Goal: Task Accomplishment & Management: Use online tool/utility

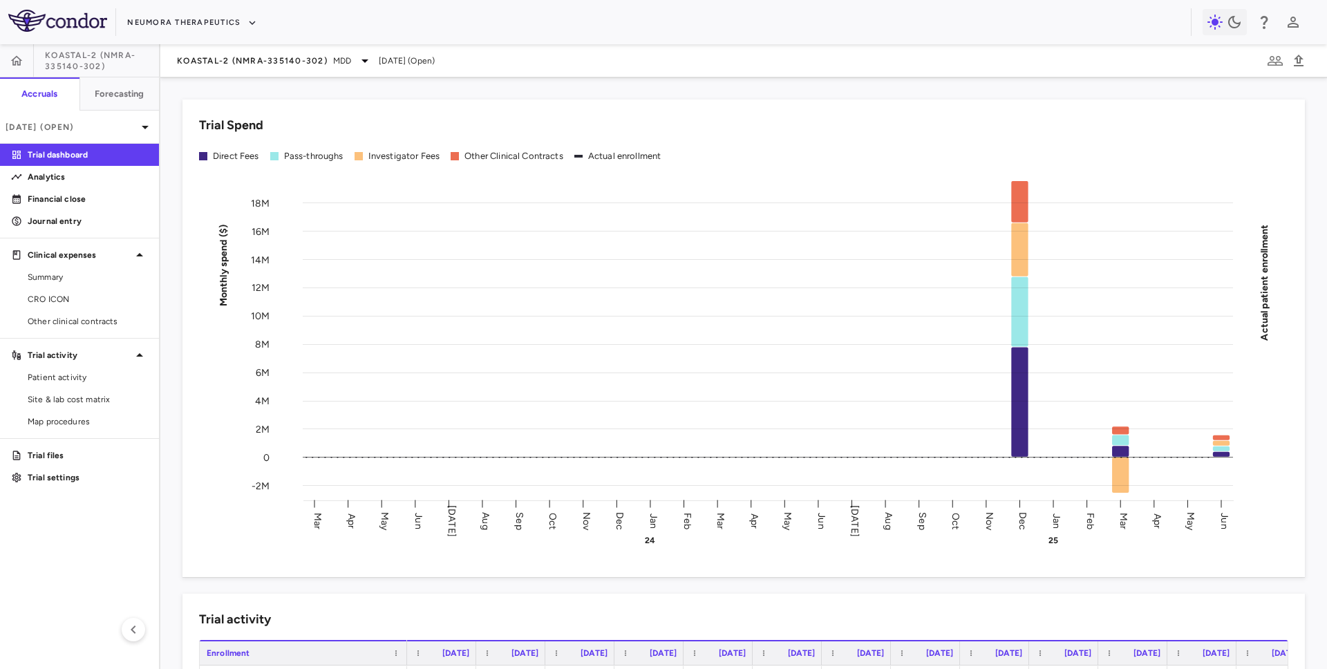
click at [189, 70] on div "KOASTAL-2 (NMRA-335140-302) MDD [DATE] (Open)" at bounding box center [743, 60] width 1167 height 33
click at [182, 21] on button "Neumora Therapeutics" at bounding box center [192, 23] width 130 height 22
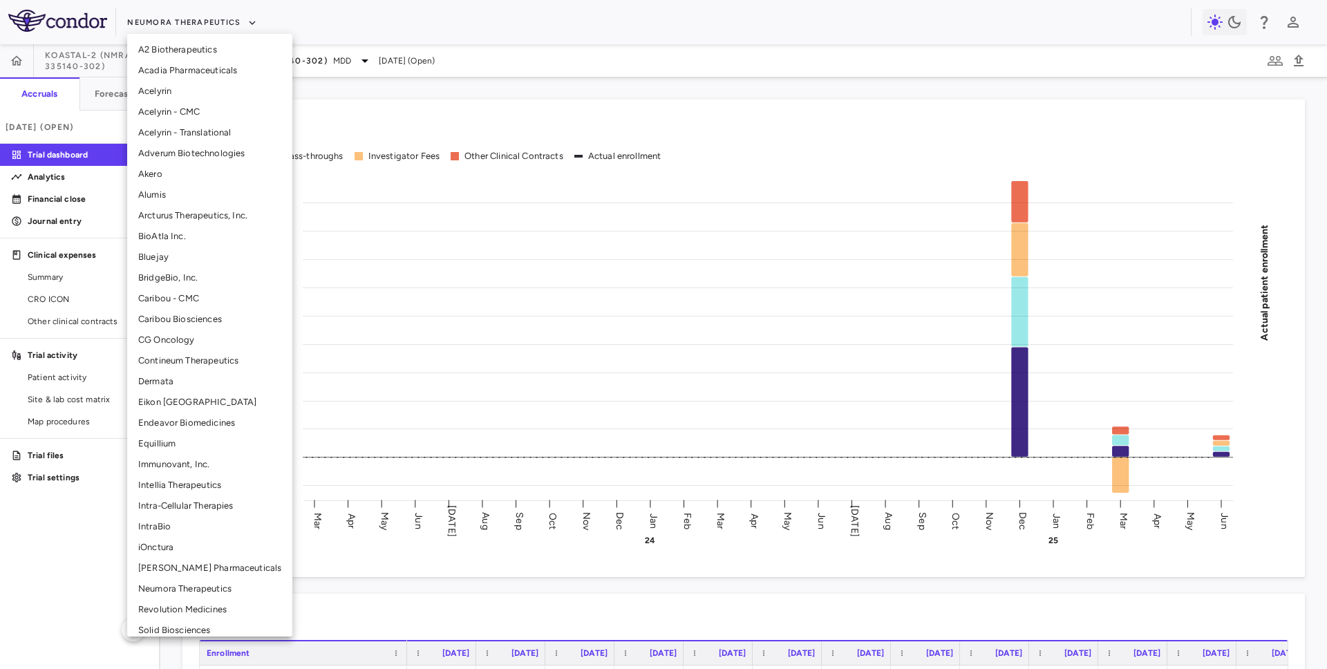
click at [158, 508] on li "Intra-Cellular Therapies" at bounding box center [209, 506] width 165 height 21
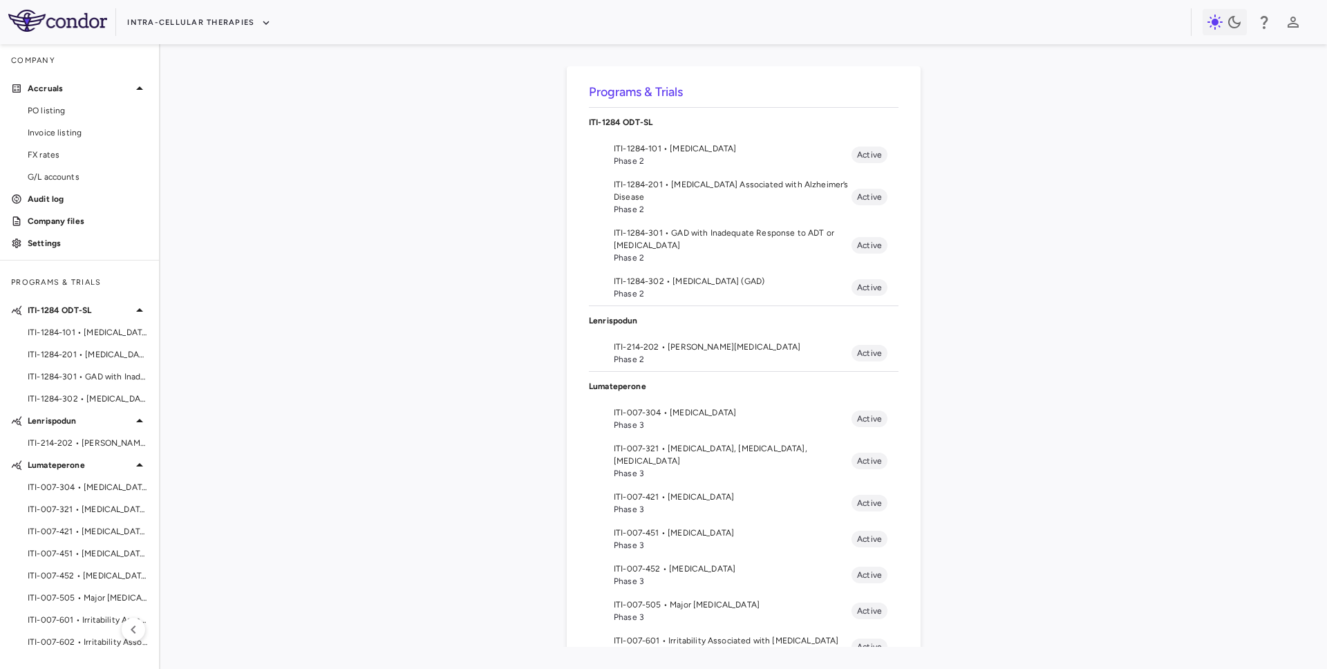
click at [681, 252] on span "Phase 2" at bounding box center [733, 258] width 238 height 12
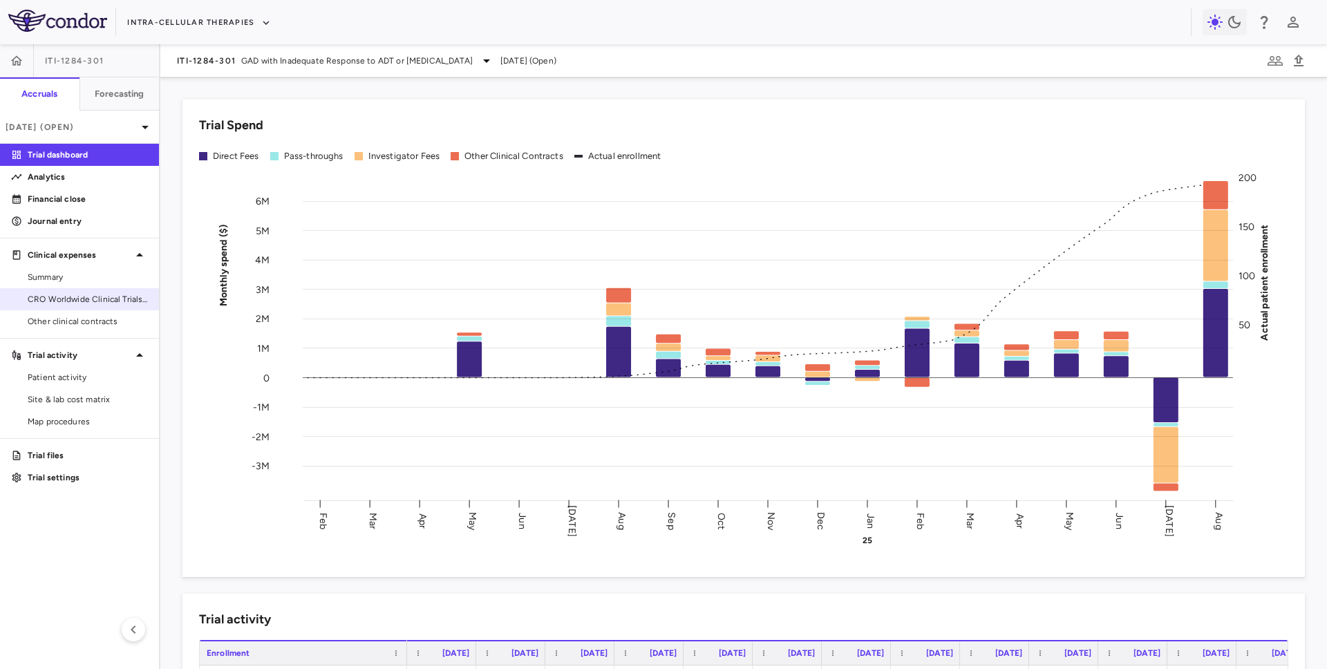
click at [63, 297] on span "CRO Worldwide Clinical Trials, Inc." at bounding box center [88, 299] width 120 height 12
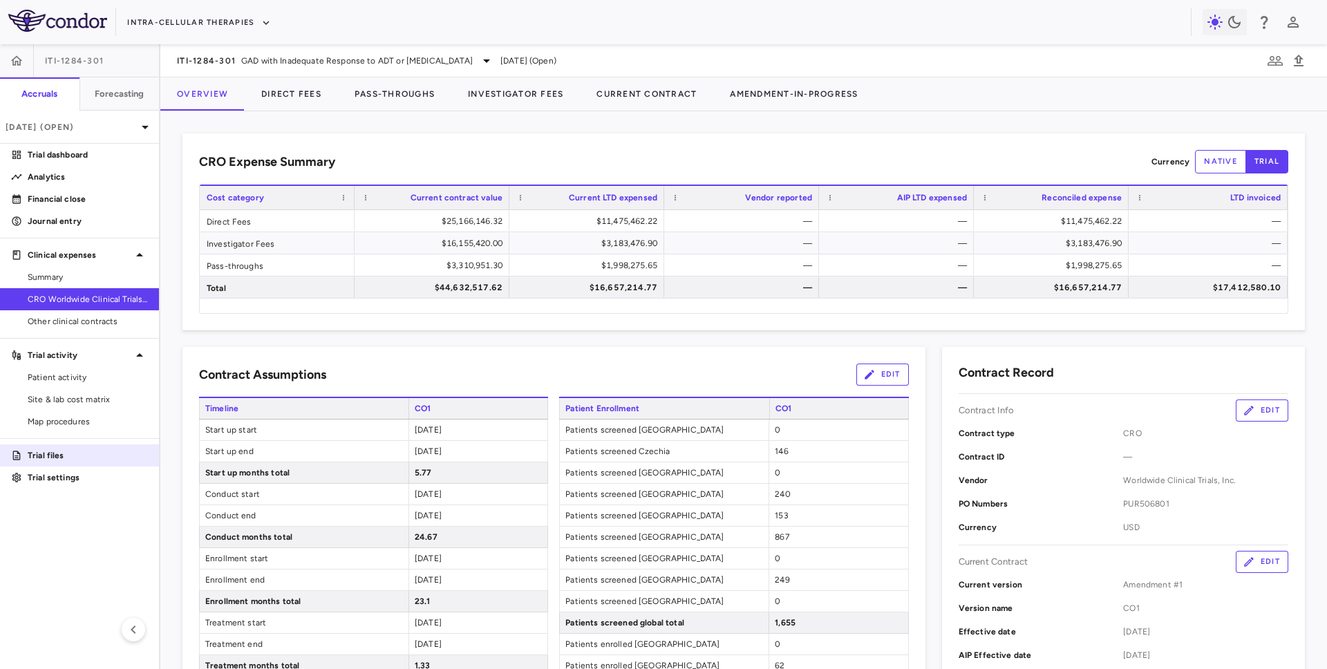
click at [68, 450] on p "Trial files" at bounding box center [88, 455] width 120 height 12
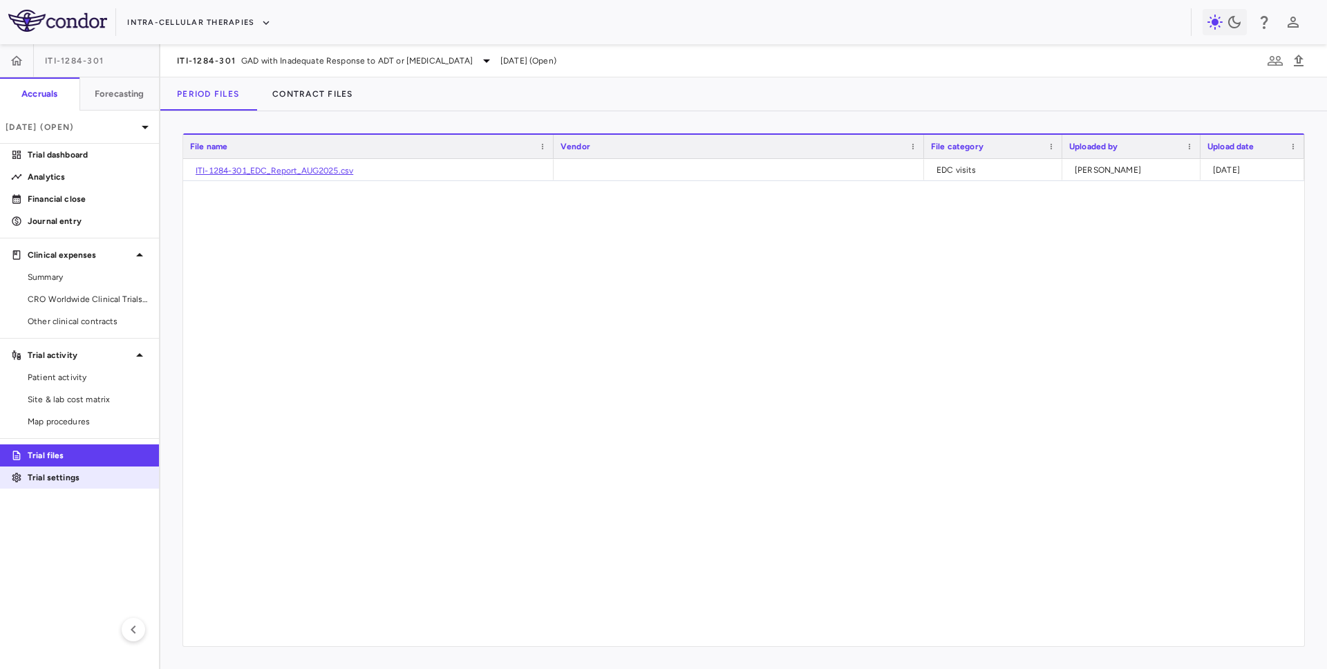
click at [62, 477] on p "Trial settings" at bounding box center [88, 477] width 120 height 12
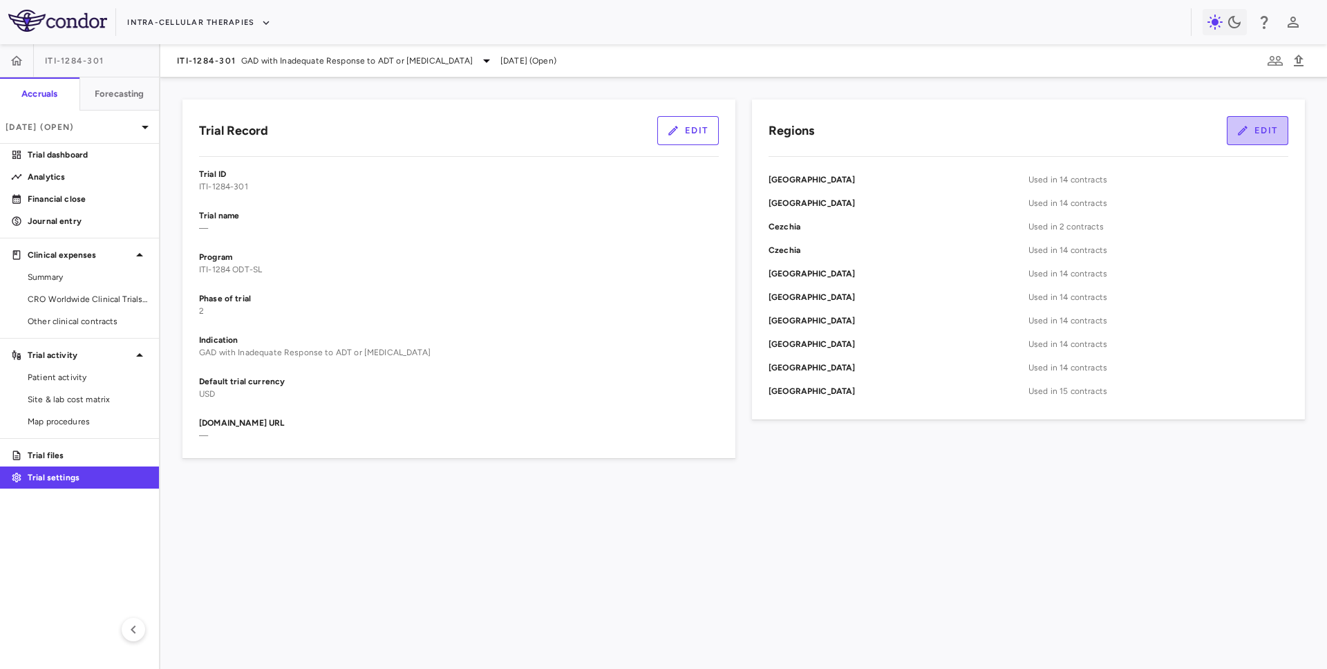
click at [1275, 128] on button "Edit" at bounding box center [1258, 130] width 62 height 29
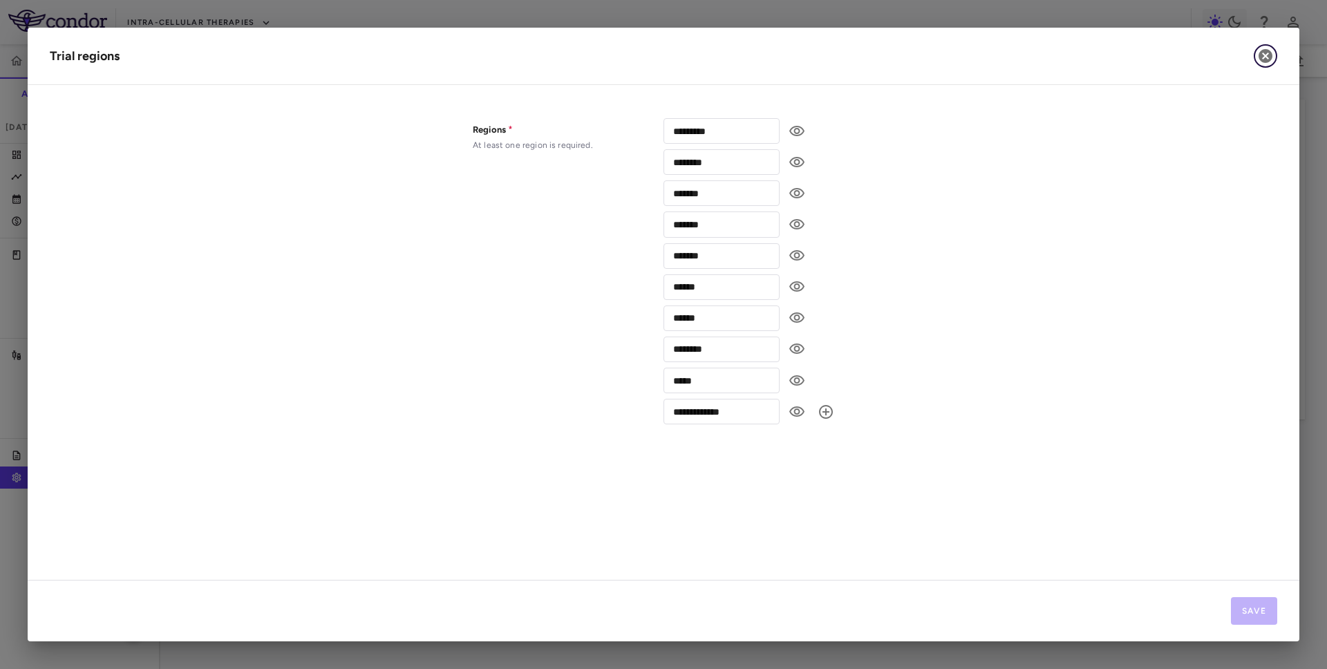
click at [1272, 53] on icon "button" at bounding box center [1265, 56] width 17 height 17
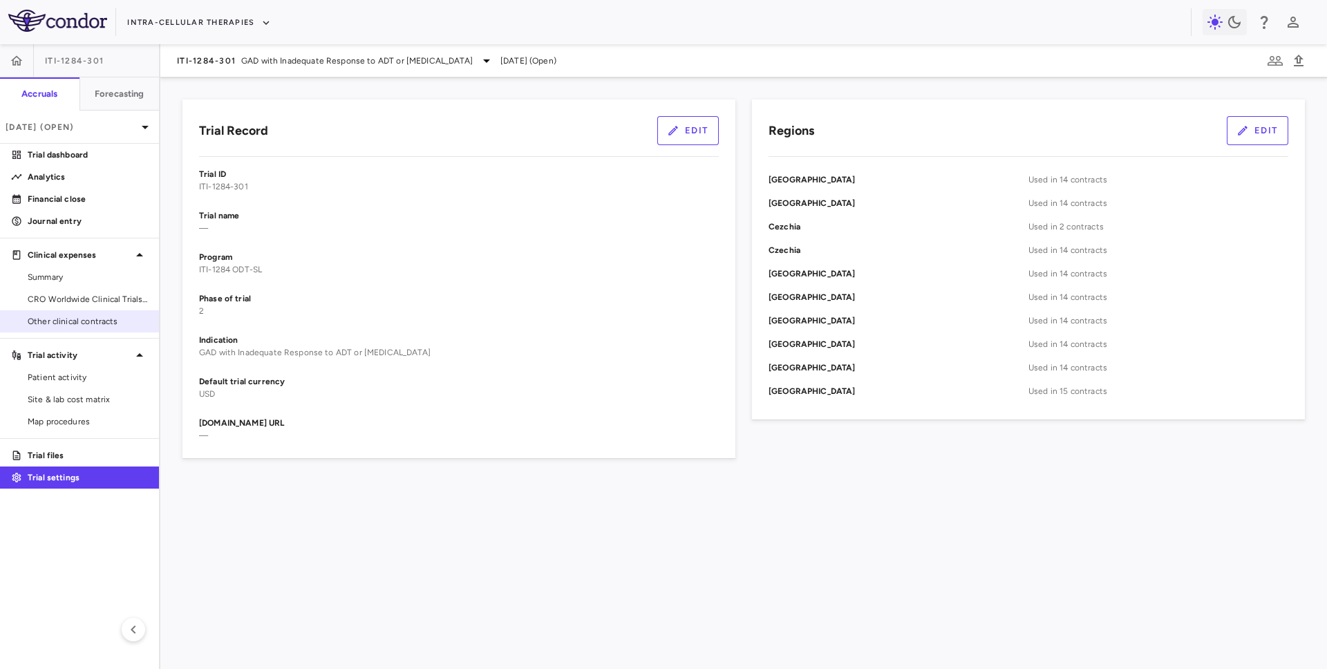
click at [93, 328] on link "Other clinical contracts" at bounding box center [79, 321] width 159 height 21
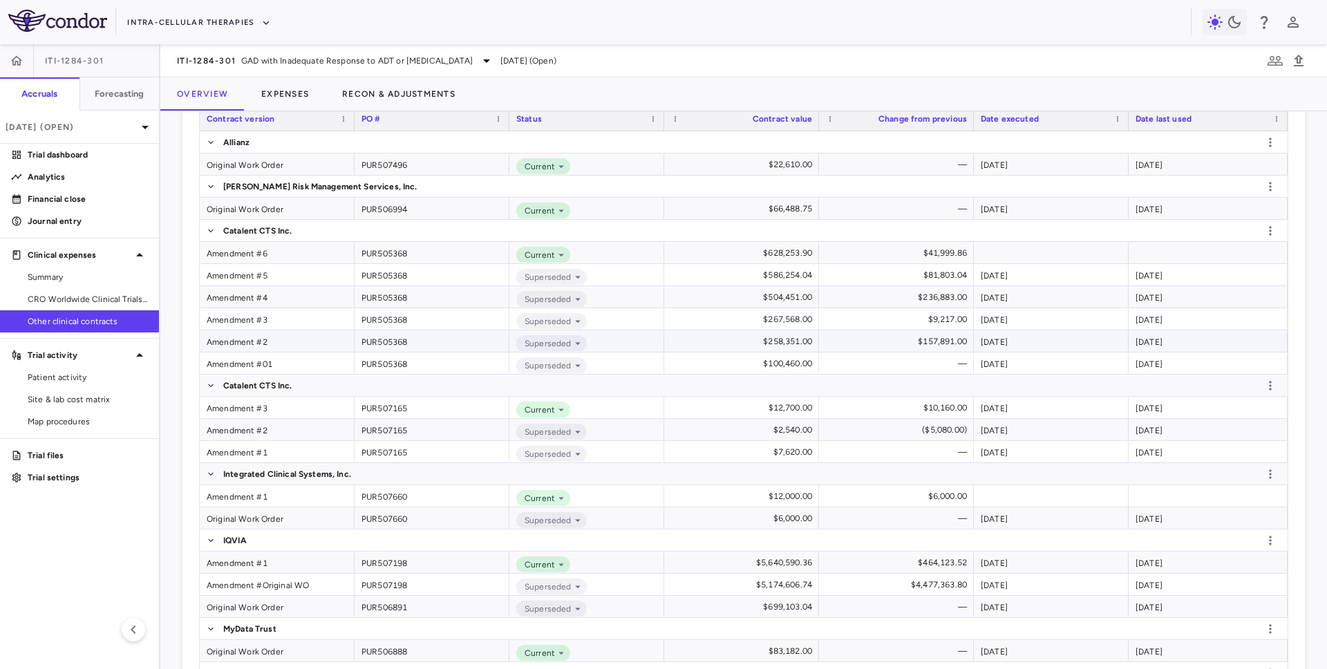
scroll to position [469, 0]
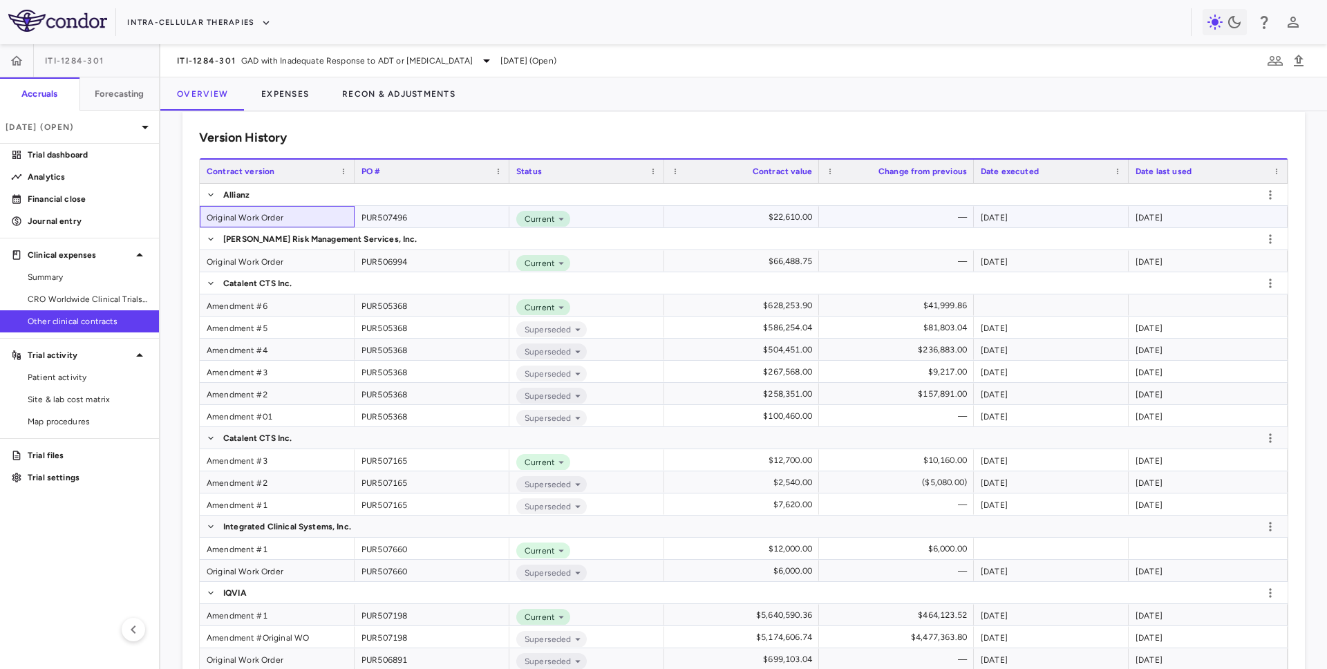
click at [247, 212] on div "Original Work Order" at bounding box center [277, 216] width 155 height 21
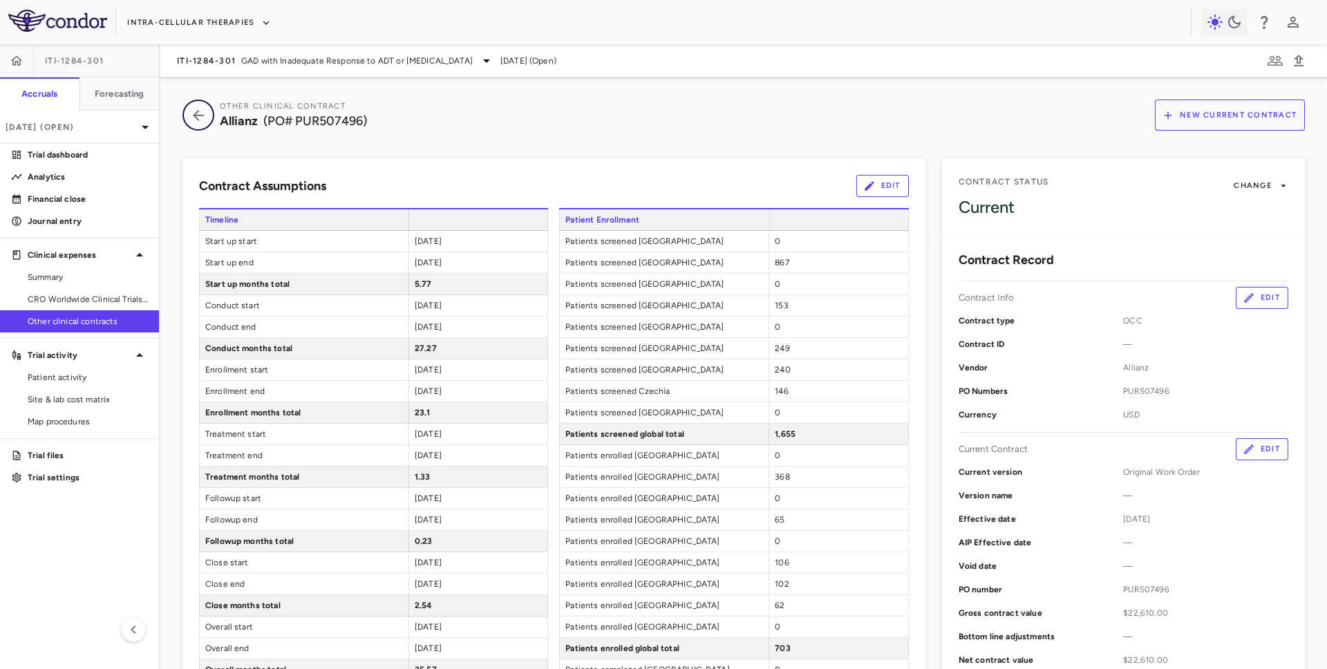
click at [191, 115] on icon "button" at bounding box center [198, 115] width 25 height 17
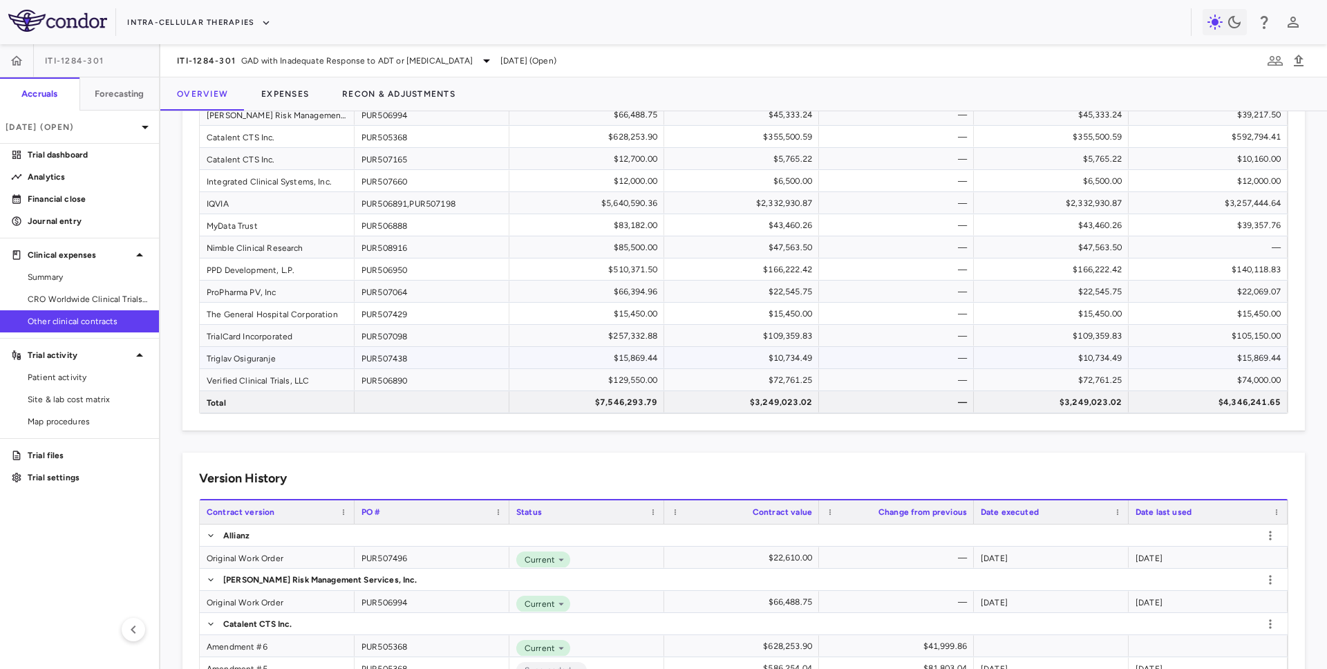
scroll to position [164, 0]
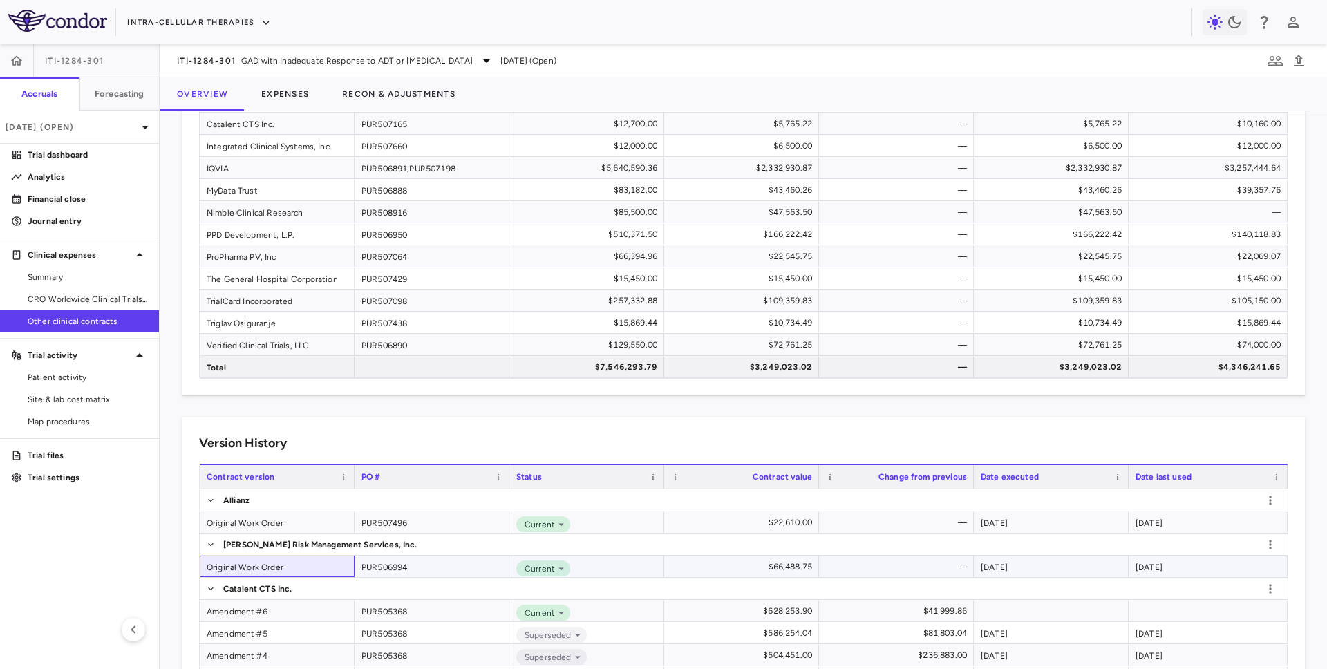
click at [250, 565] on div "Original Work Order" at bounding box center [277, 566] width 155 height 21
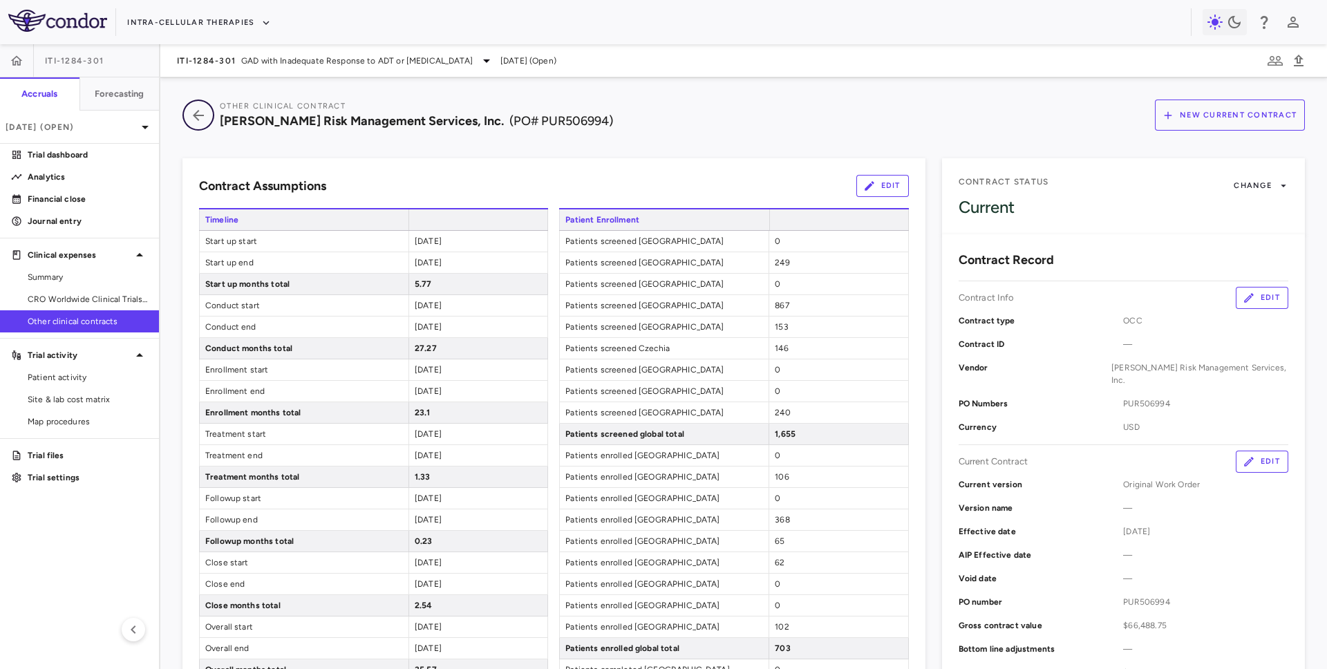
click at [196, 119] on icon "button" at bounding box center [198, 115] width 11 height 11
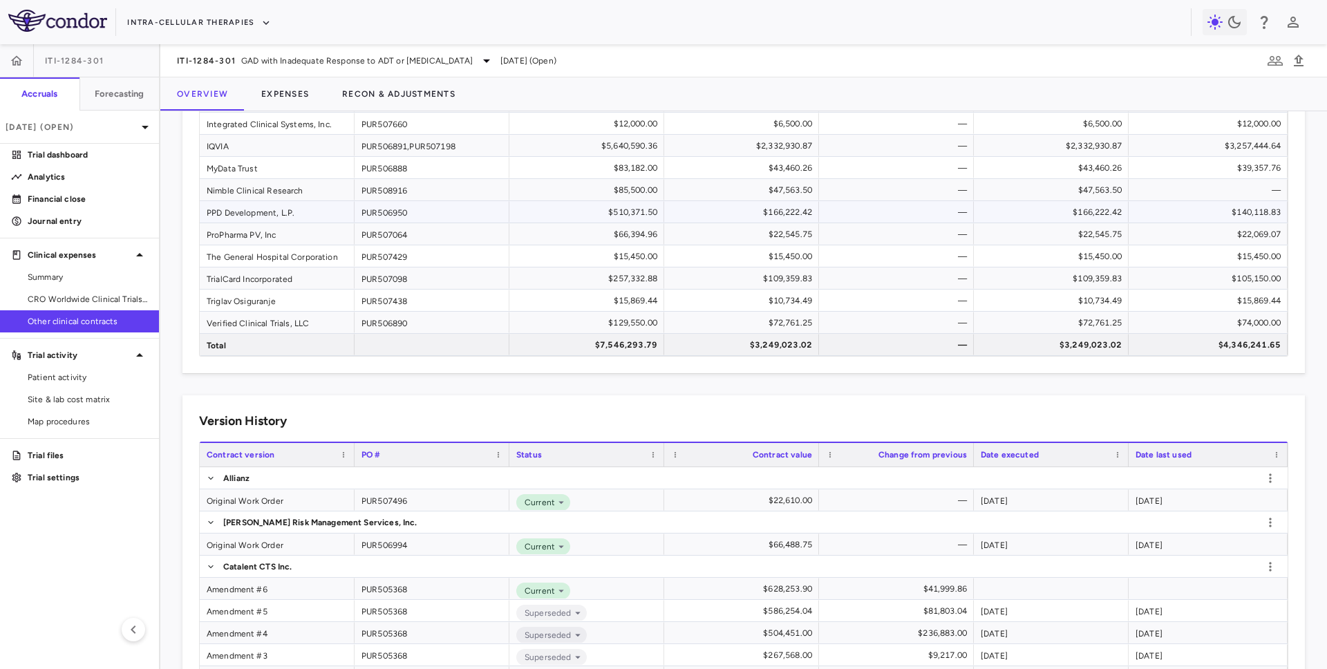
scroll to position [362, 0]
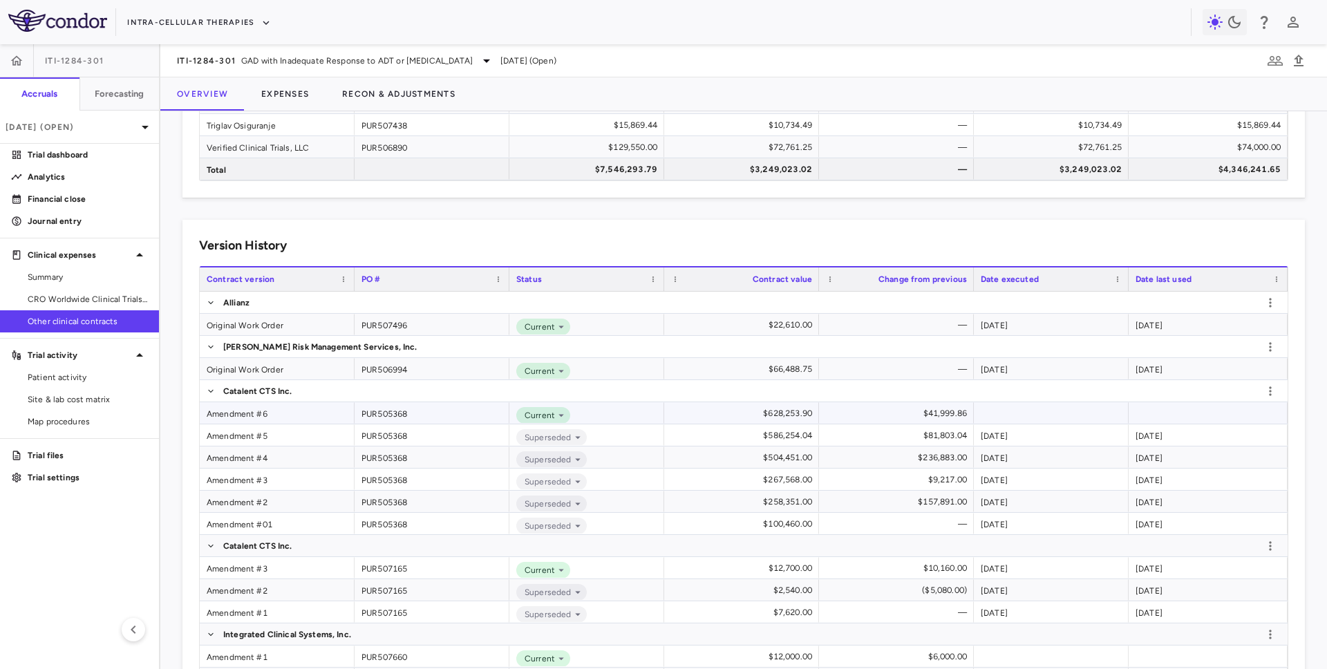
click at [257, 416] on div "Amendment #6" at bounding box center [277, 412] width 155 height 21
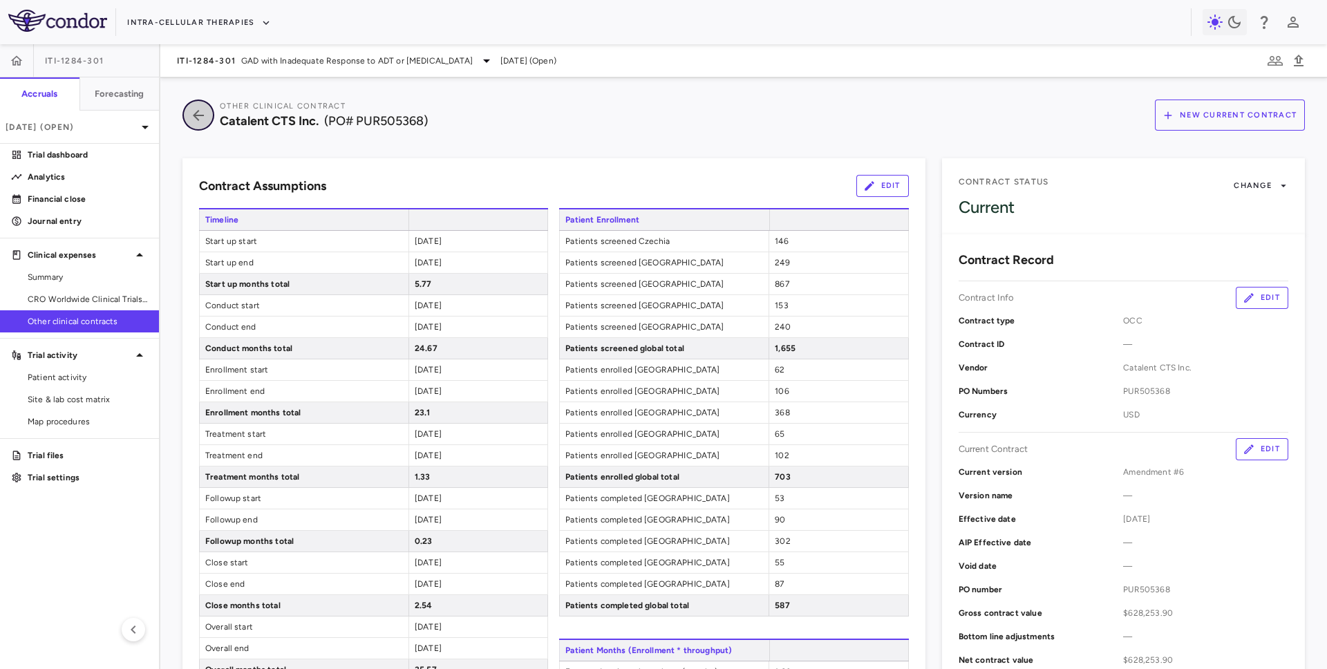
click at [194, 107] on icon "button" at bounding box center [198, 115] width 25 height 17
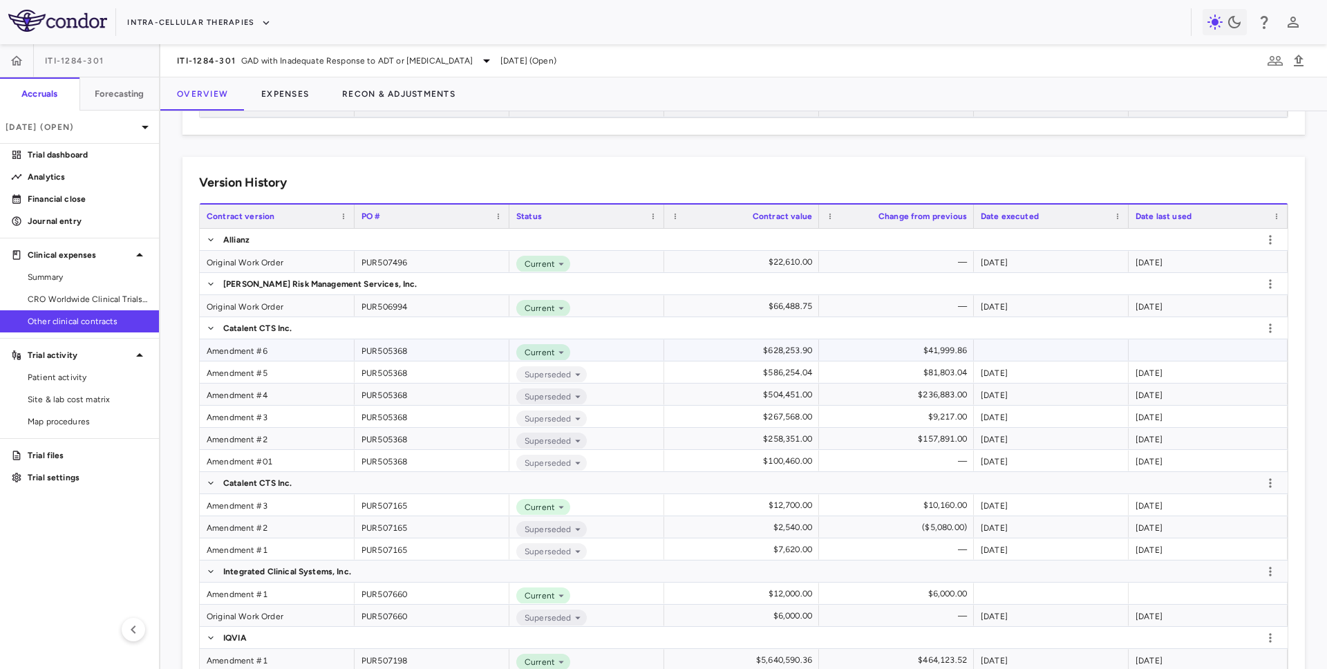
scroll to position [425, 0]
click at [254, 373] on div "Amendment #5" at bounding box center [277, 371] width 155 height 21
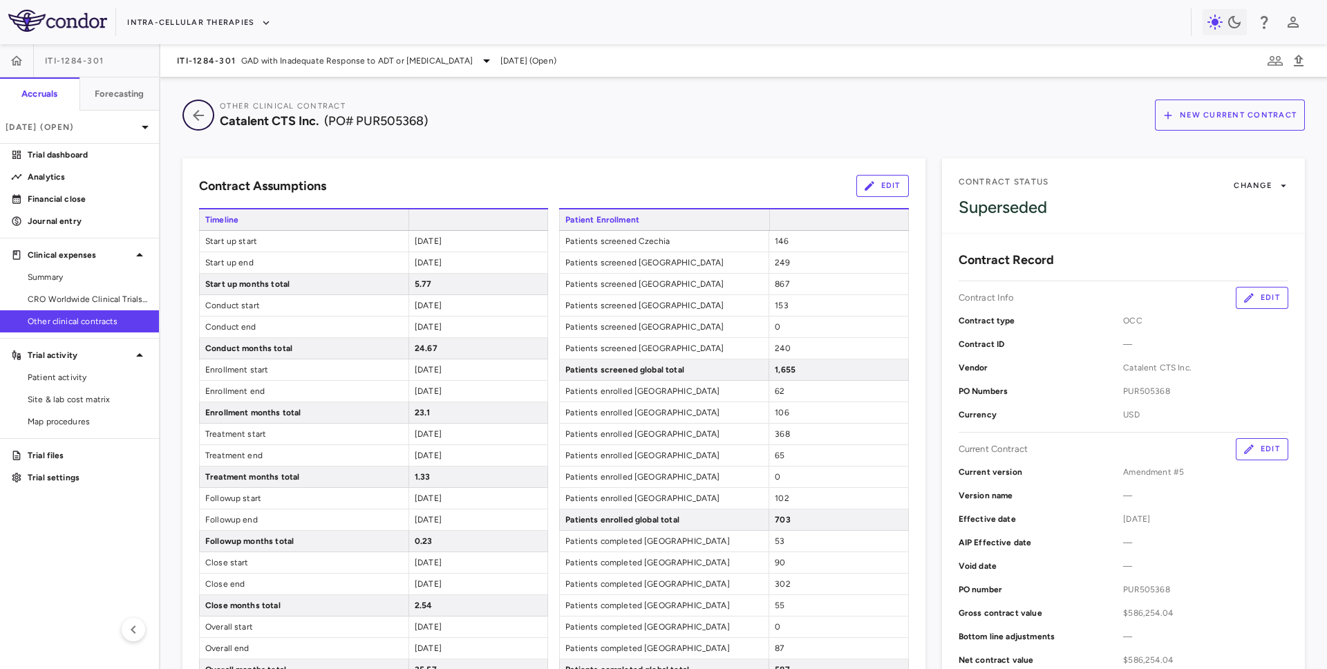
click at [196, 122] on icon "button" at bounding box center [198, 115] width 25 height 17
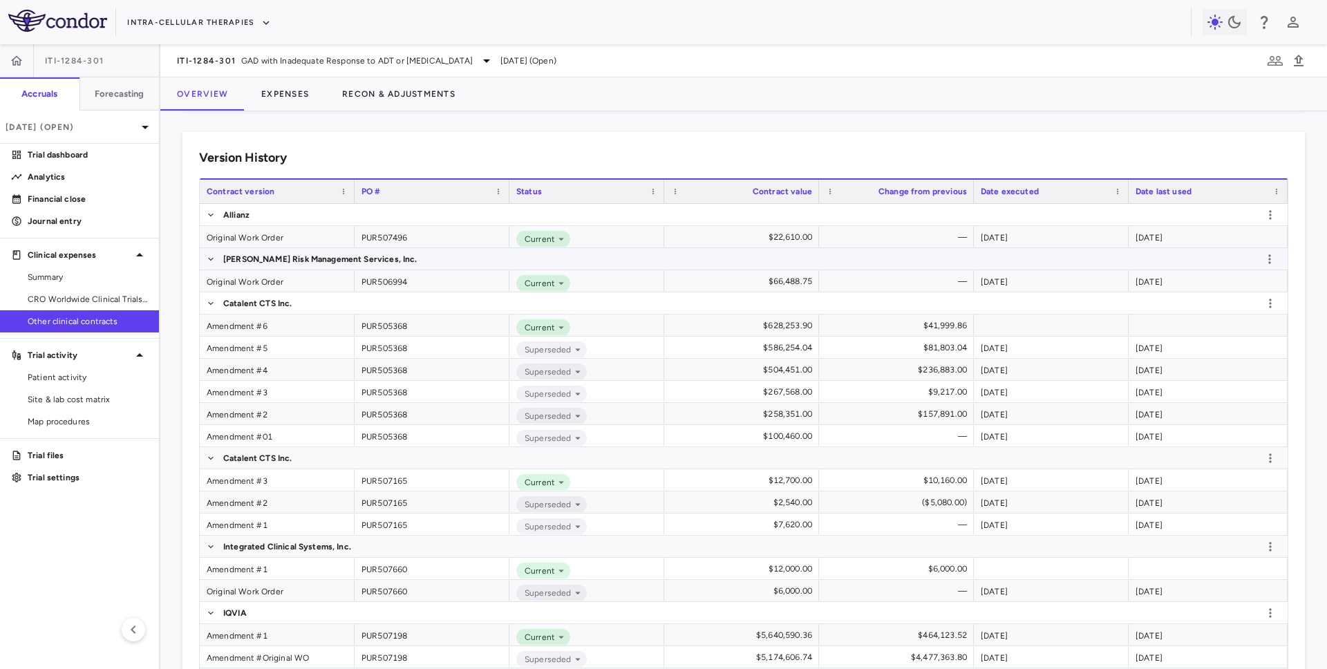
scroll to position [466, 0]
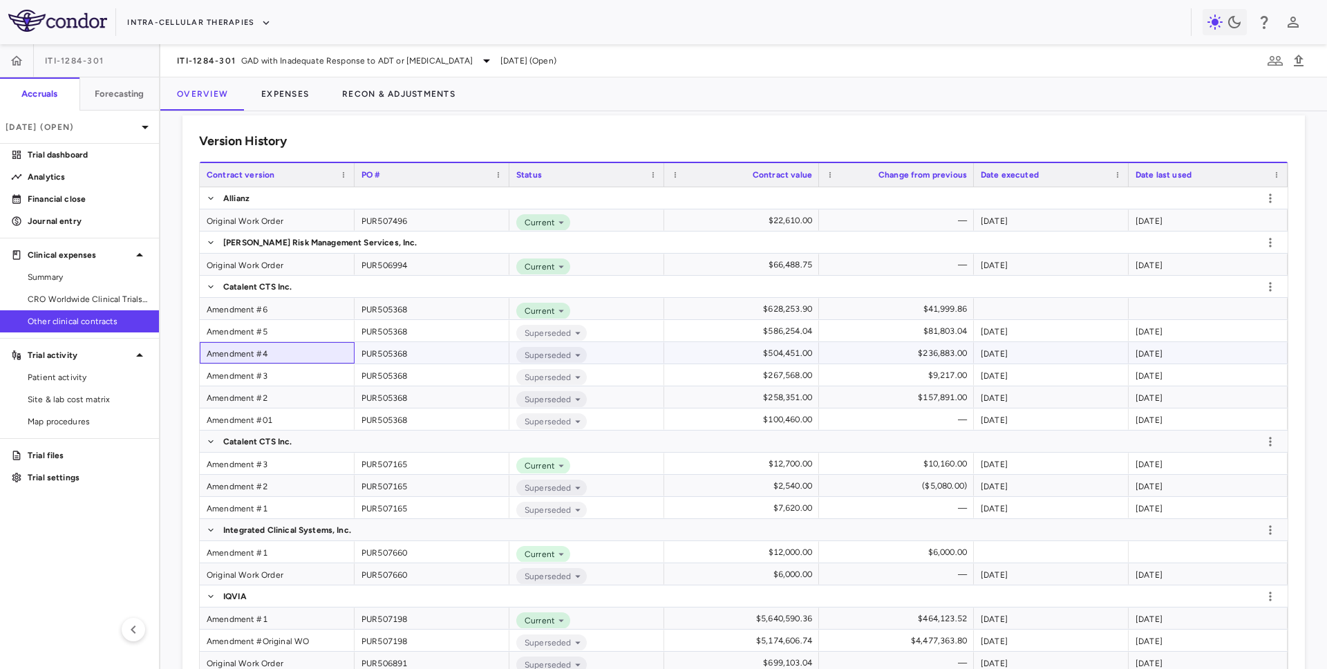
click at [257, 355] on div "Amendment #4" at bounding box center [277, 352] width 155 height 21
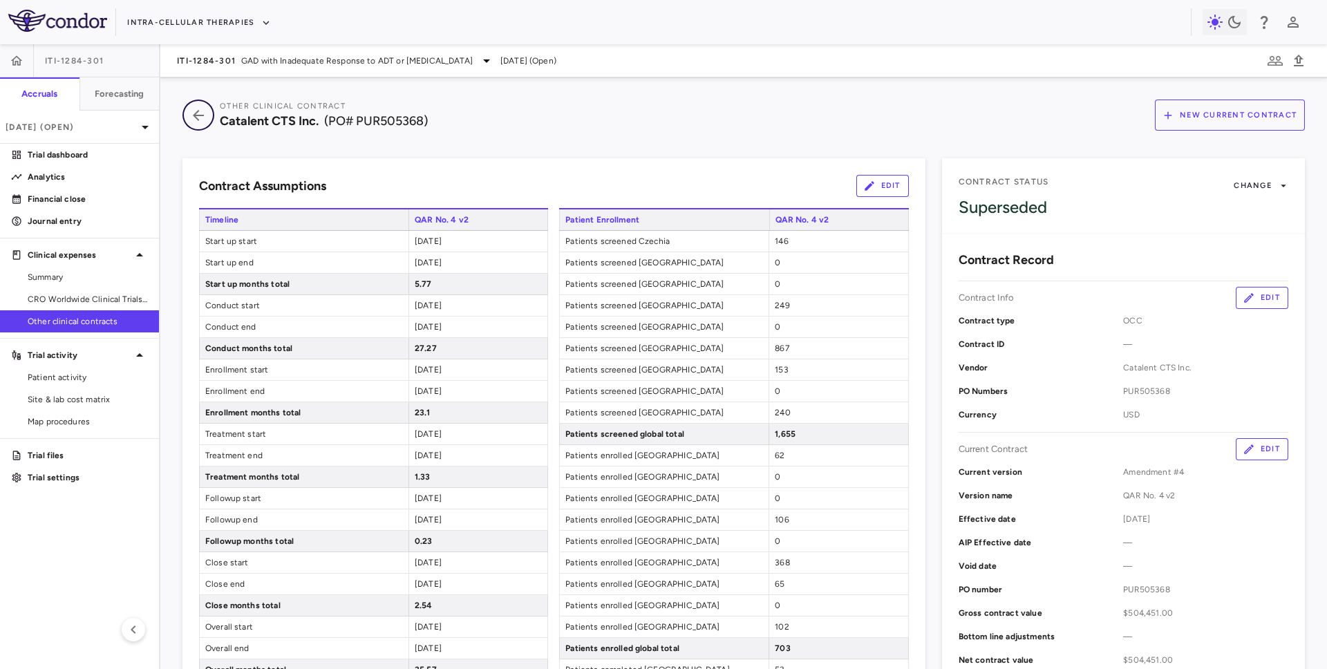
click at [199, 120] on icon "button" at bounding box center [198, 115] width 11 height 11
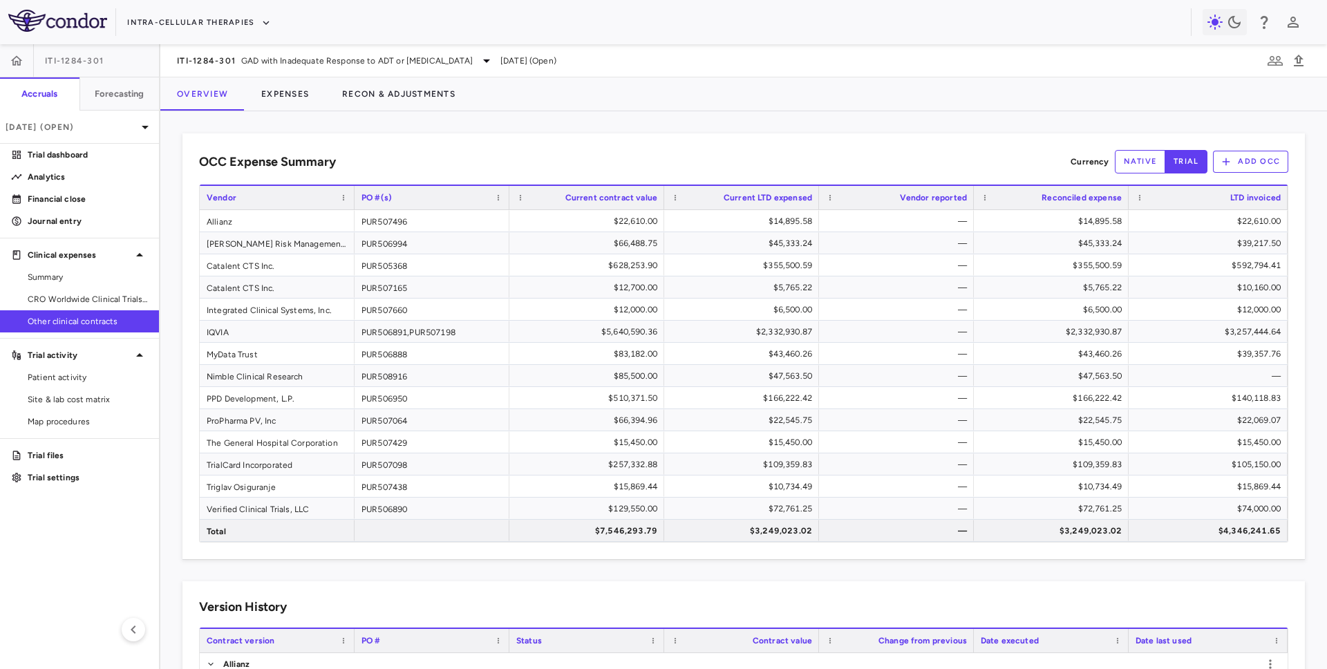
scroll to position [297, 0]
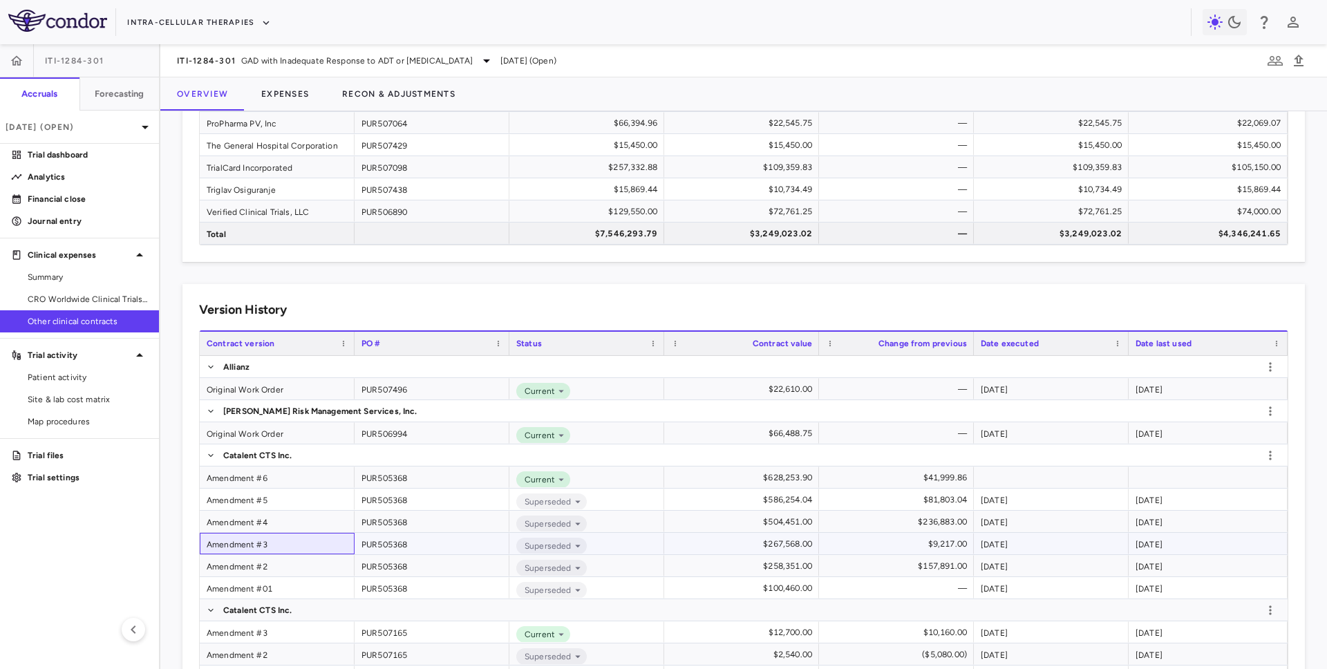
click at [254, 545] on div "Amendment #3" at bounding box center [277, 543] width 155 height 21
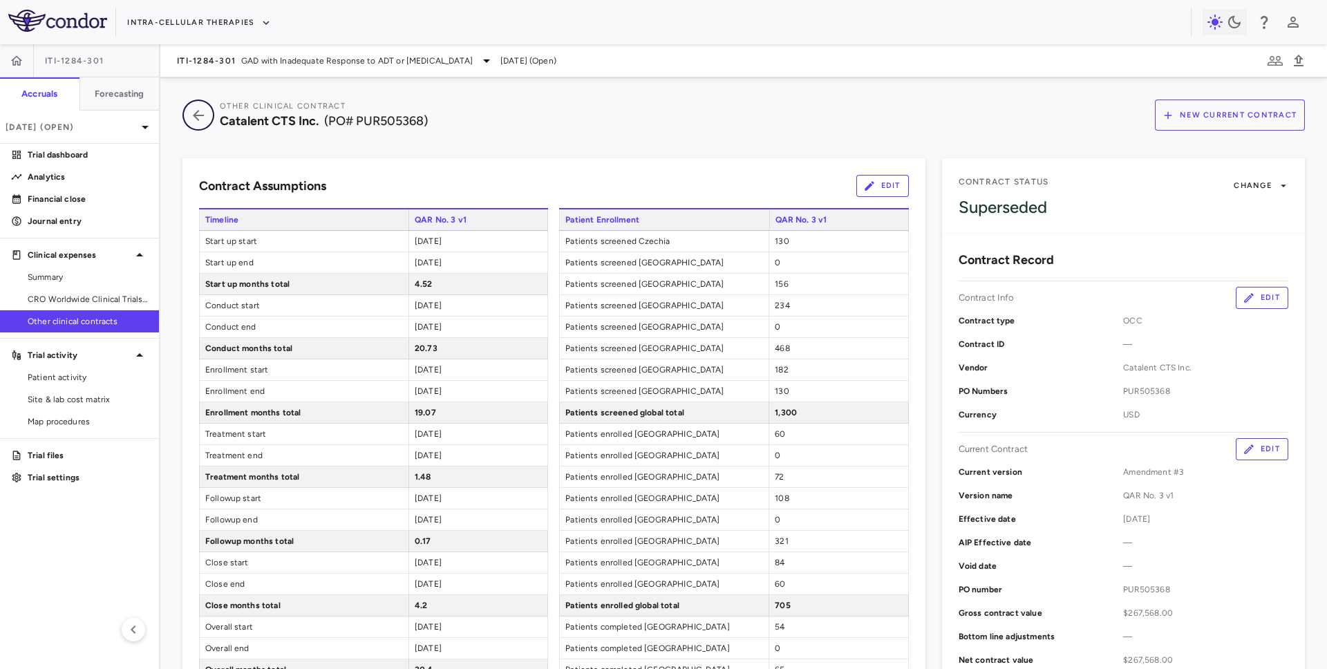
click at [192, 113] on icon "button" at bounding box center [198, 115] width 25 height 17
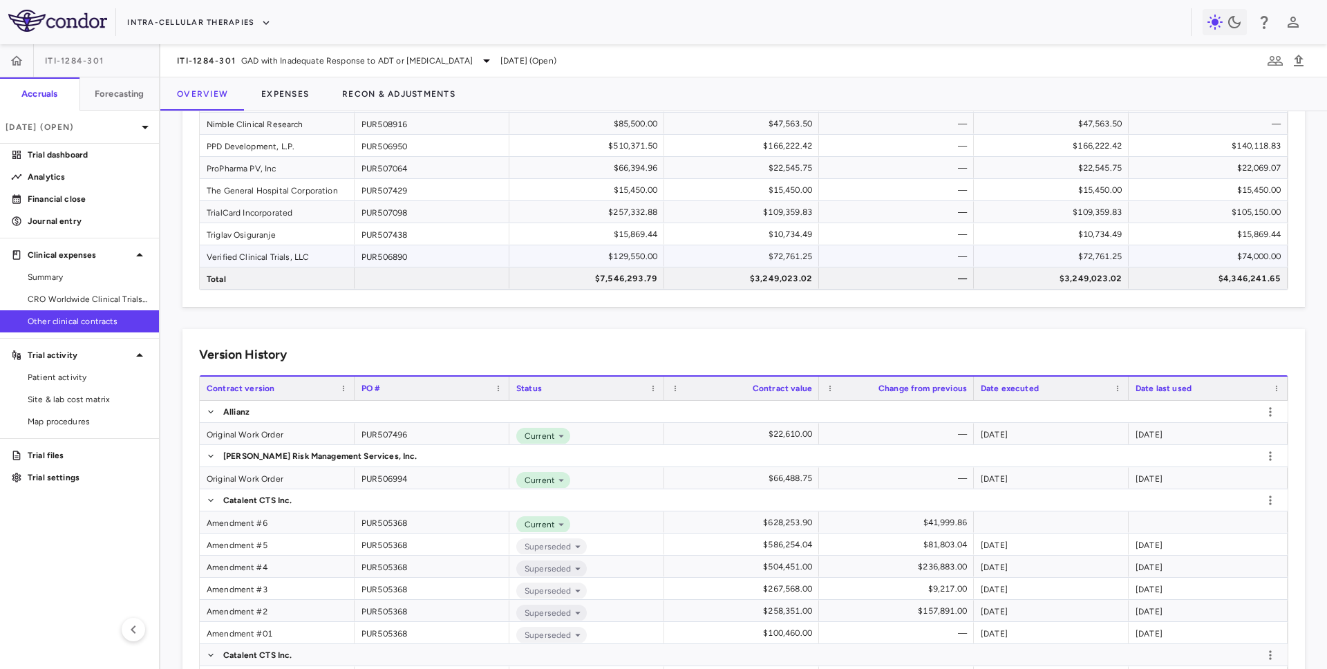
scroll to position [266, 0]
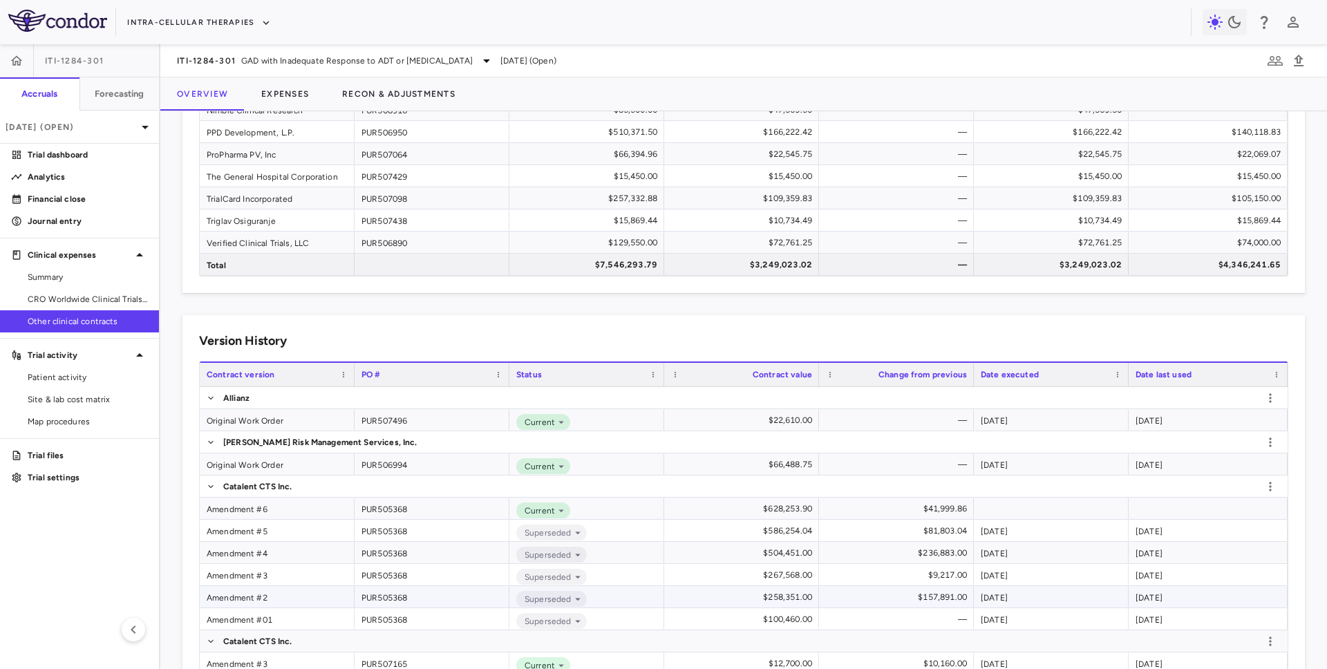
click at [245, 601] on div "Amendment #2" at bounding box center [277, 596] width 155 height 21
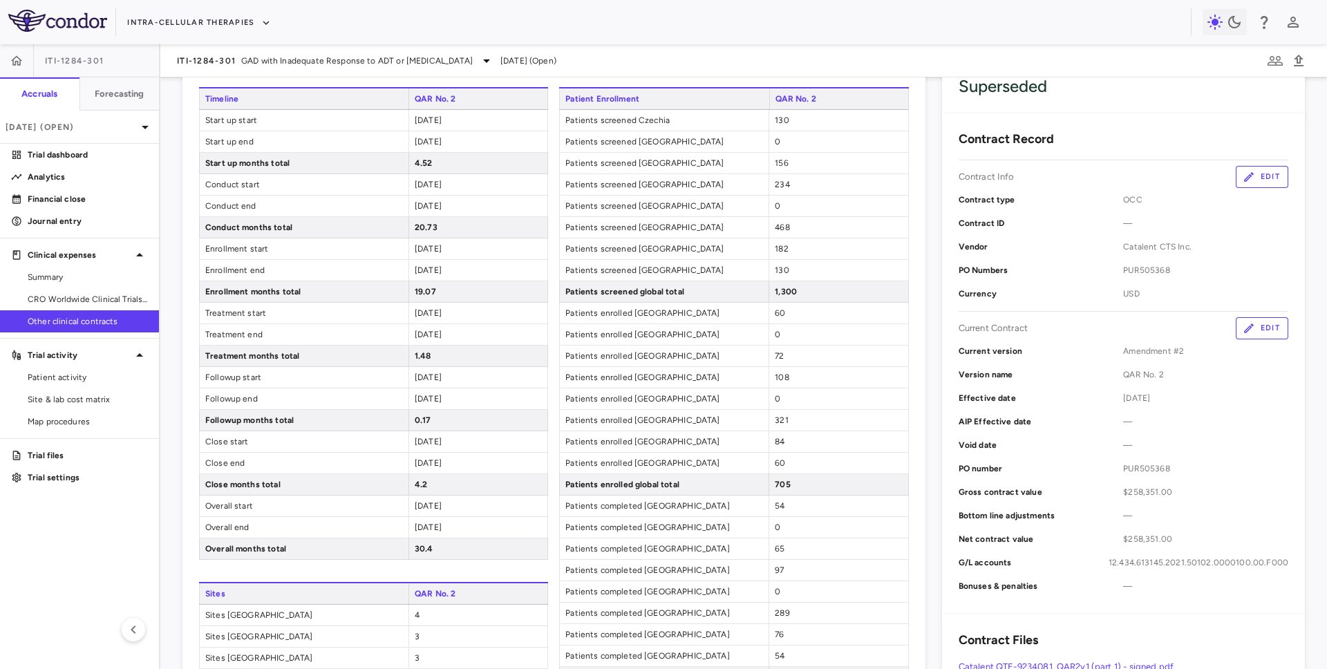
scroll to position [28, 0]
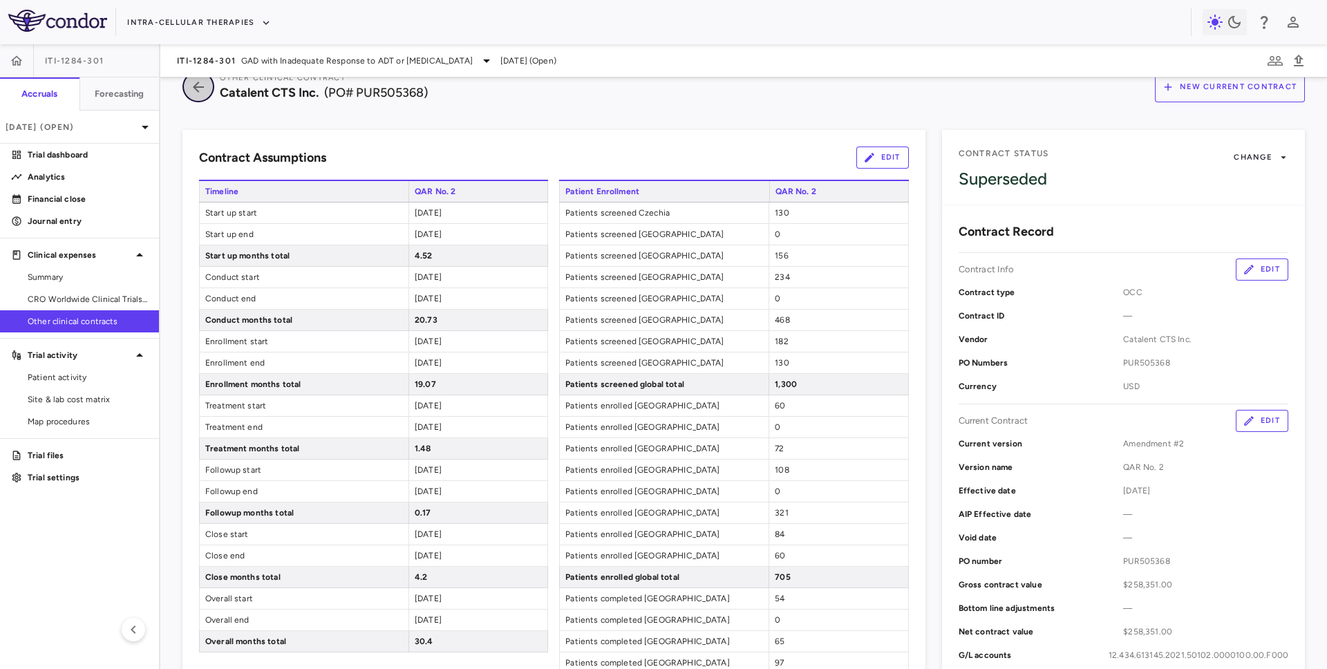
click at [194, 83] on icon "button" at bounding box center [198, 87] width 25 height 17
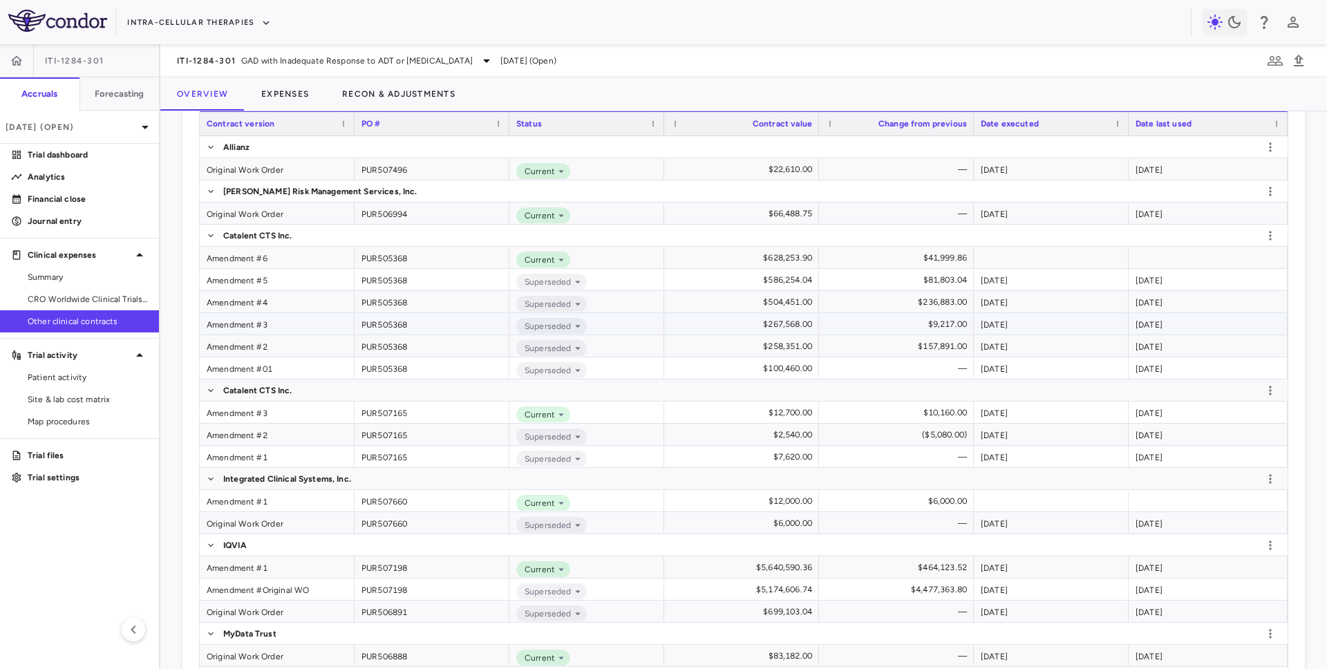
scroll to position [520, 0]
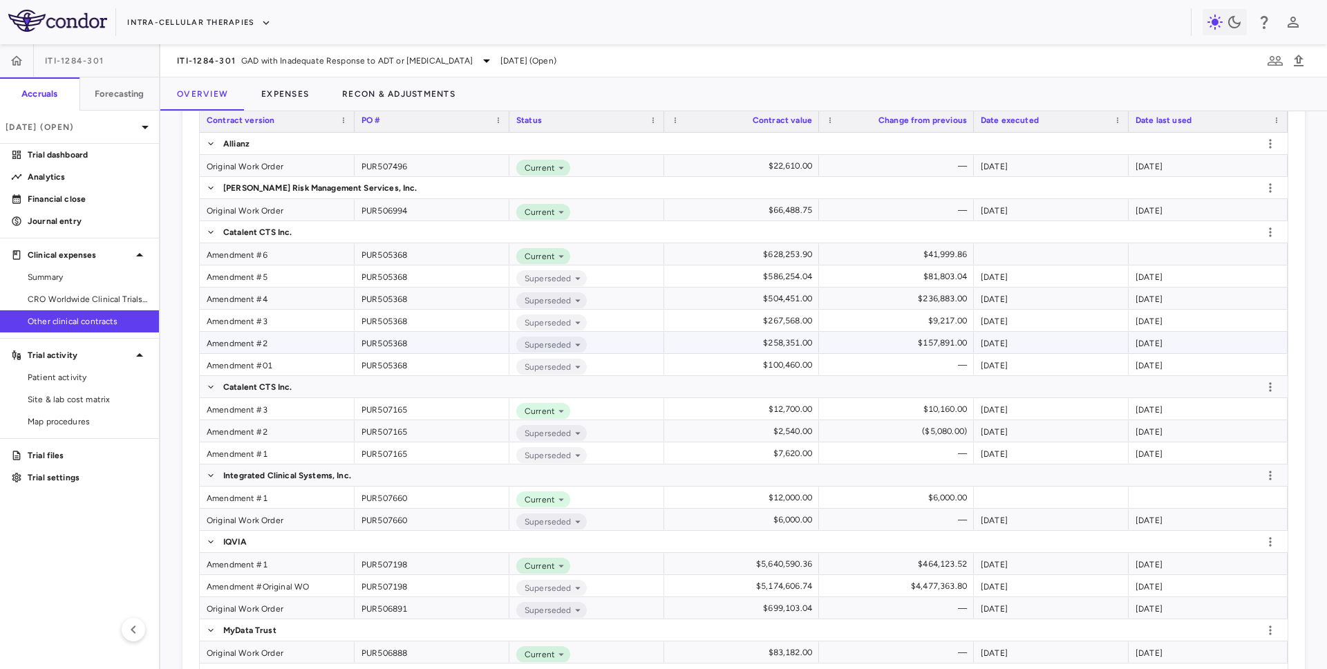
click at [246, 346] on div "Amendment #2" at bounding box center [277, 342] width 155 height 21
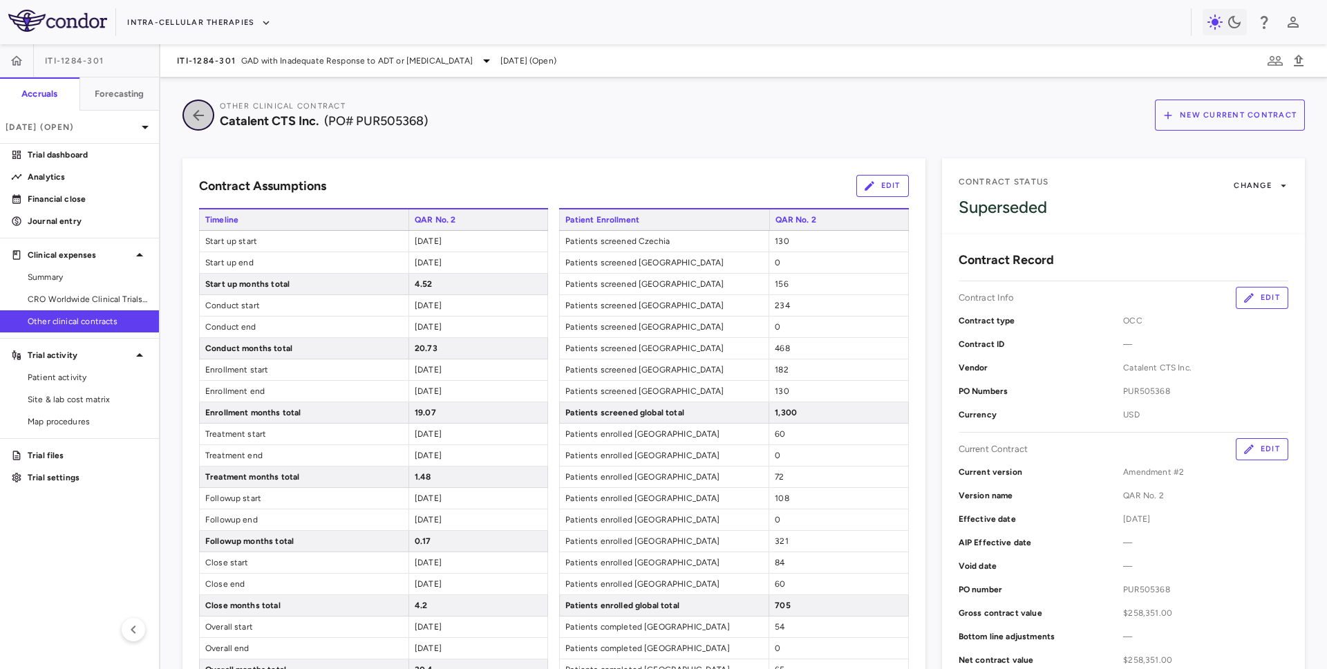
click at [203, 122] on icon "button" at bounding box center [198, 115] width 25 height 17
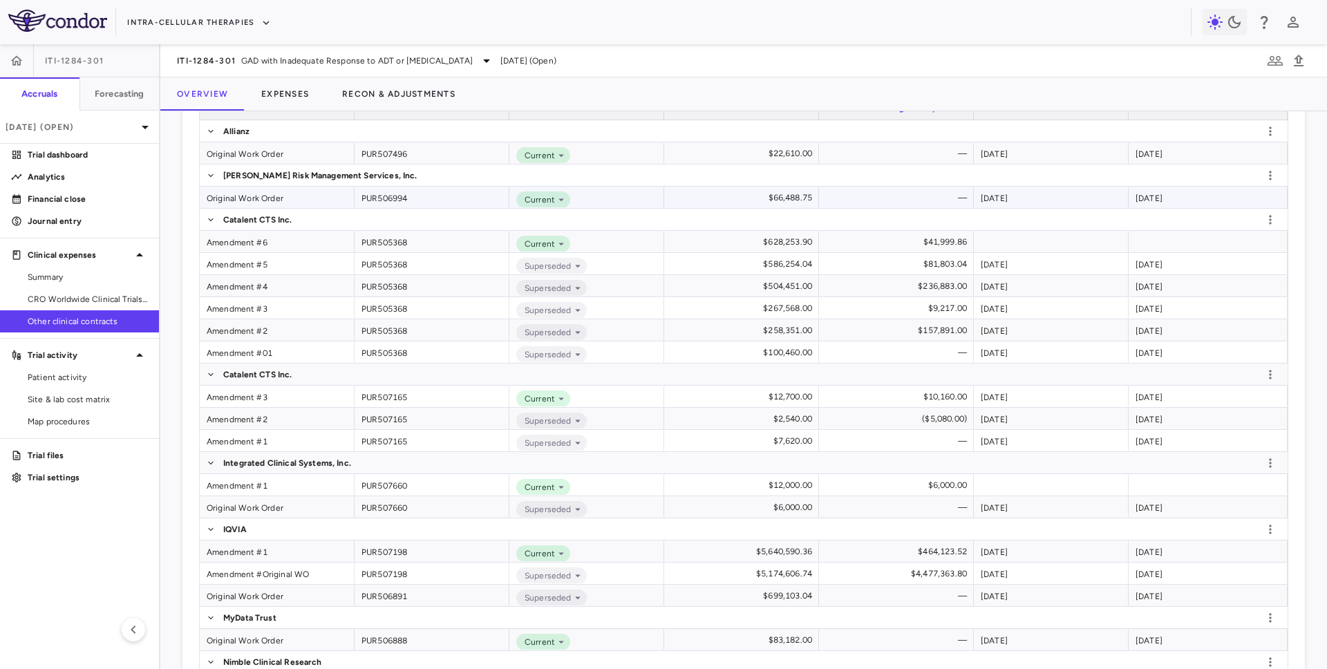
scroll to position [545, 0]
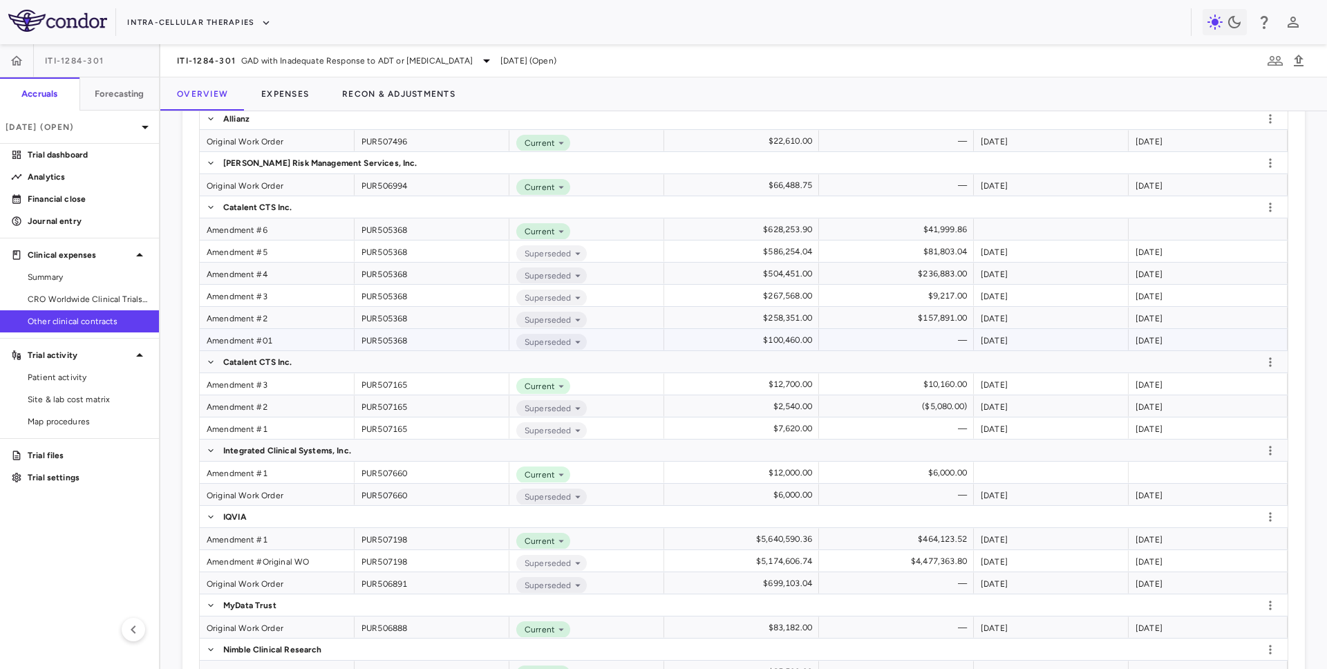
click at [250, 336] on div "Amendment #01" at bounding box center [277, 339] width 155 height 21
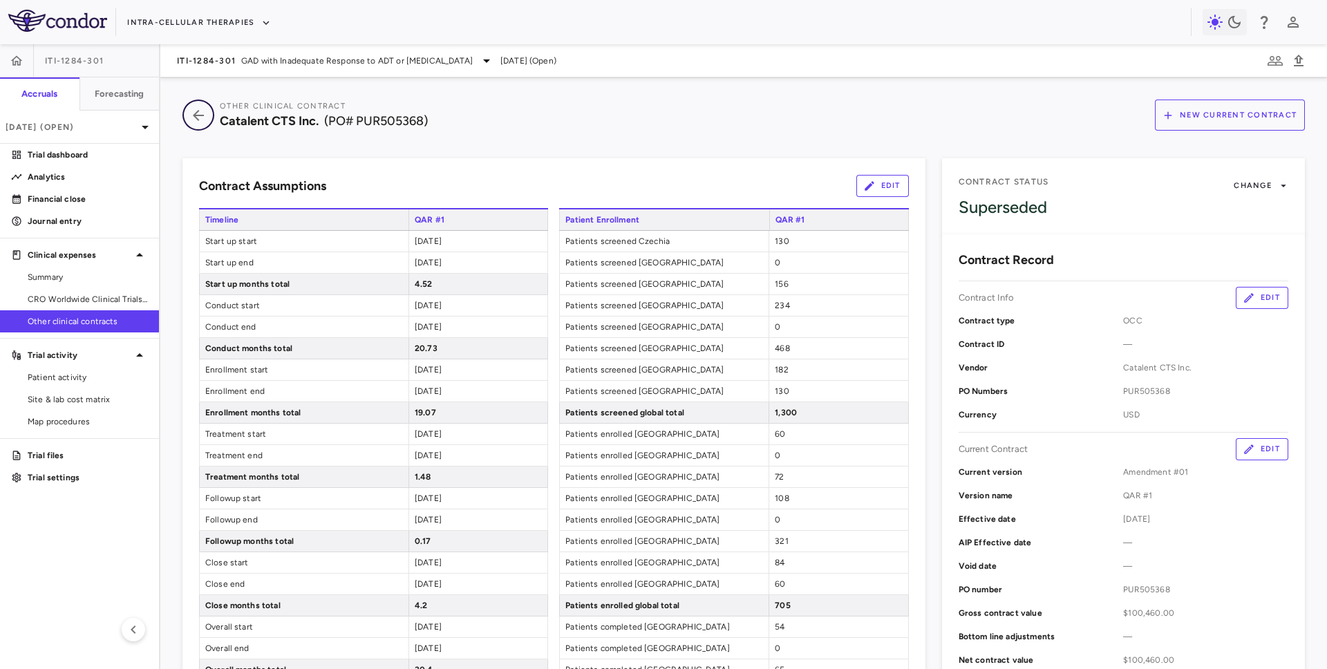
click at [201, 114] on icon "button" at bounding box center [198, 115] width 11 height 11
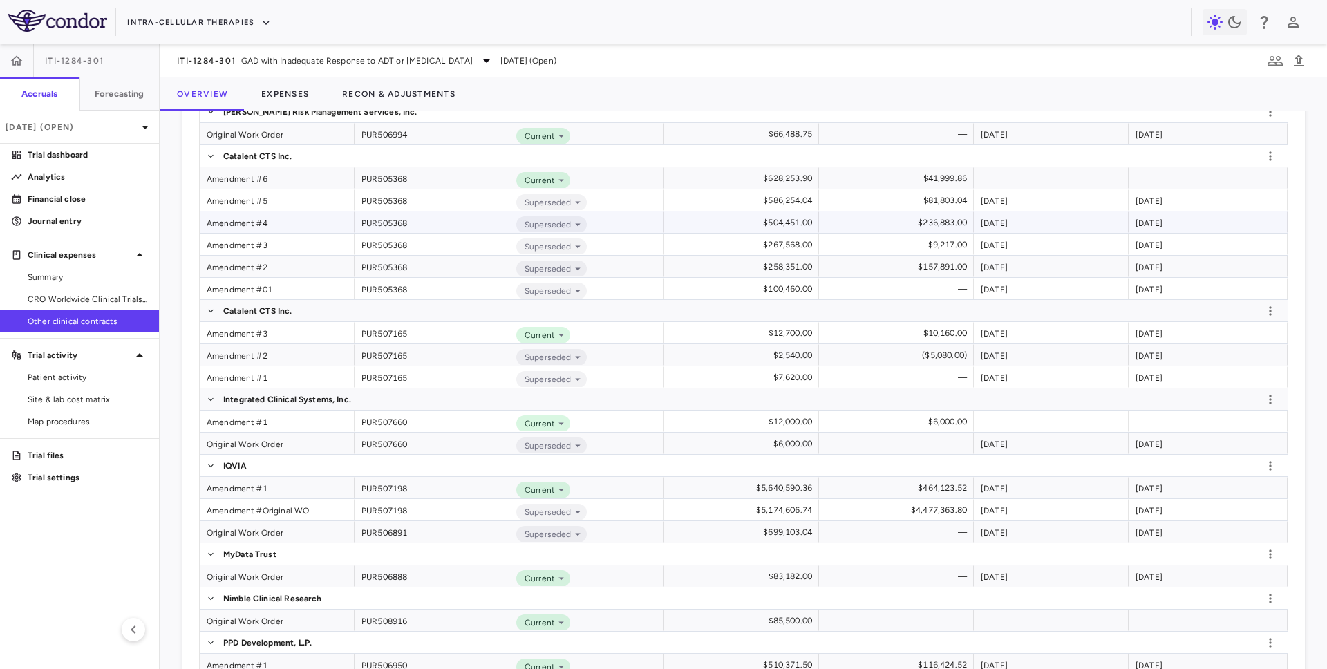
scroll to position [610, 0]
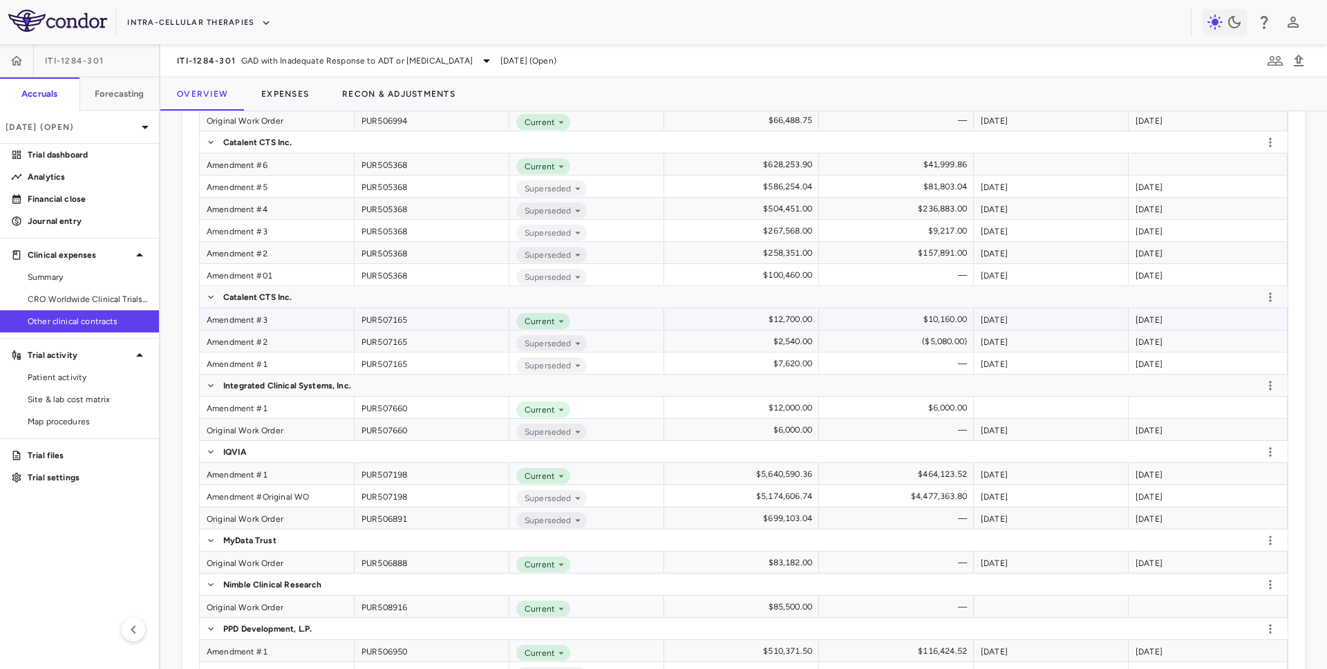
click at [254, 317] on div "Amendment #3" at bounding box center [277, 318] width 155 height 21
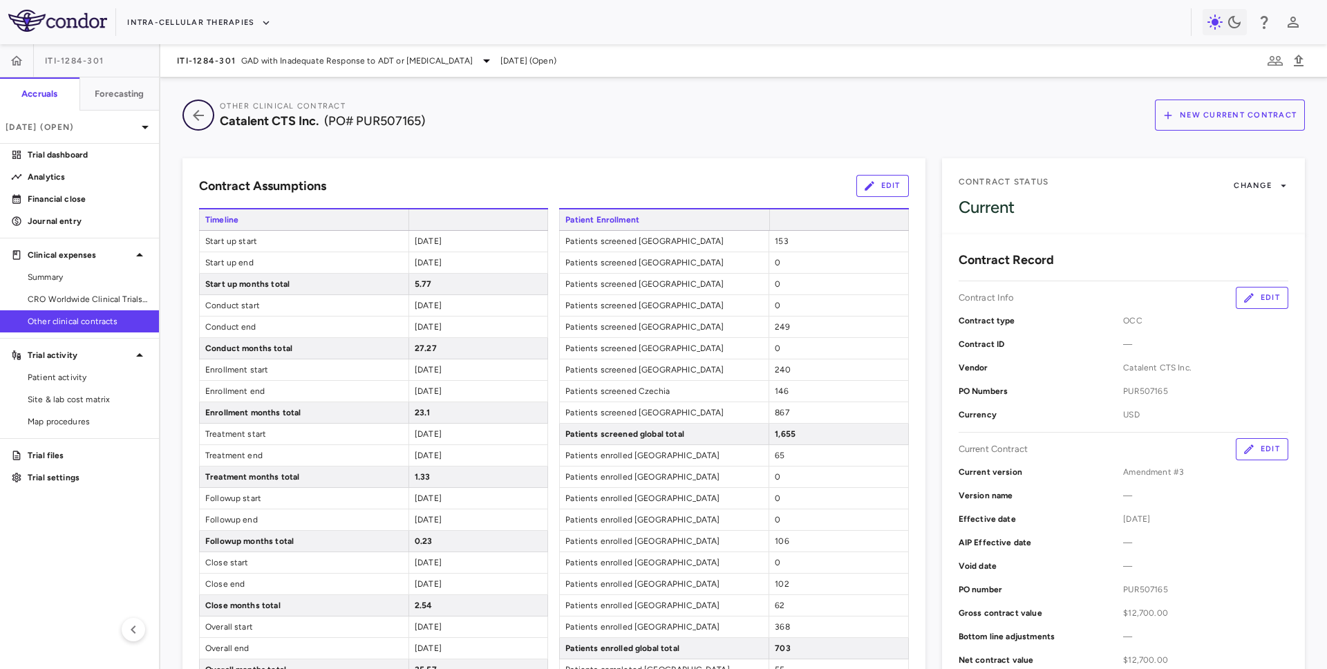
click at [196, 122] on icon "button" at bounding box center [198, 115] width 25 height 17
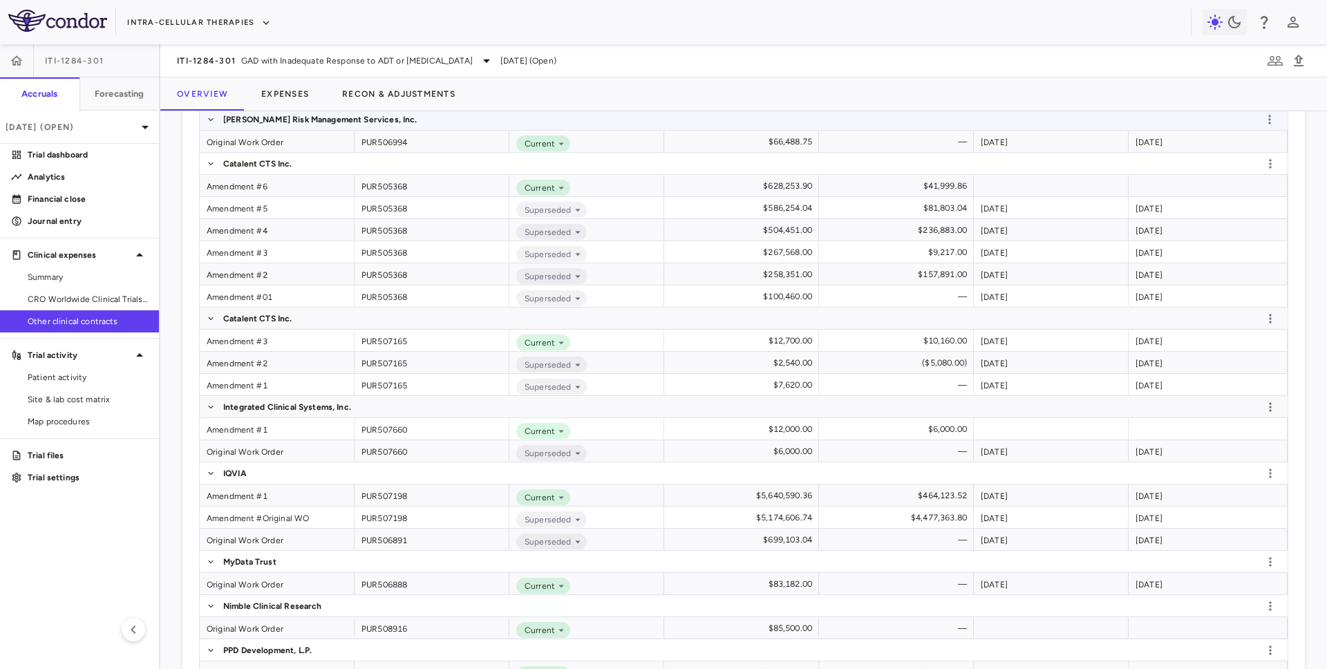
scroll to position [605, 0]
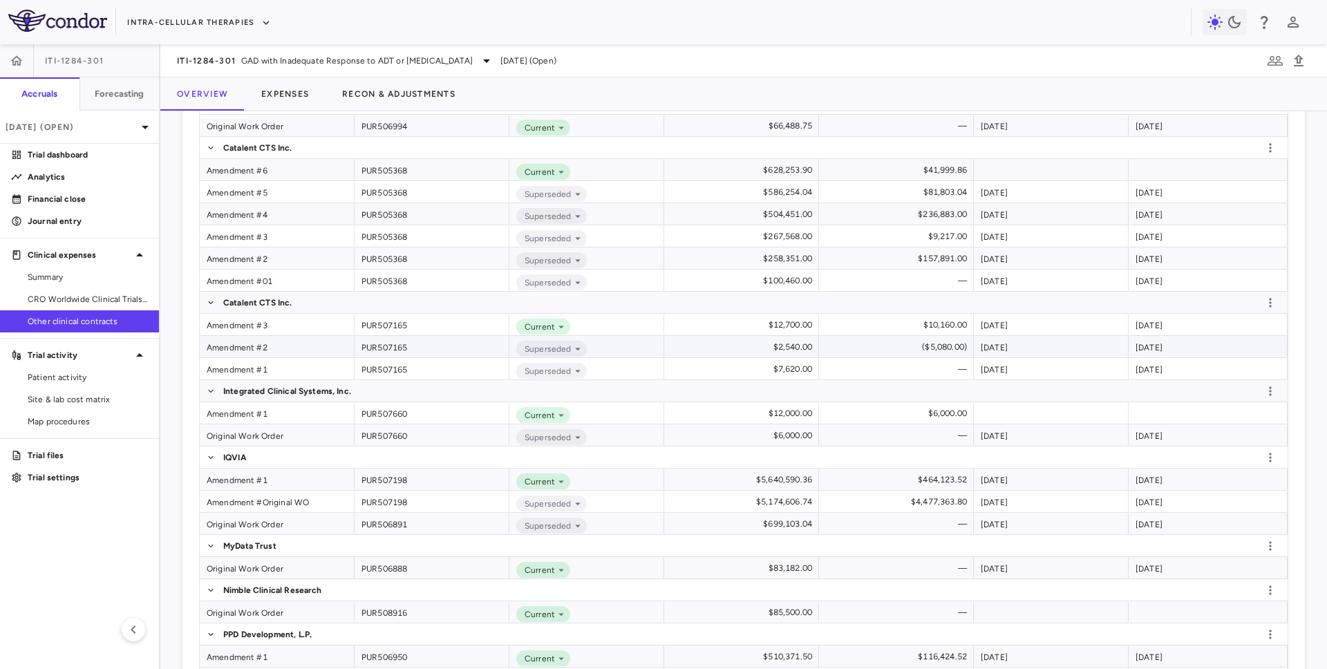
click at [255, 344] on div "Amendment #2" at bounding box center [277, 346] width 155 height 21
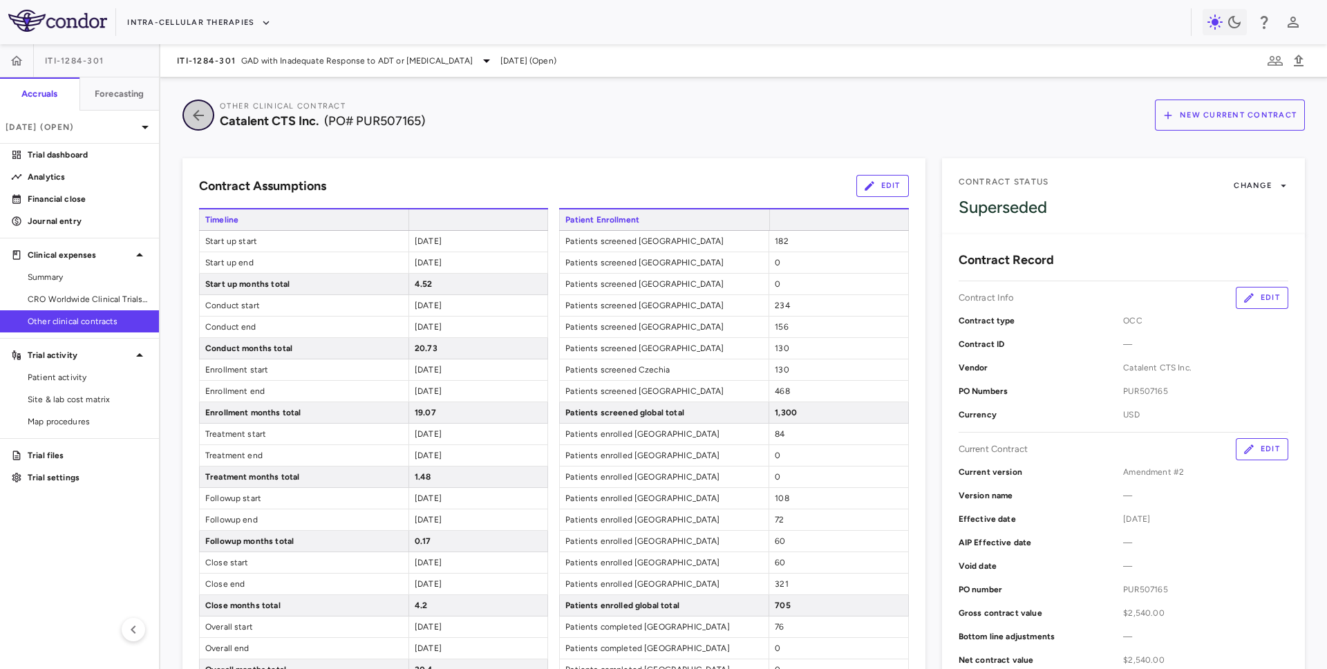
click at [200, 124] on button "button" at bounding box center [198, 115] width 32 height 31
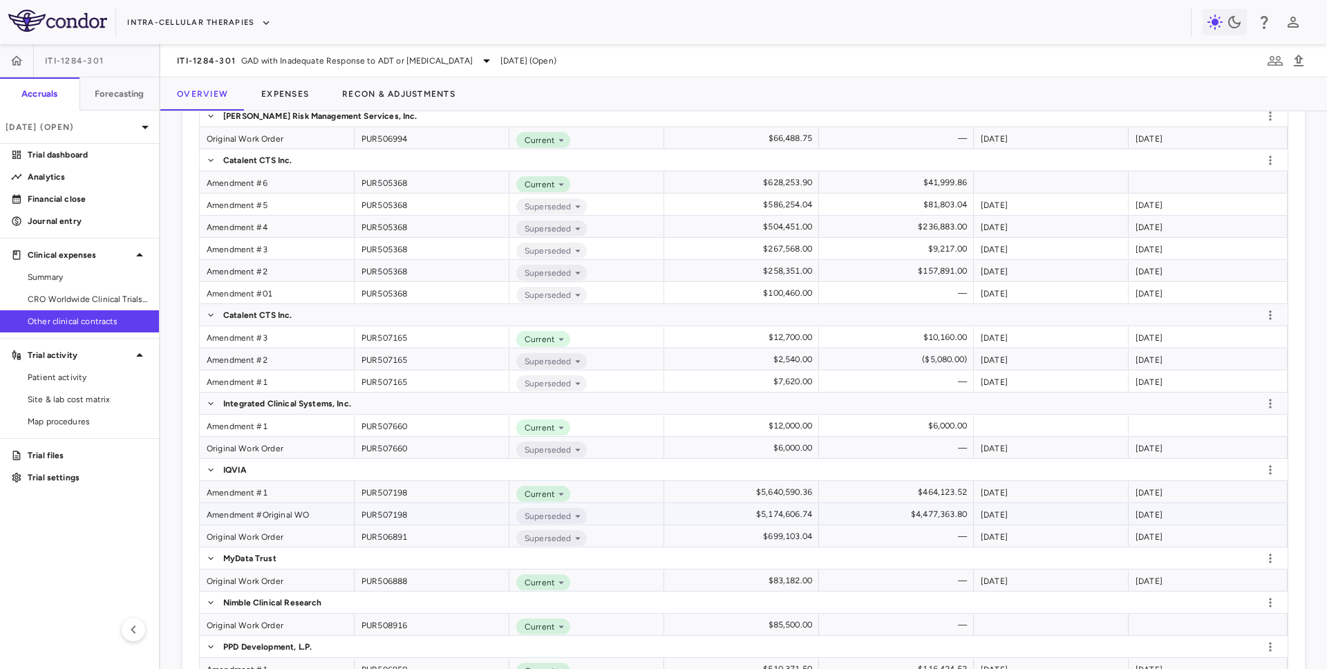
scroll to position [627, 0]
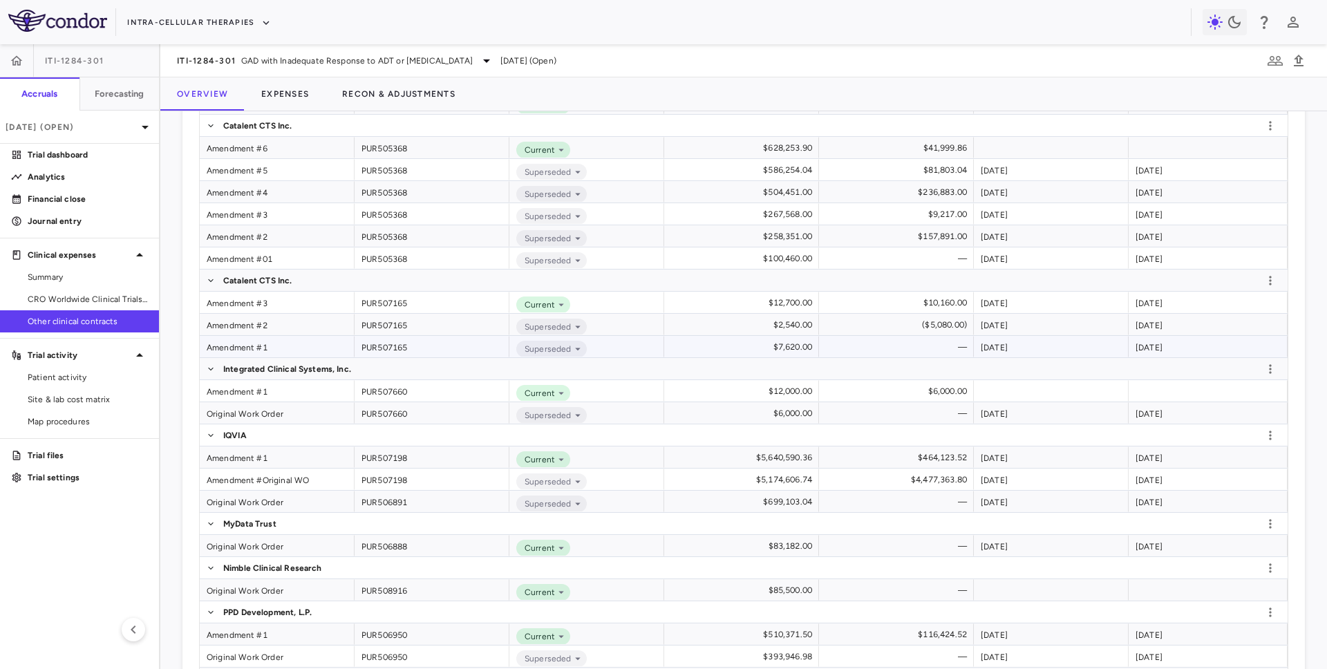
click at [262, 346] on div "Amendment #1" at bounding box center [277, 346] width 155 height 21
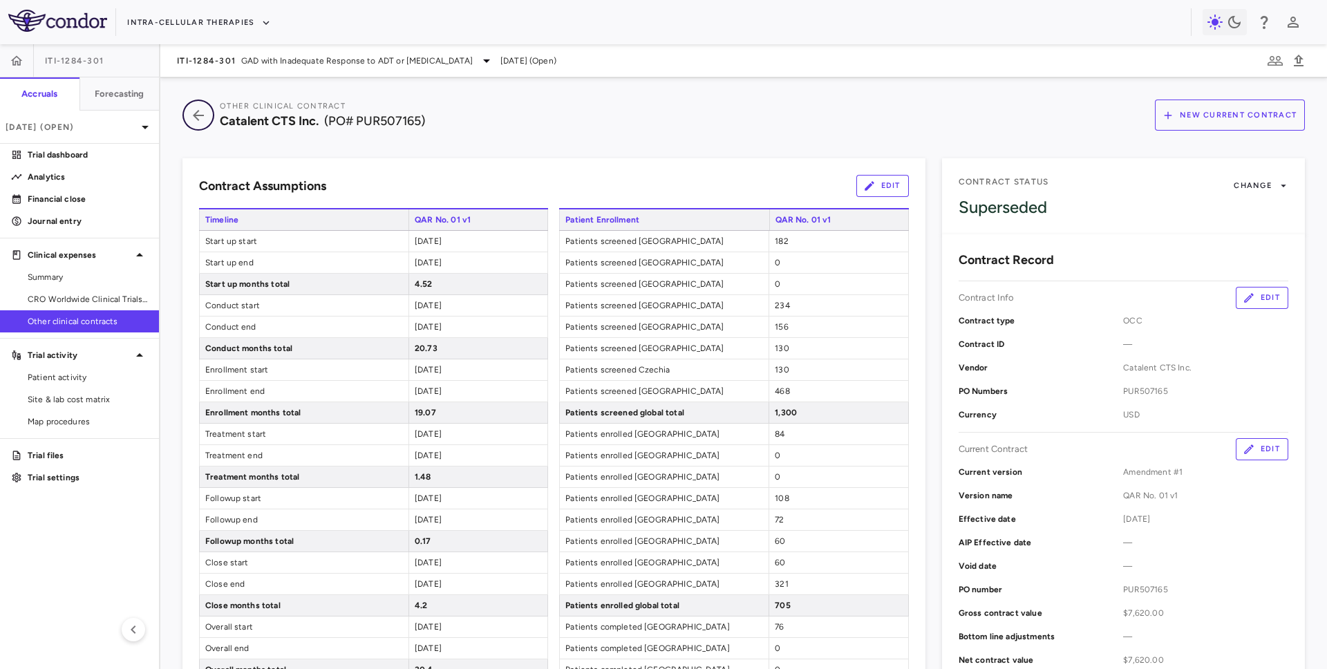
click at [203, 107] on icon "button" at bounding box center [198, 115] width 25 height 17
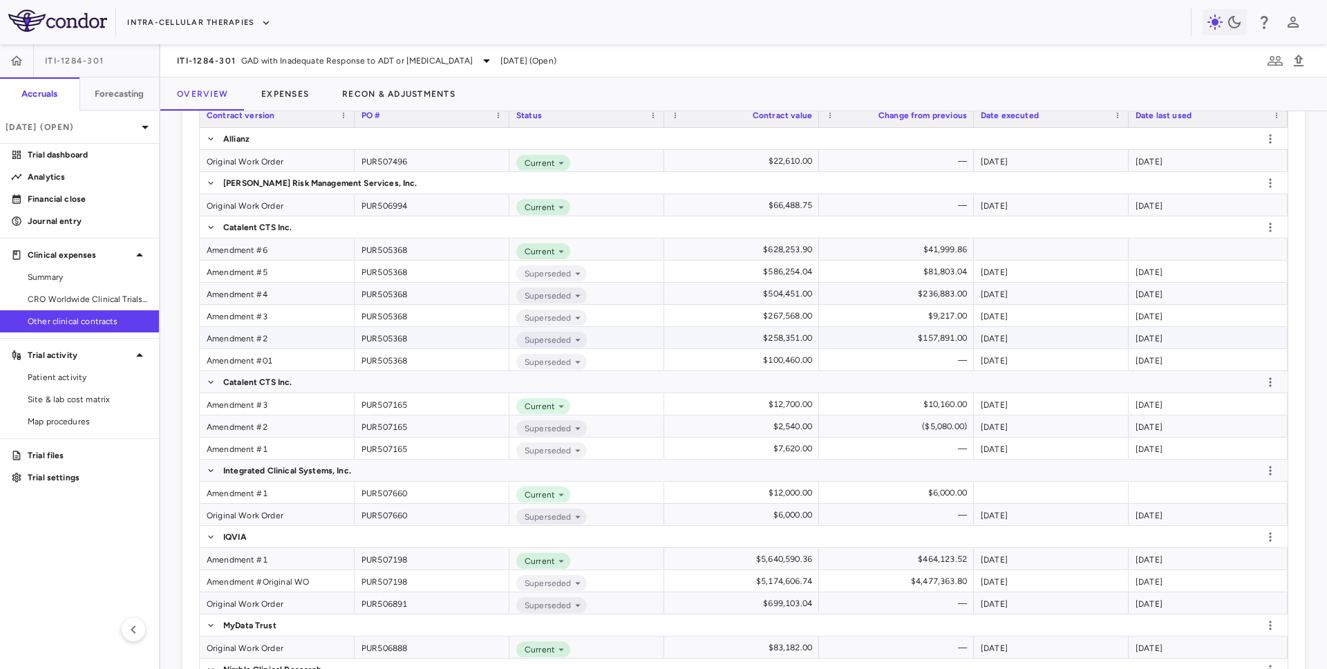
scroll to position [533, 0]
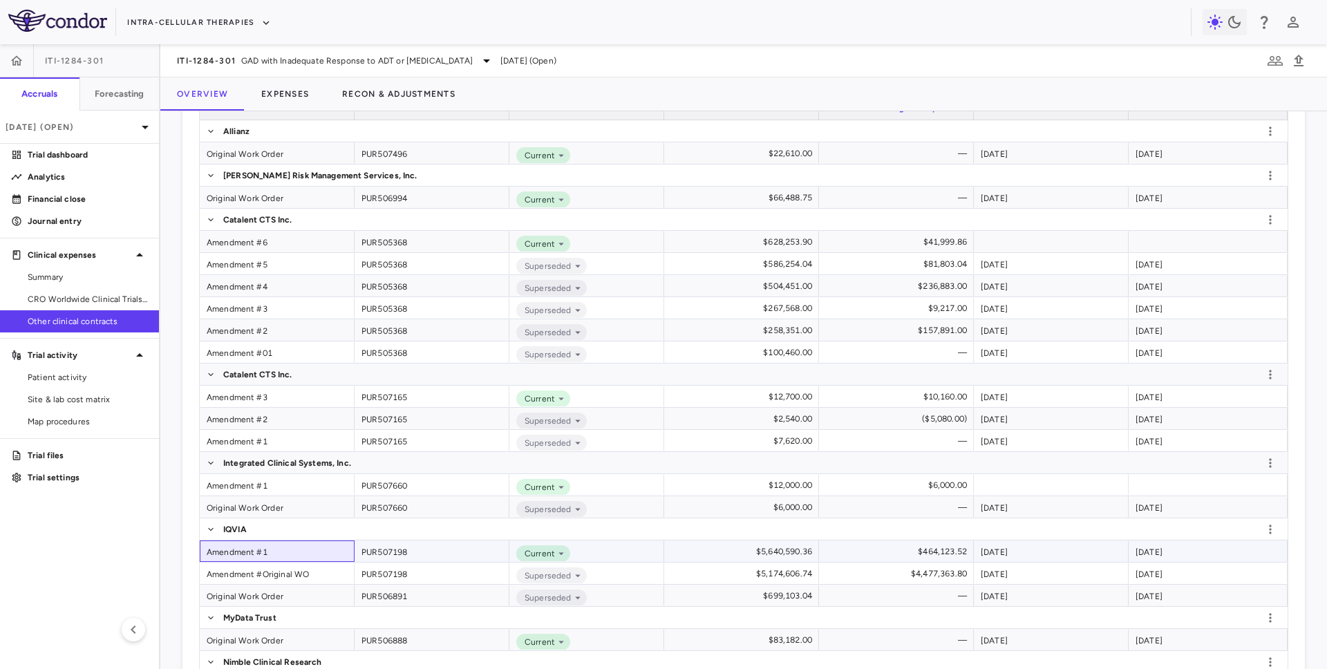
click at [234, 552] on div "Amendment #1" at bounding box center [277, 551] width 155 height 21
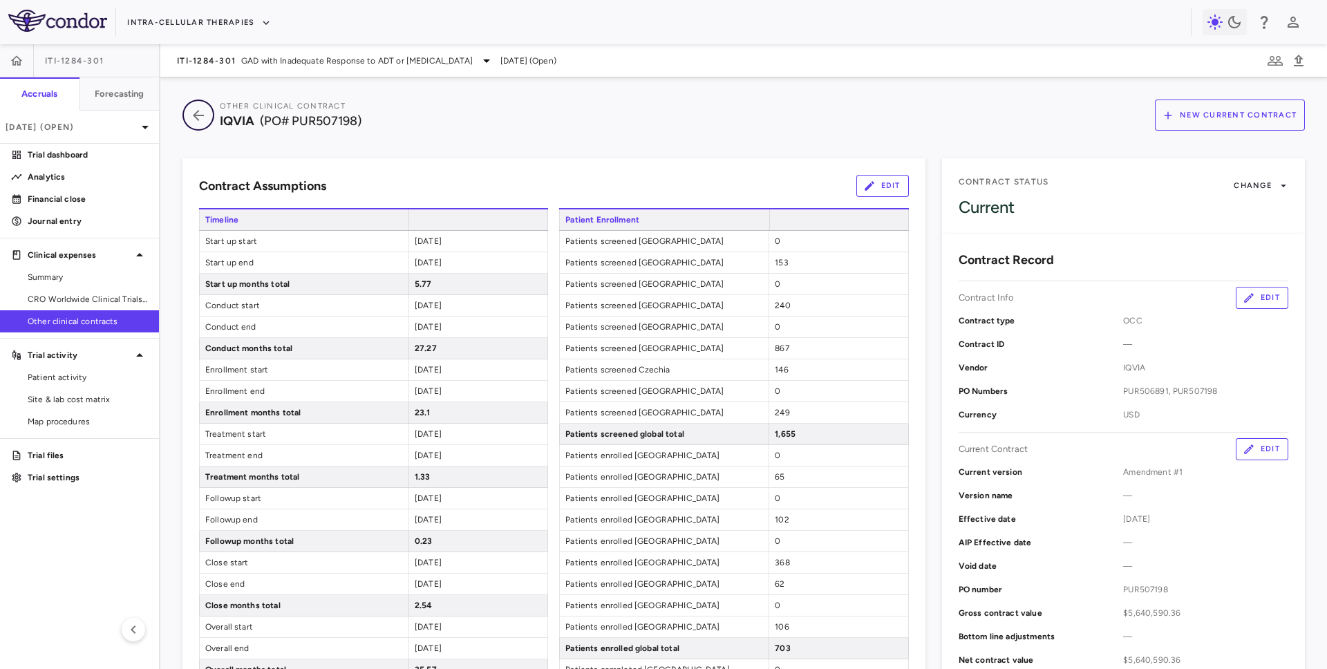
click at [205, 118] on icon "button" at bounding box center [198, 115] width 25 height 17
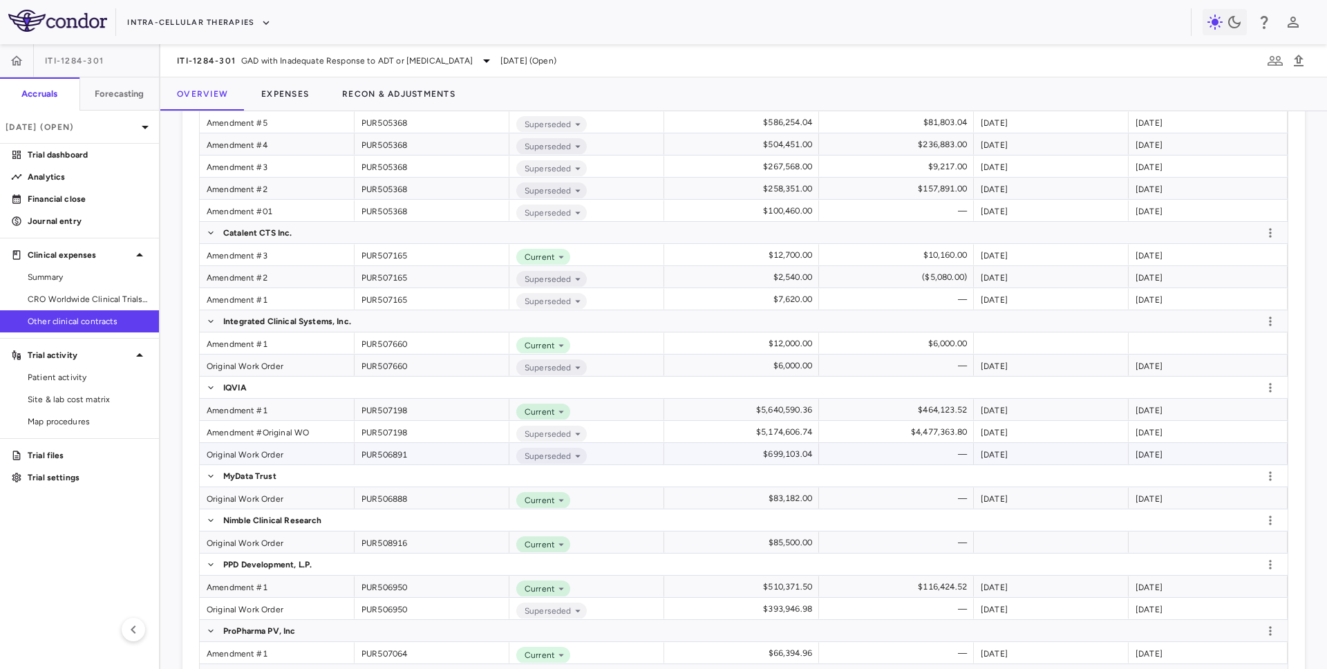
scroll to position [693, 0]
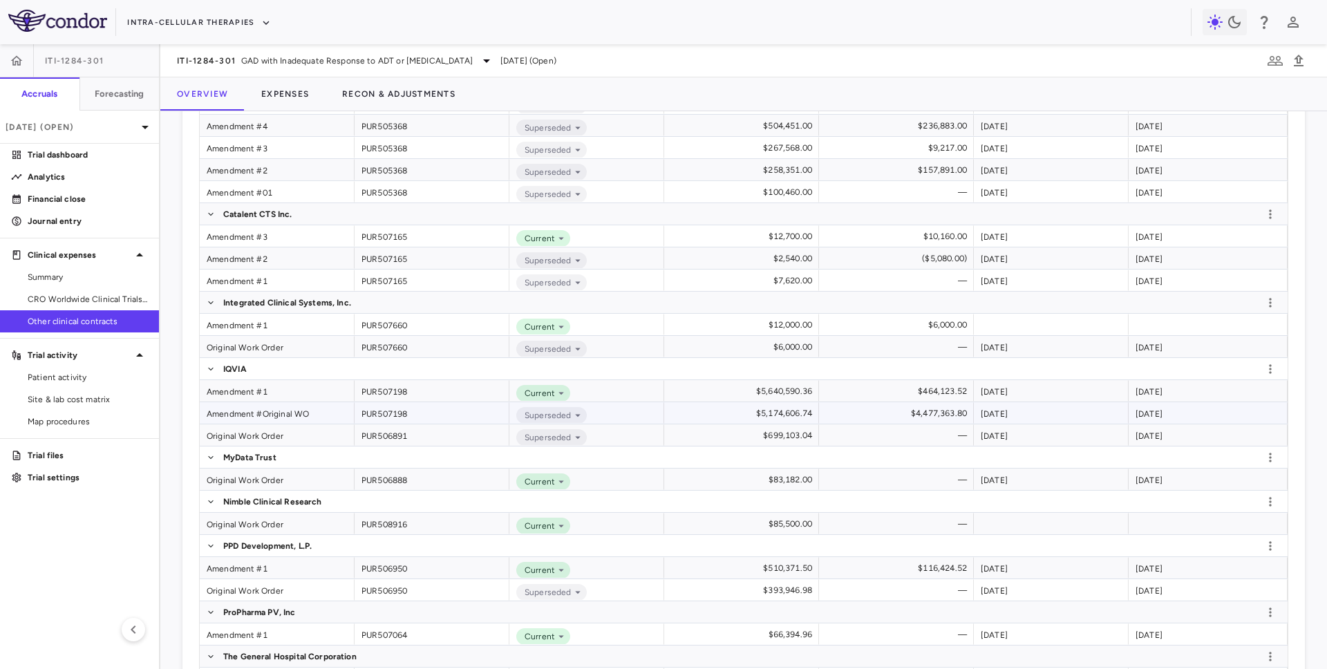
click at [238, 417] on div "Amendment #Original WO" at bounding box center [277, 412] width 155 height 21
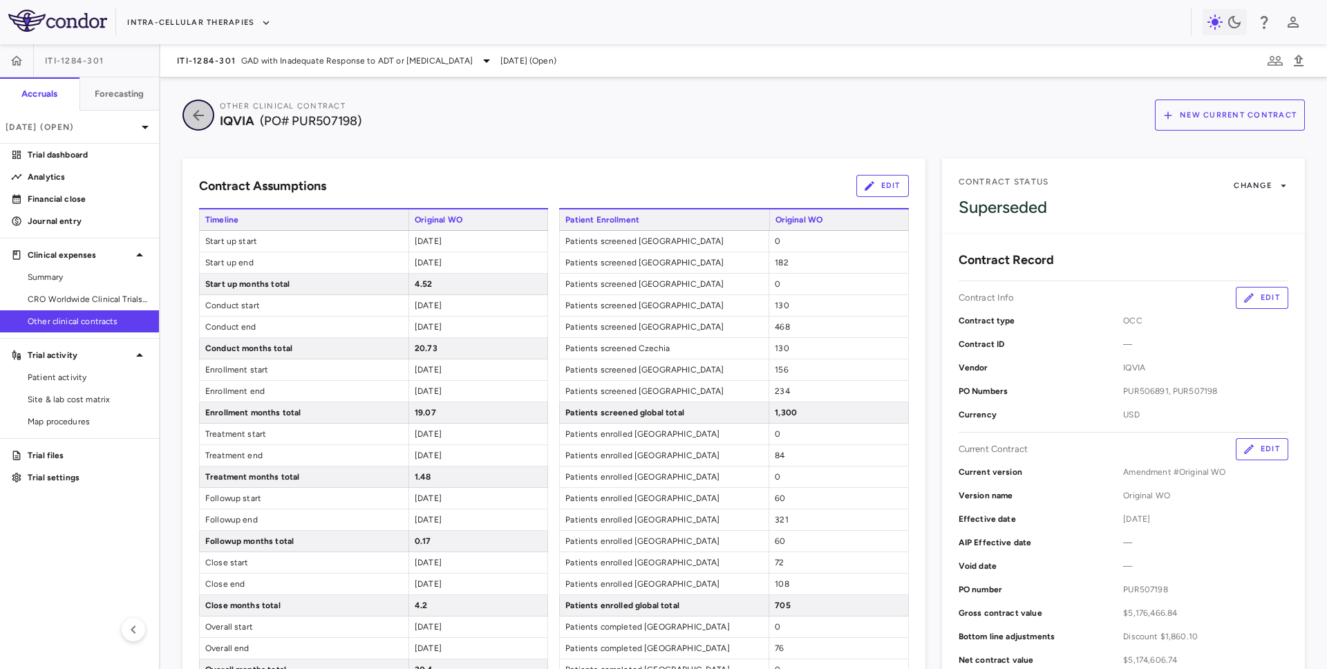
click at [191, 119] on icon "button" at bounding box center [198, 115] width 25 height 17
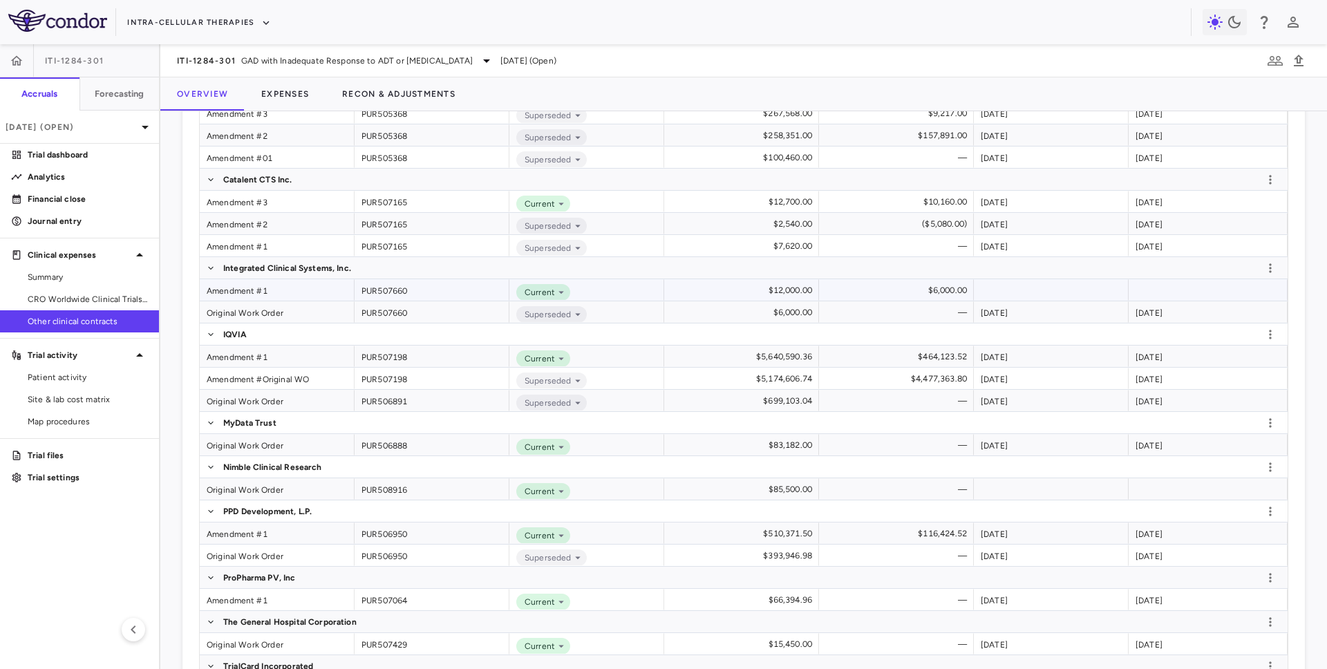
scroll to position [736, 0]
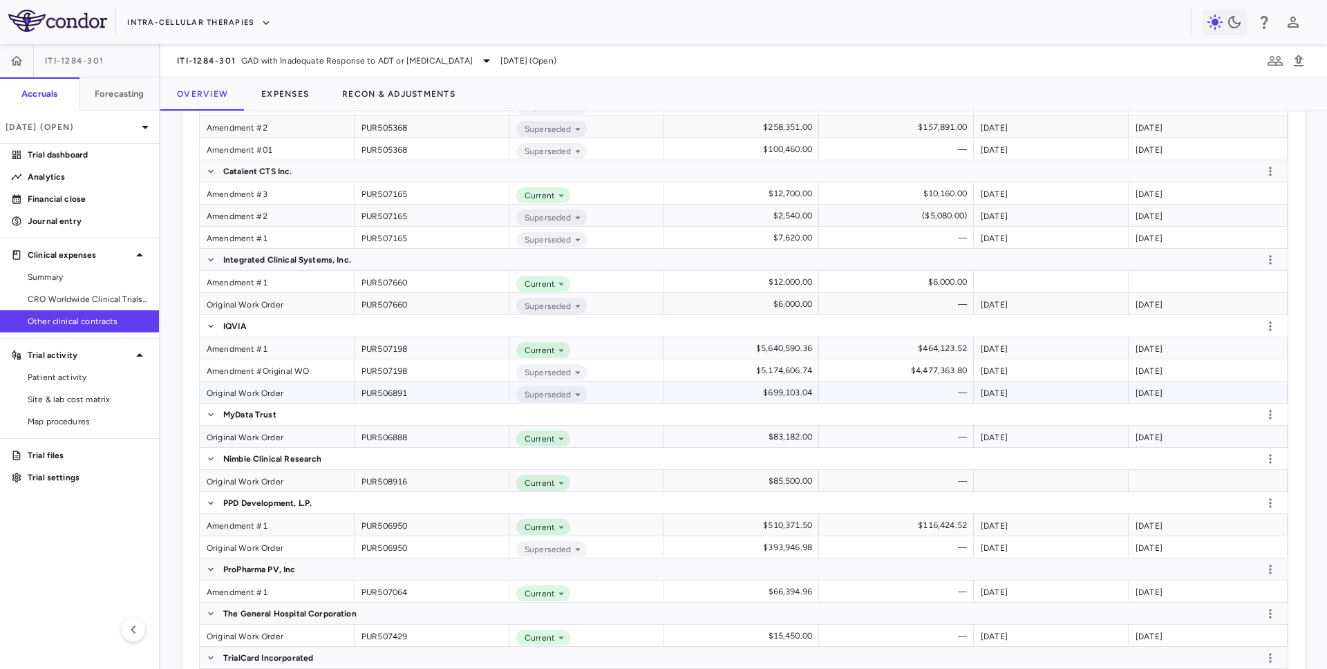
click at [245, 387] on div "Original Work Order" at bounding box center [277, 392] width 155 height 21
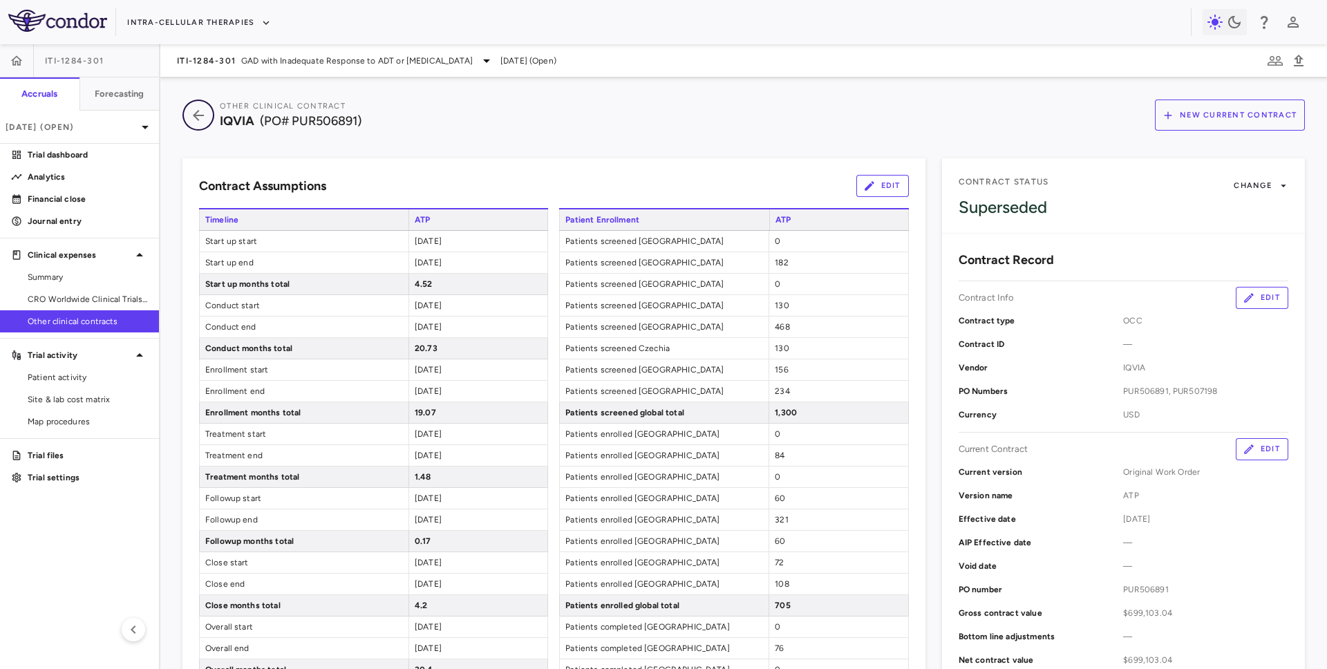
click at [198, 122] on icon "button" at bounding box center [198, 115] width 25 height 17
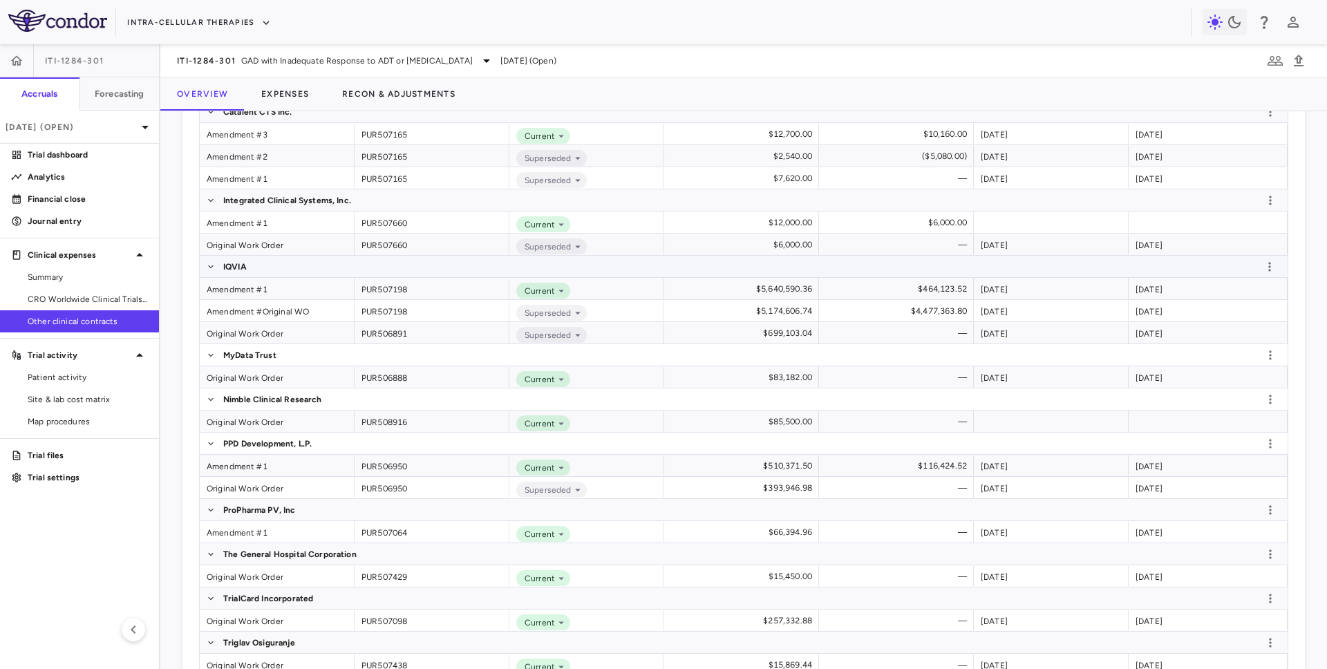
scroll to position [796, 0]
click at [245, 375] on div "Original Work Order" at bounding box center [277, 376] width 155 height 21
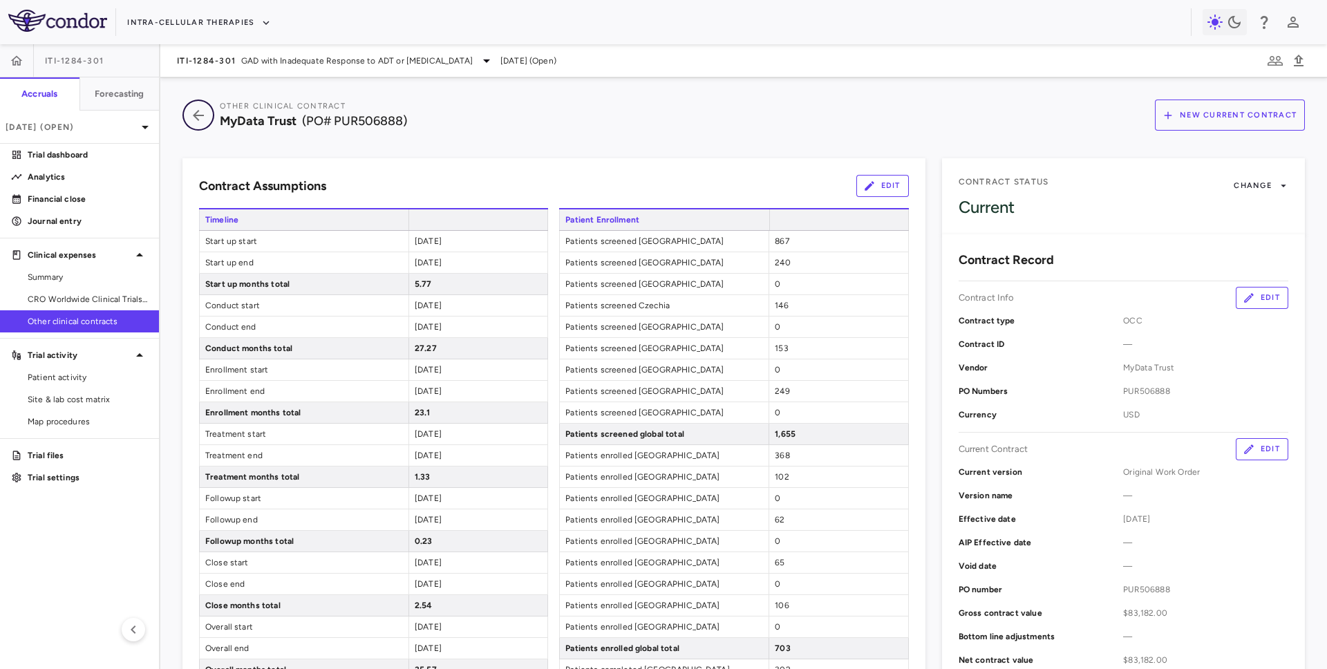
click at [192, 124] on button "button" at bounding box center [198, 115] width 32 height 31
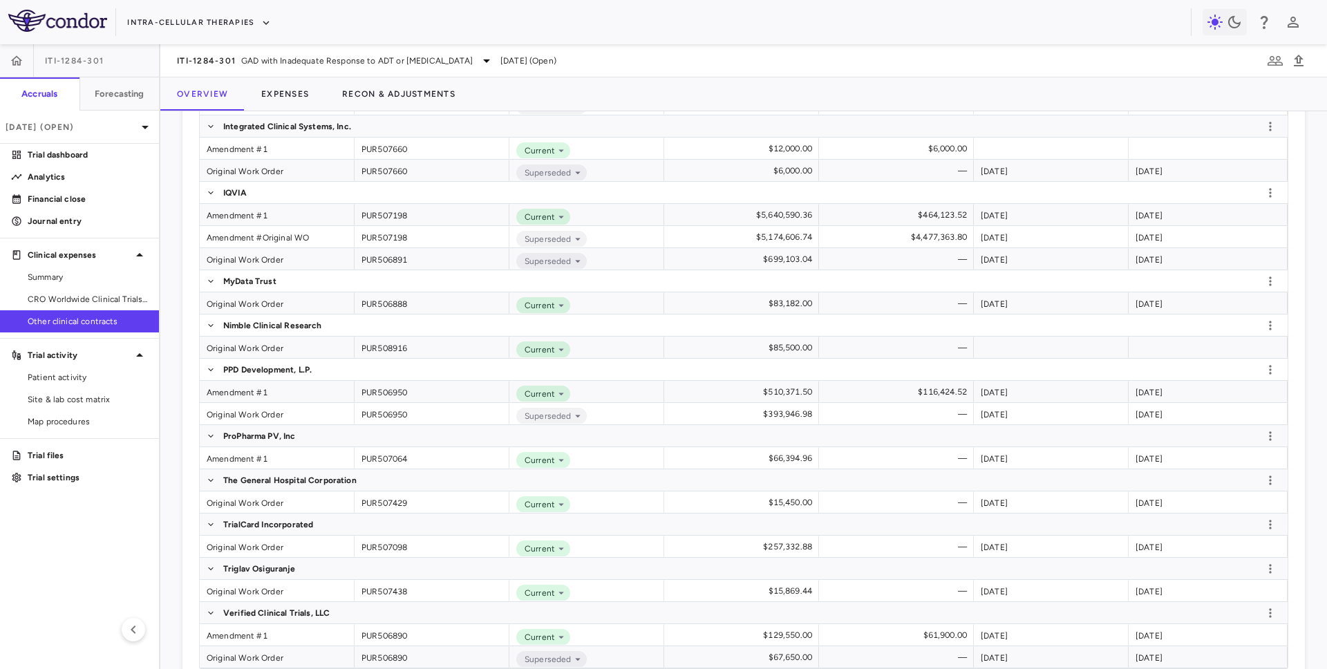
scroll to position [875, 0]
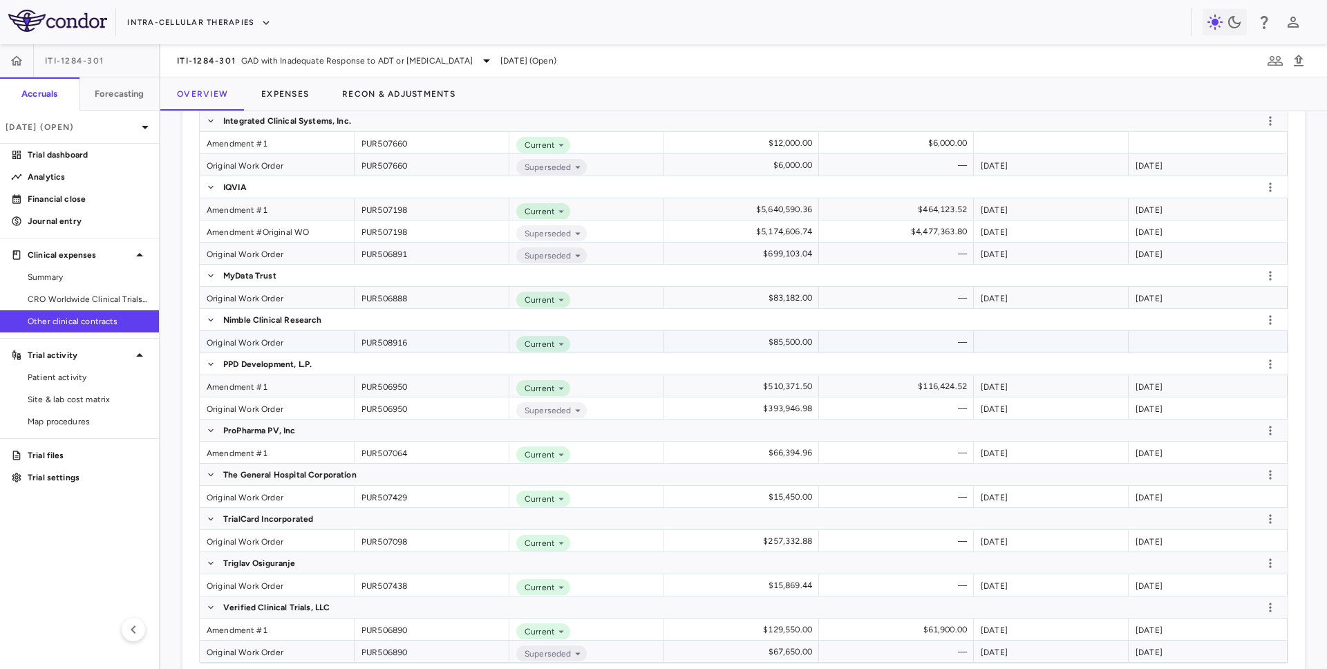
click at [247, 339] on div "Original Work Order" at bounding box center [277, 341] width 155 height 21
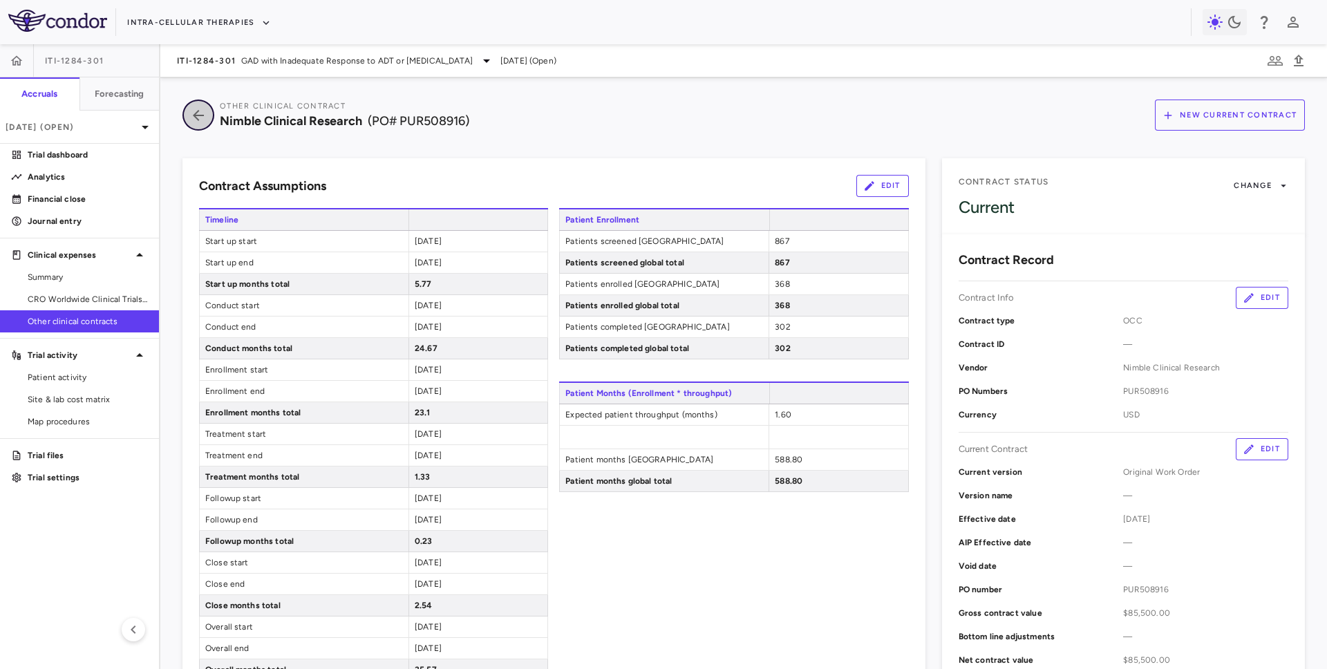
click at [196, 120] on icon "button" at bounding box center [198, 115] width 25 height 17
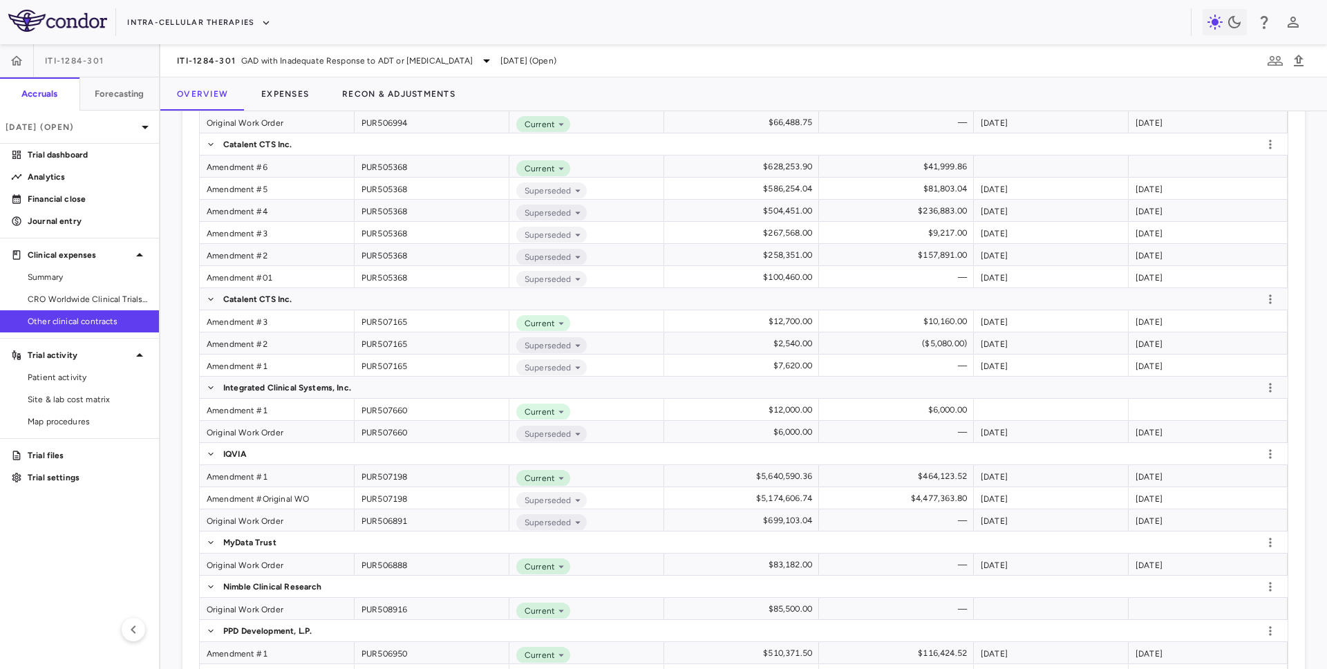
scroll to position [908, 0]
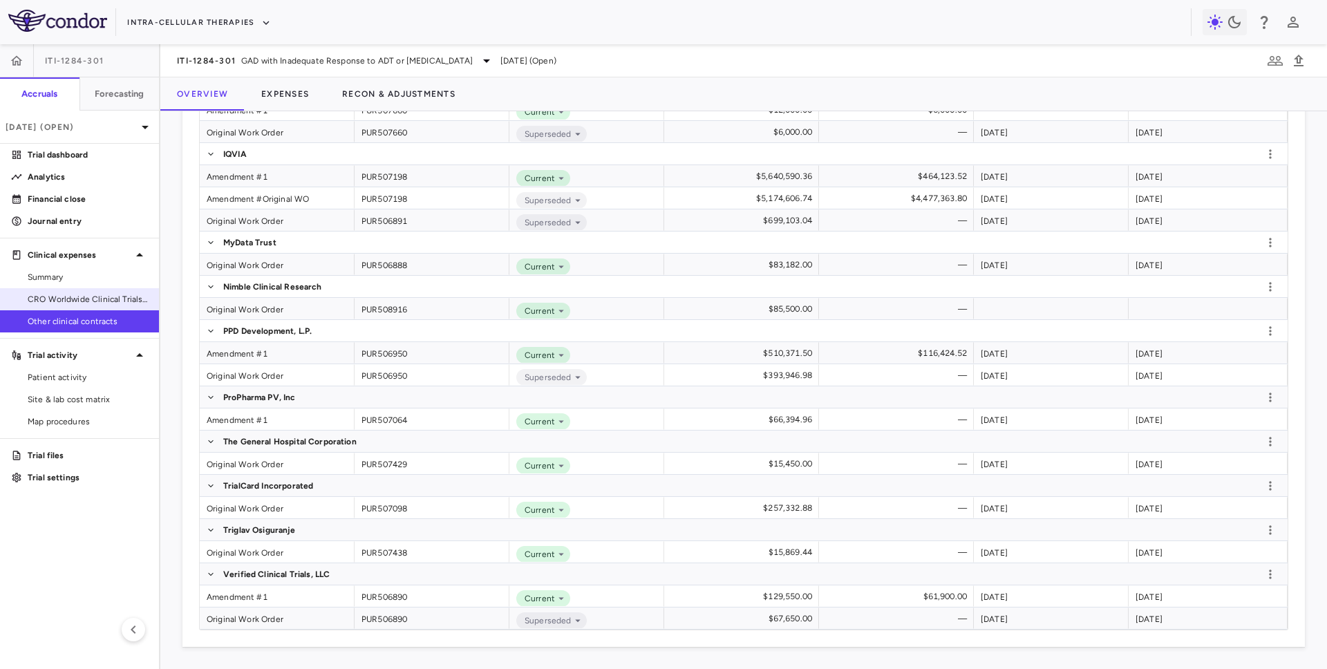
click at [90, 299] on span "CRO Worldwide Clinical Trials, Inc." at bounding box center [88, 299] width 120 height 12
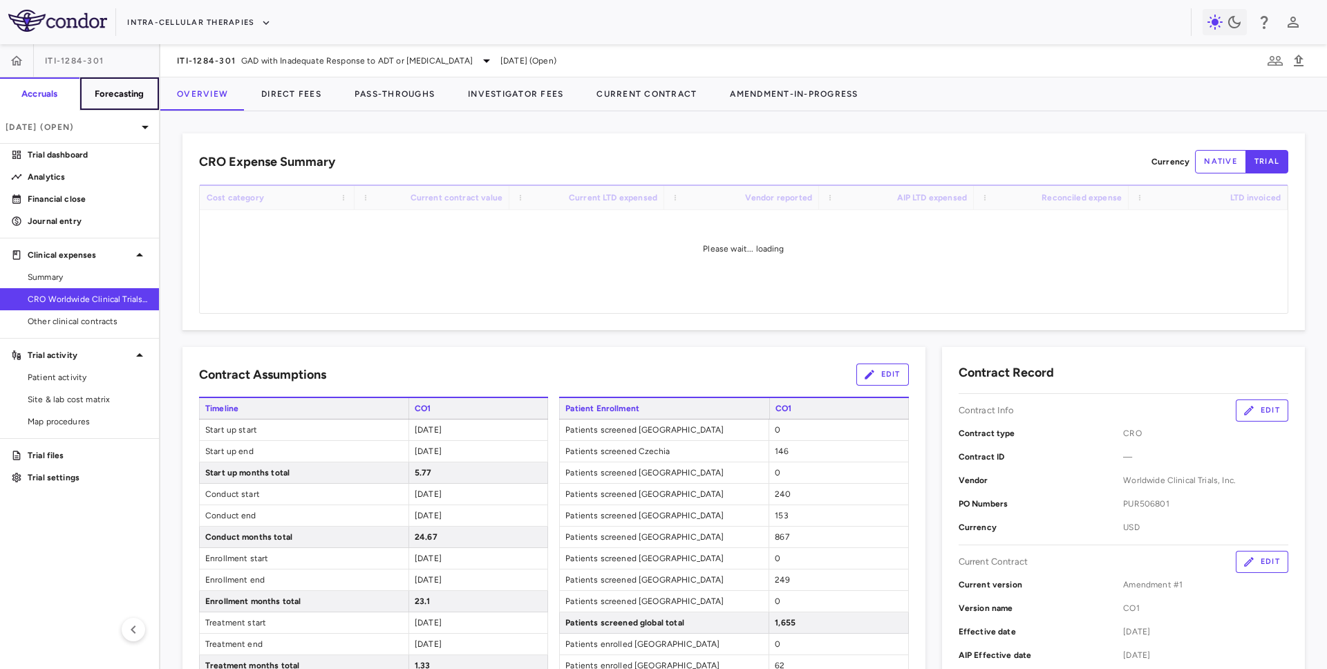
click at [106, 101] on button "Forecasting" at bounding box center [119, 93] width 80 height 33
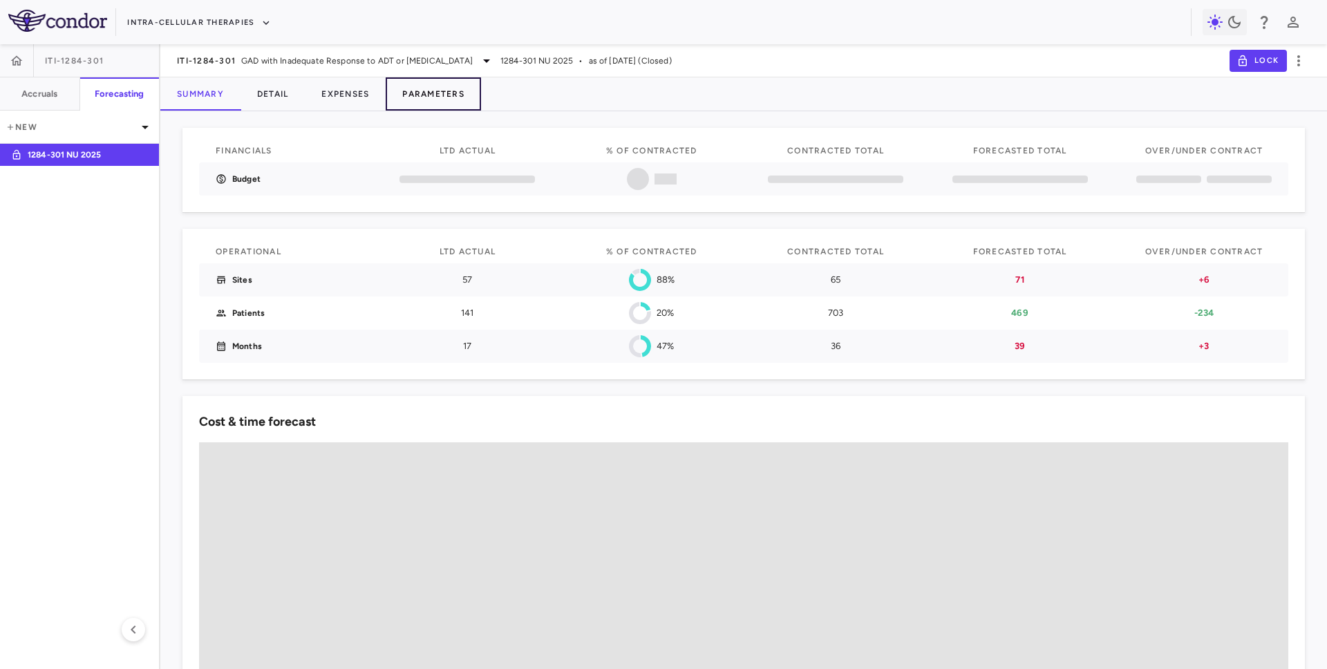
click at [422, 109] on button "Parameters" at bounding box center [433, 93] width 95 height 33
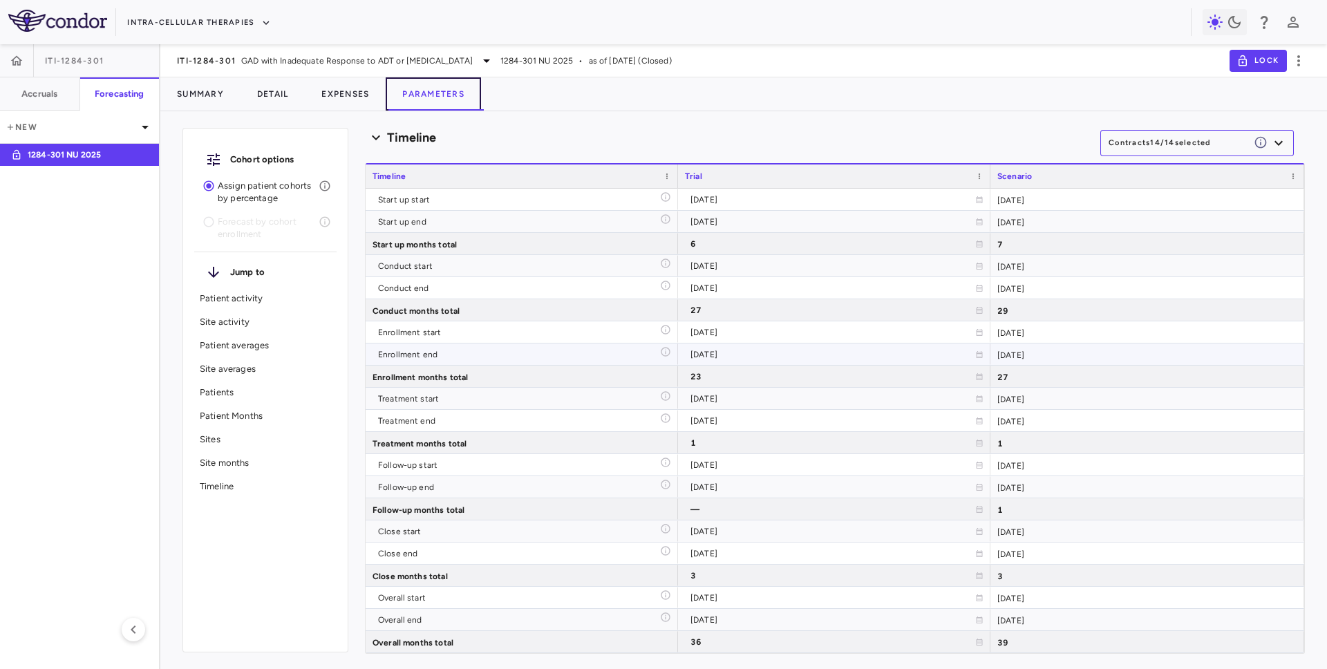
scroll to position [4944, 0]
click at [27, 86] on button "Accruals" at bounding box center [40, 93] width 80 height 33
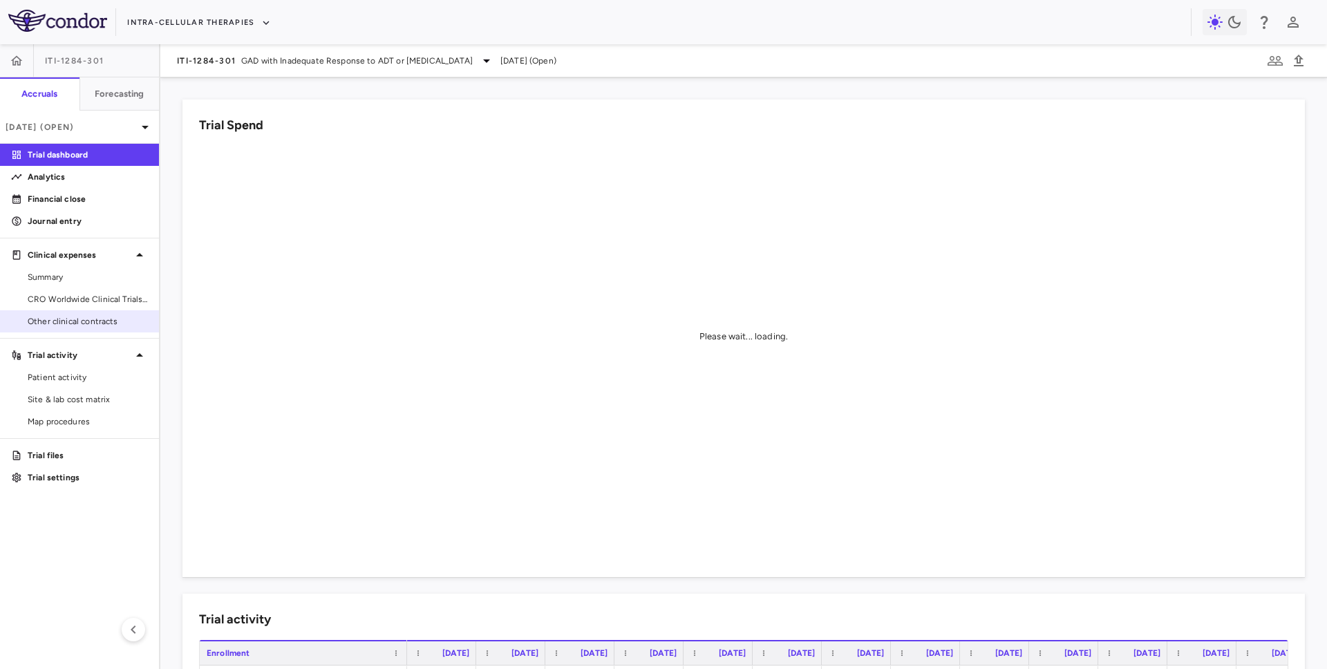
click at [100, 322] on span "Other clinical contracts" at bounding box center [88, 321] width 120 height 12
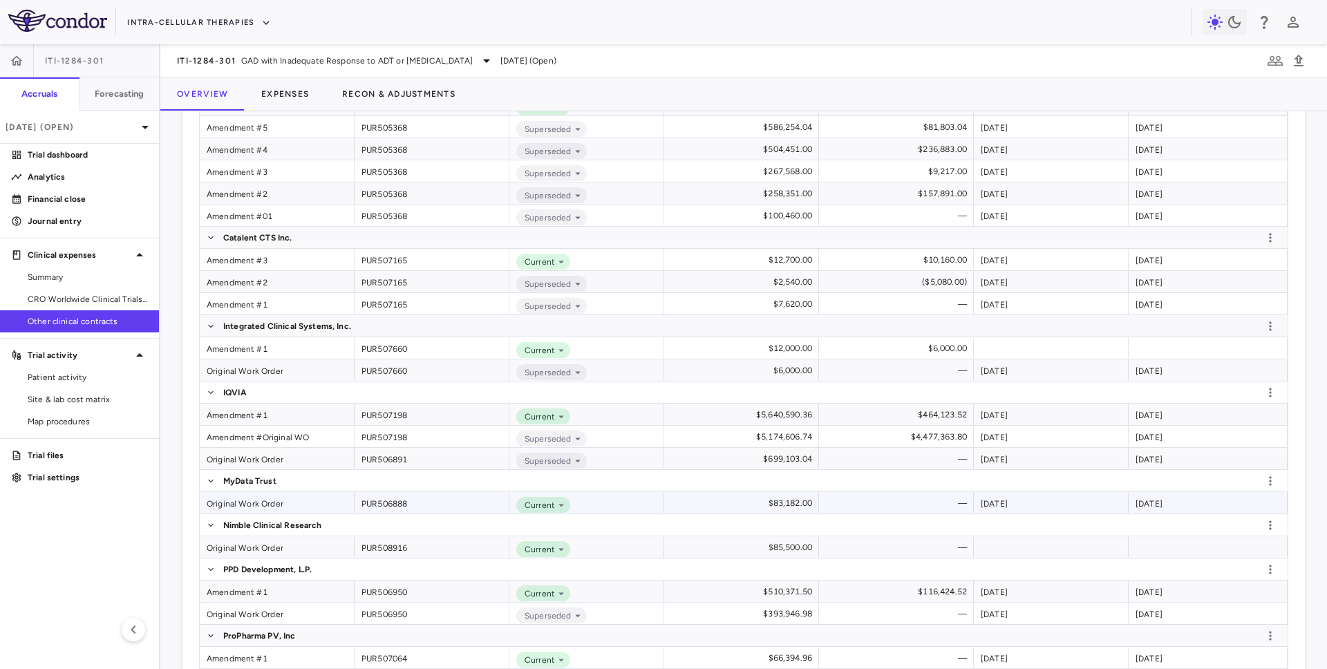
scroll to position [718, 0]
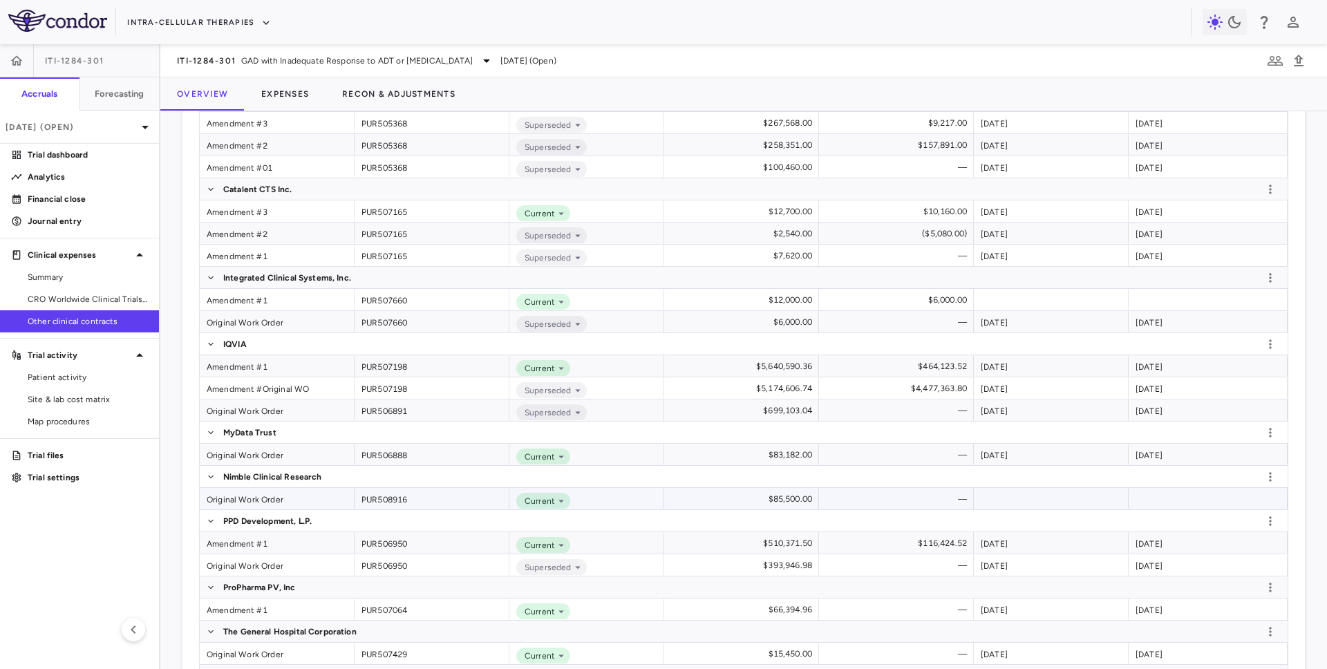
click at [240, 495] on div "Original Work Order" at bounding box center [277, 498] width 155 height 21
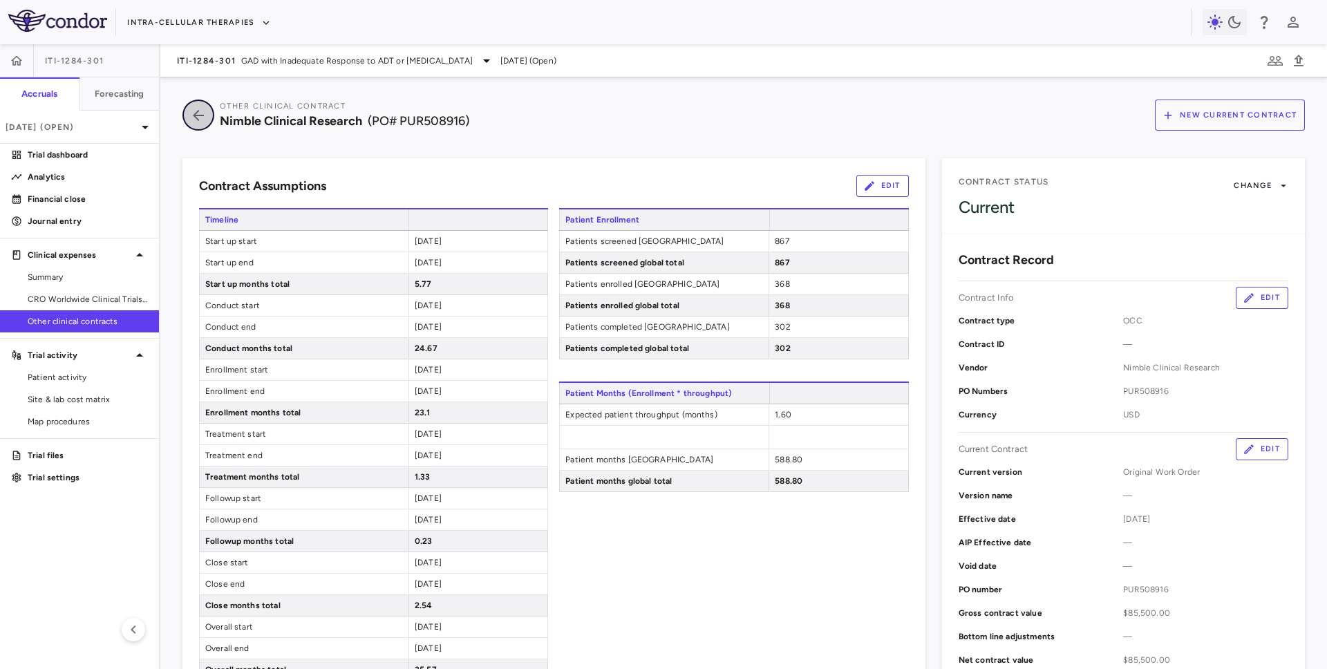
click at [205, 115] on icon "button" at bounding box center [198, 115] width 25 height 17
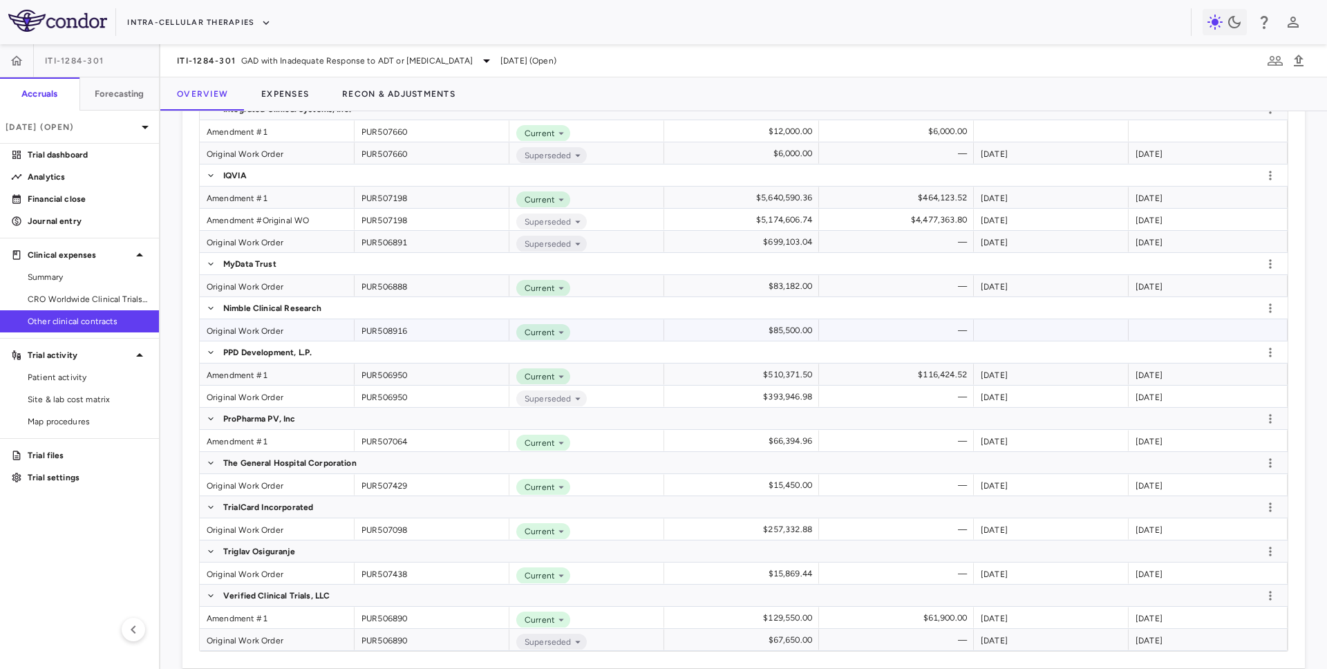
scroll to position [893, 0]
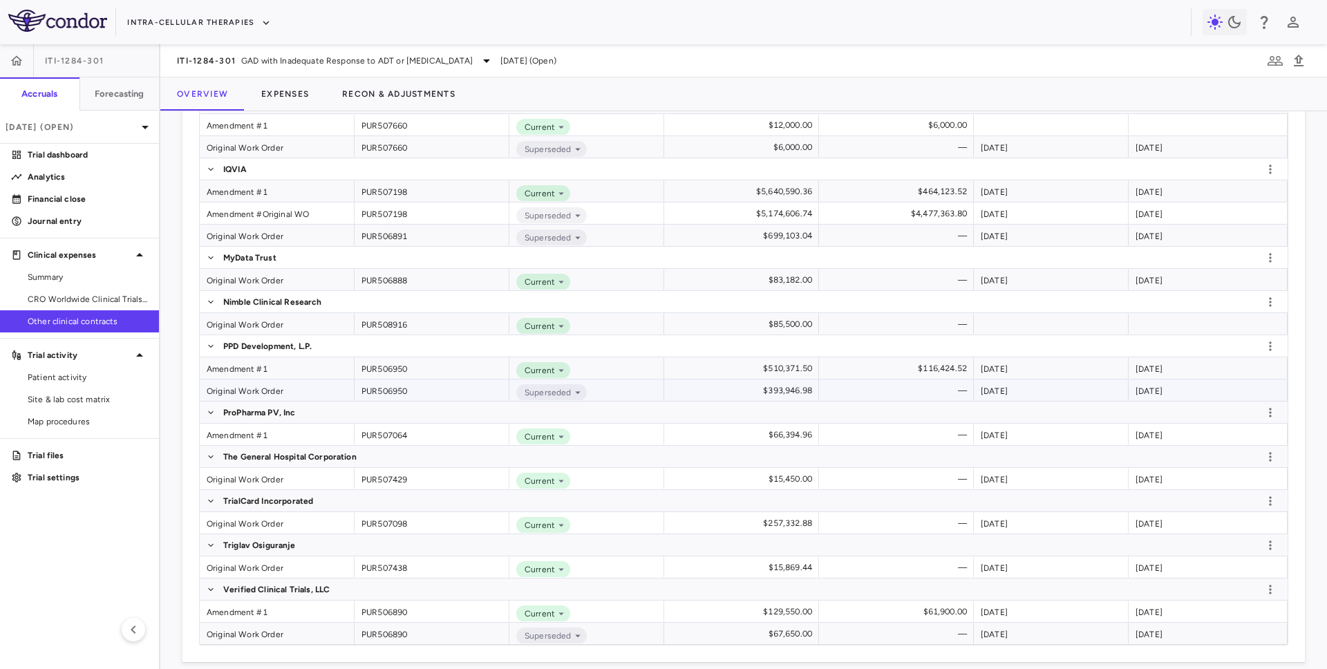
click at [256, 388] on div "Original Work Order" at bounding box center [277, 389] width 155 height 21
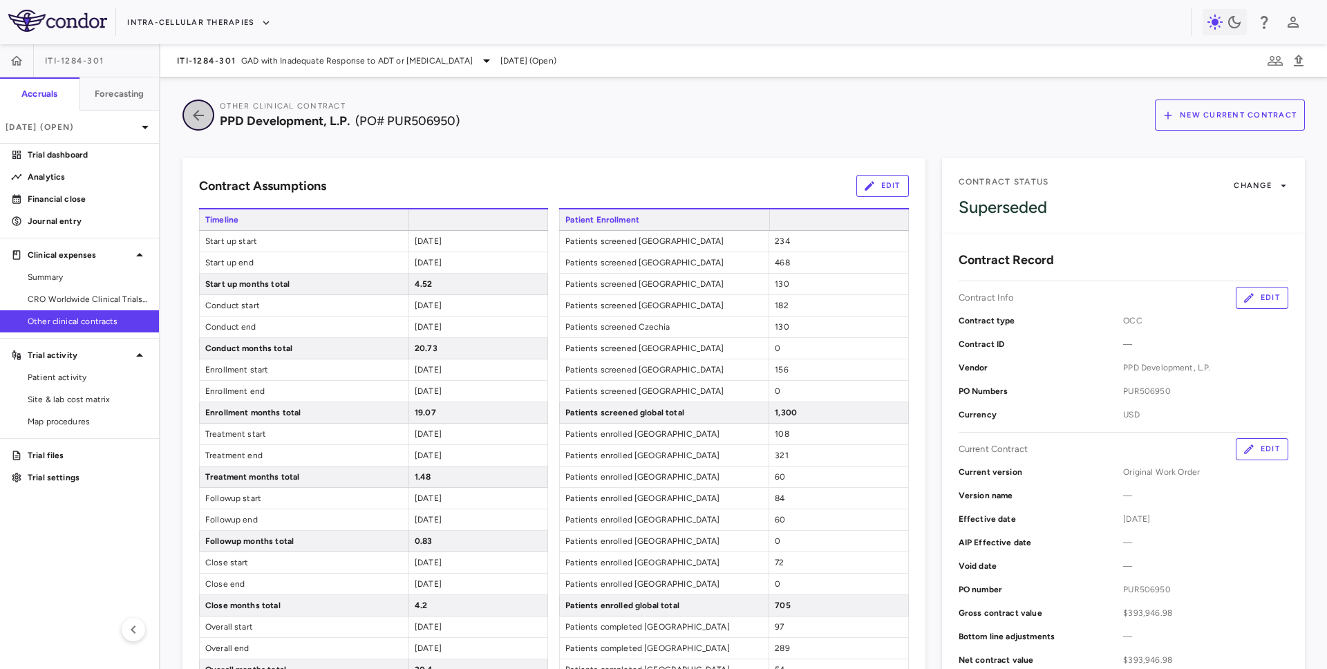
click at [203, 108] on icon "button" at bounding box center [198, 115] width 25 height 17
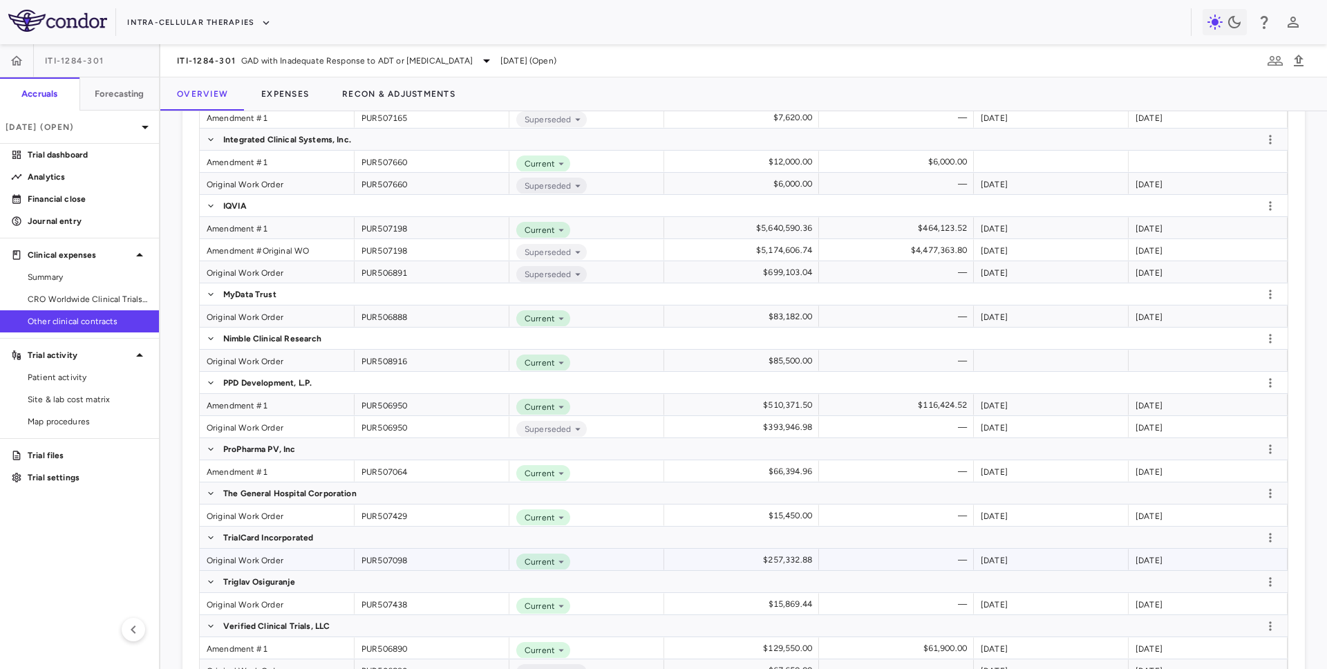
scroll to position [865, 0]
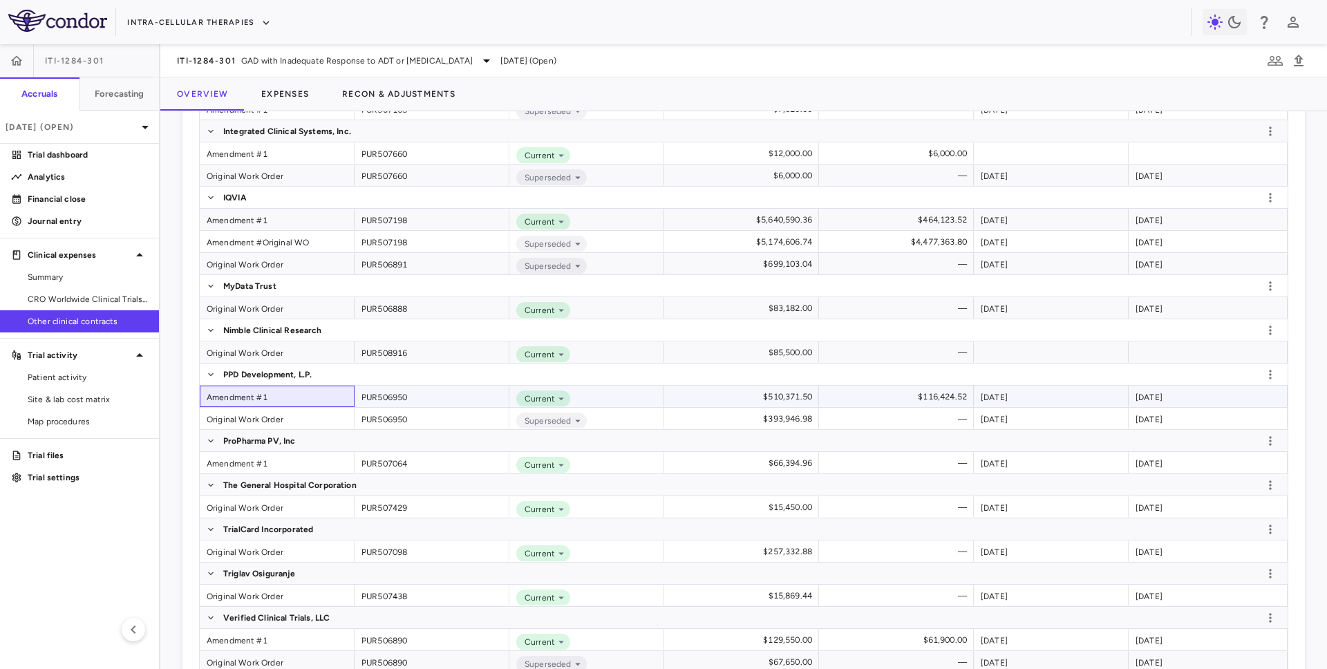
click at [257, 391] on div "Amendment #1" at bounding box center [277, 396] width 155 height 21
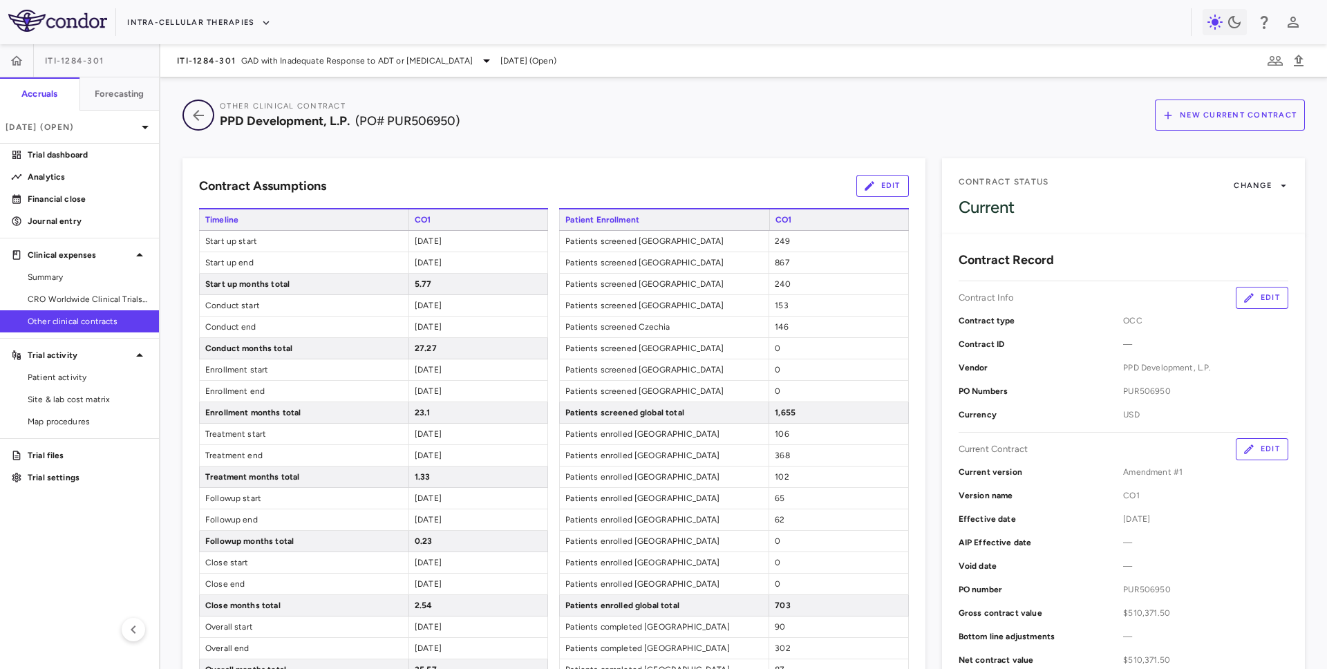
click at [203, 116] on icon "button" at bounding box center [198, 115] width 25 height 17
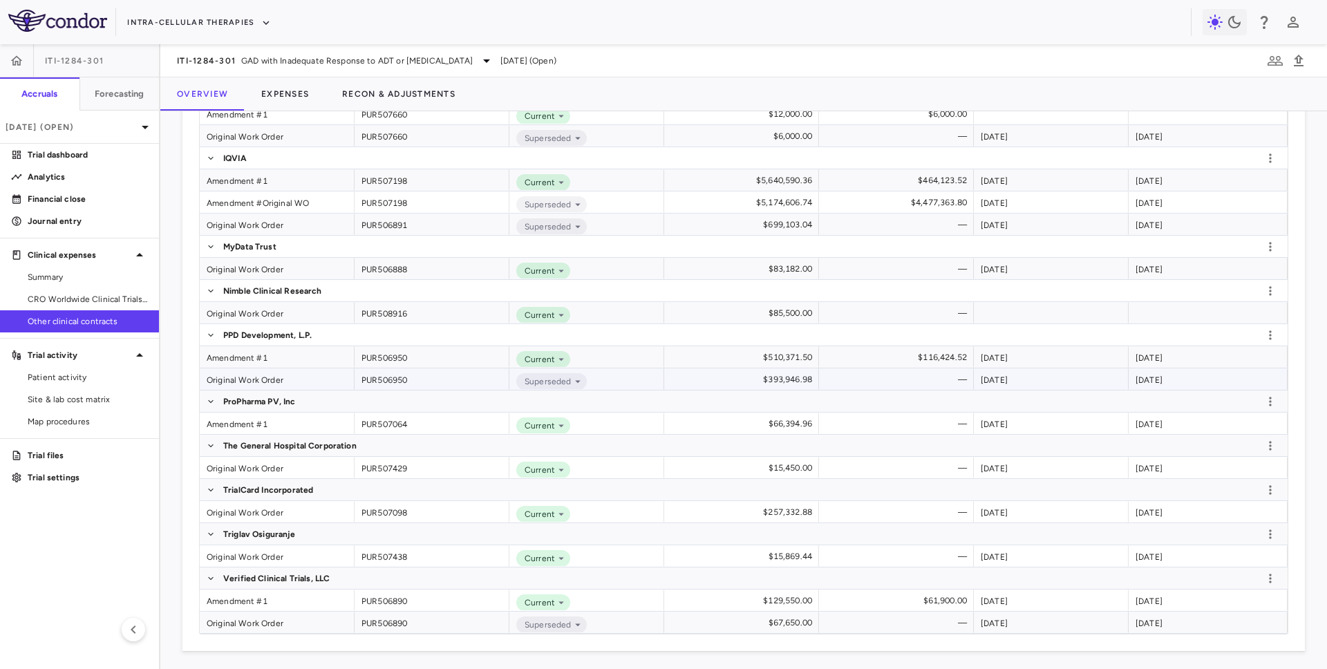
scroll to position [908, 0]
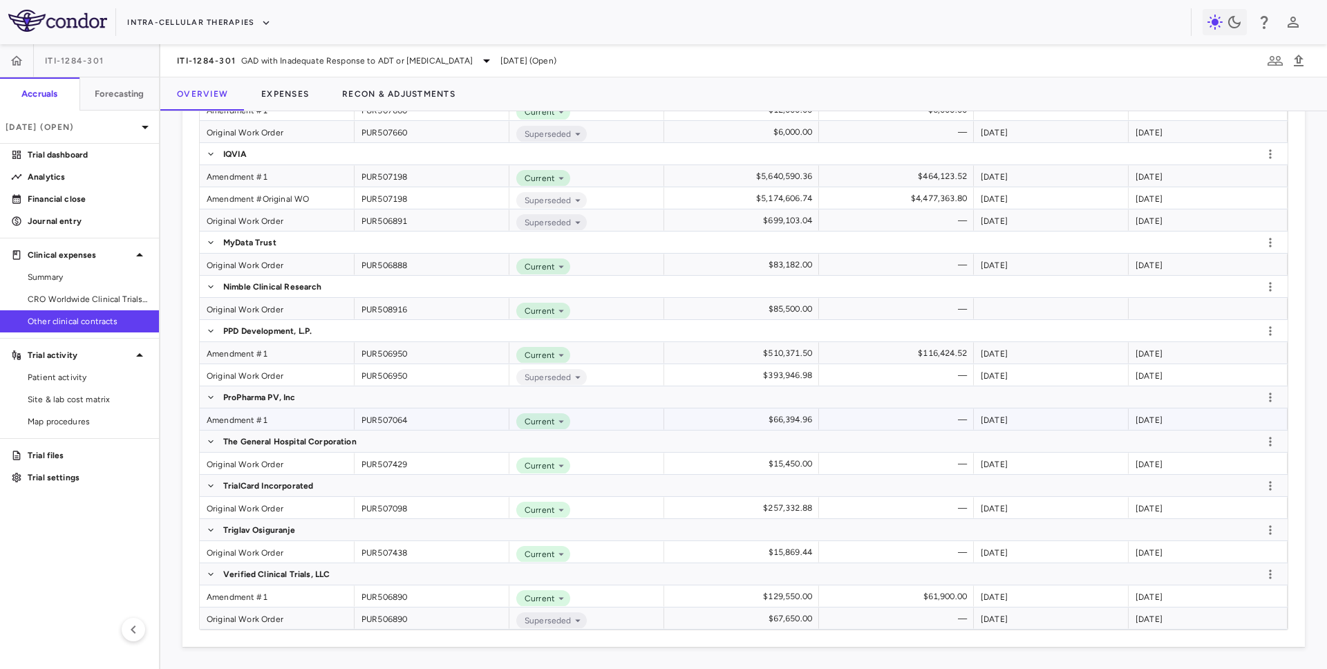
click at [266, 427] on div "Amendment #1" at bounding box center [277, 419] width 155 height 21
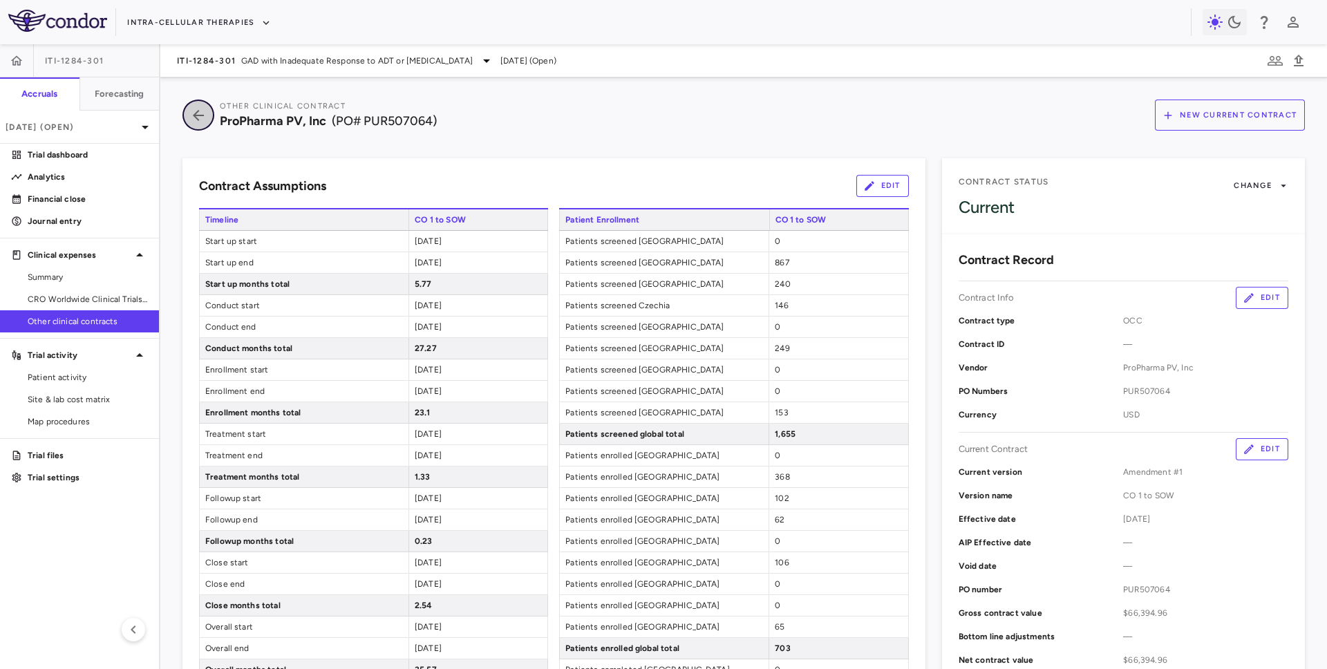
click at [207, 102] on button "button" at bounding box center [198, 115] width 32 height 31
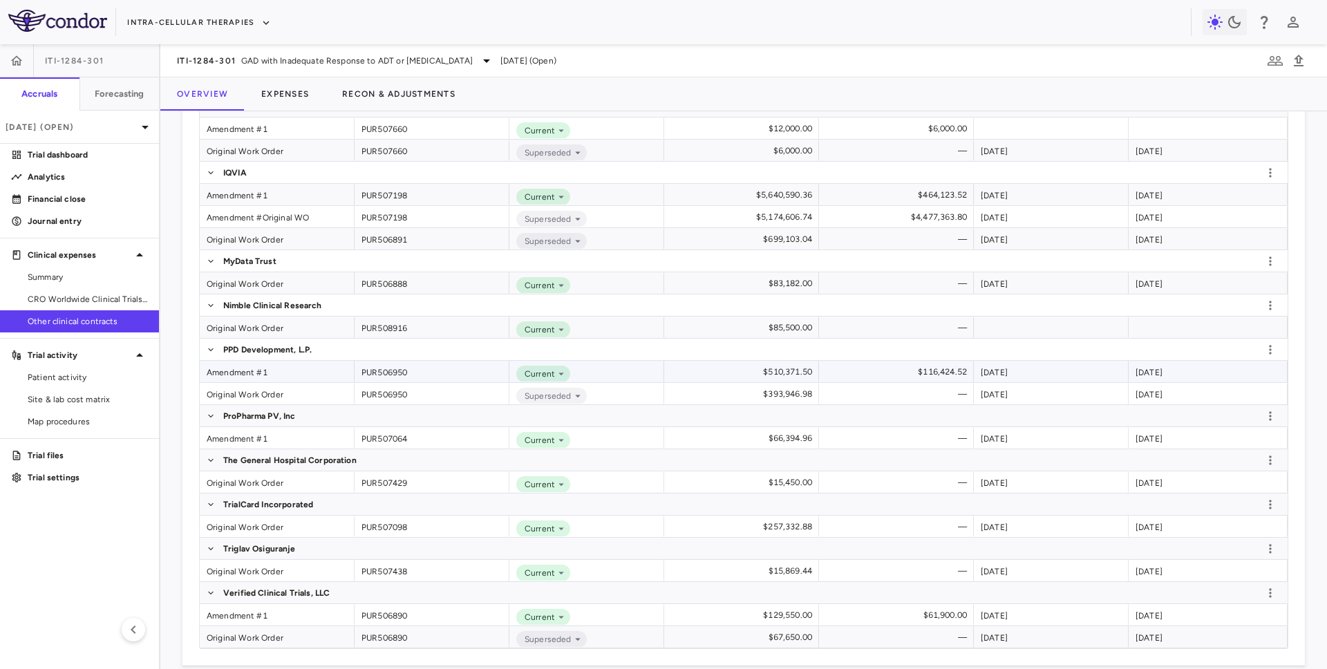
scroll to position [904, 0]
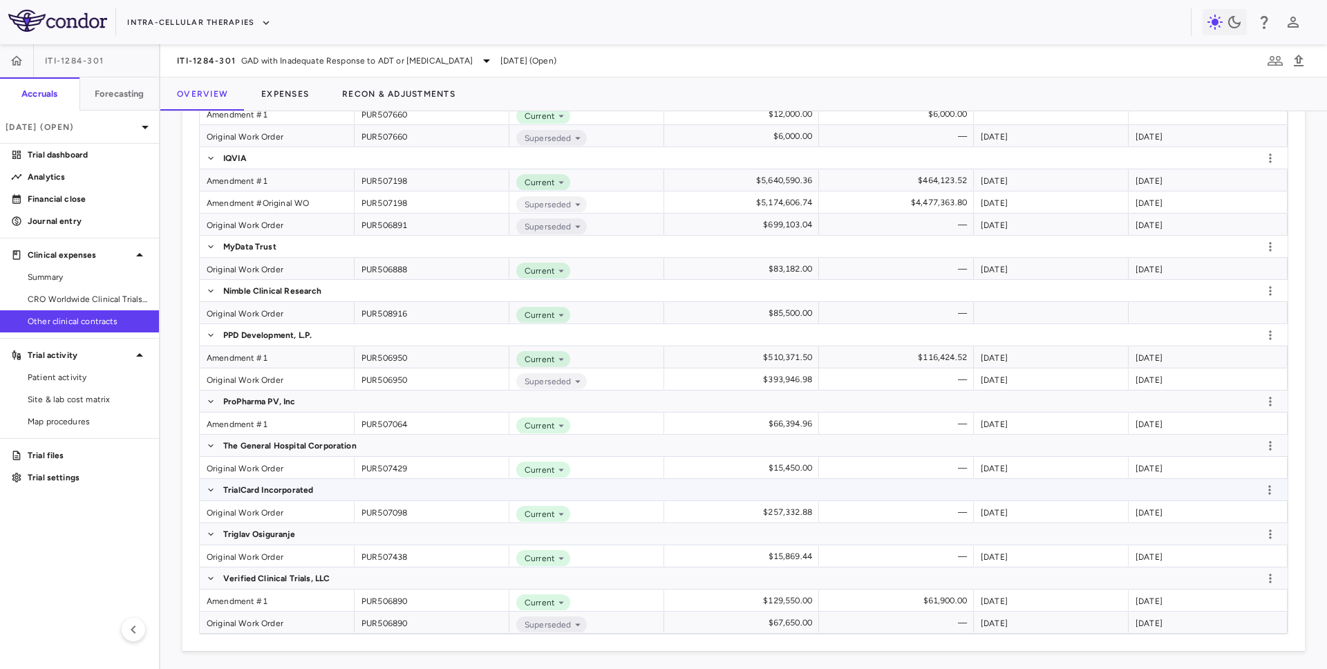
click at [273, 471] on div "Original Work Order" at bounding box center [277, 467] width 155 height 21
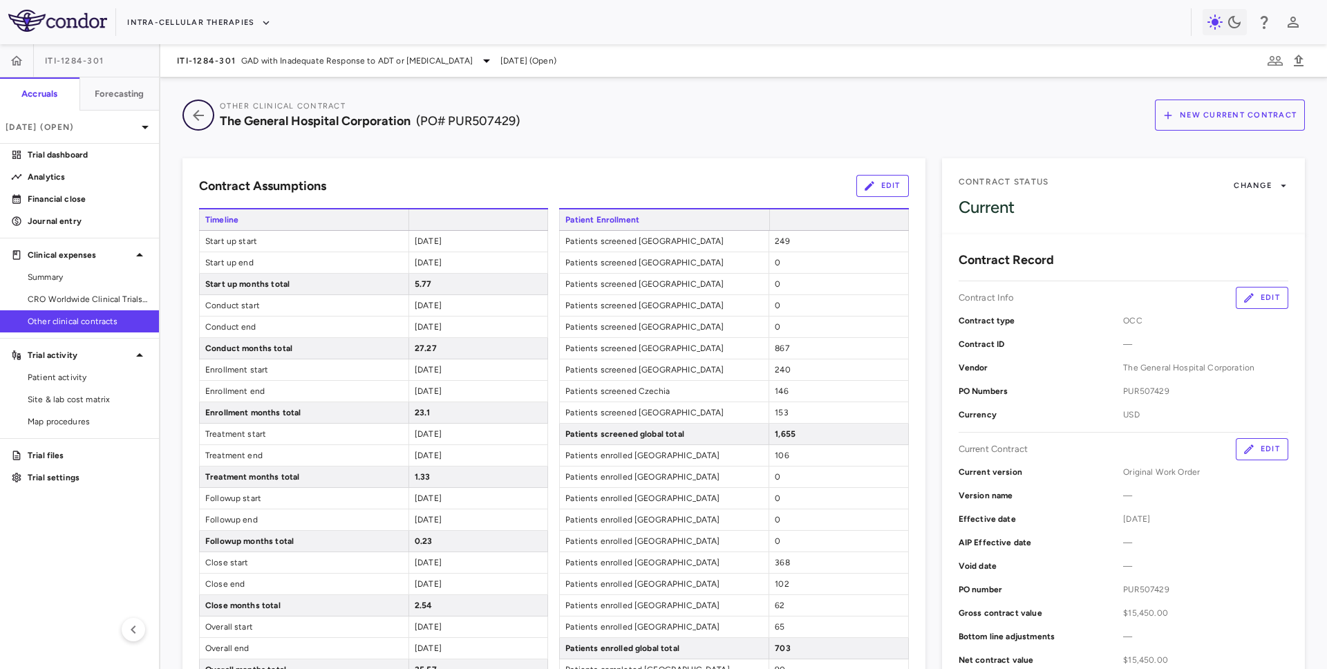
click at [195, 122] on icon "button" at bounding box center [198, 115] width 25 height 17
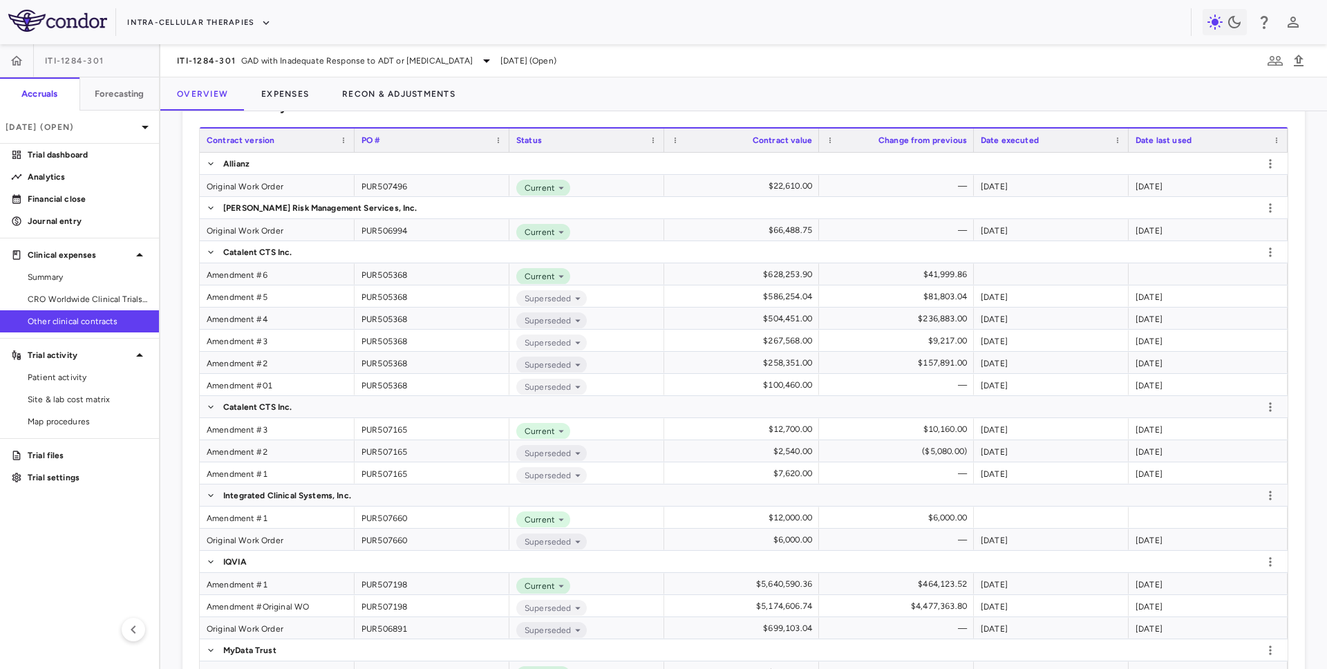
scroll to position [908, 0]
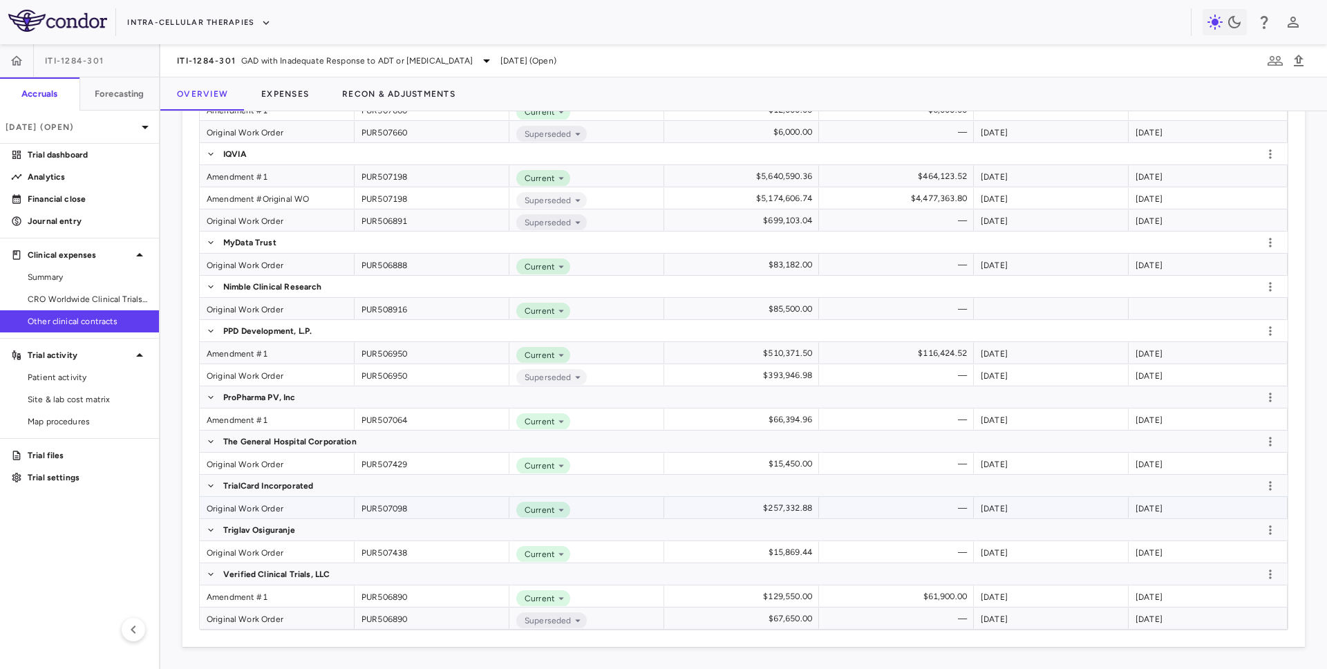
click at [277, 513] on div "Original Work Order" at bounding box center [277, 507] width 155 height 21
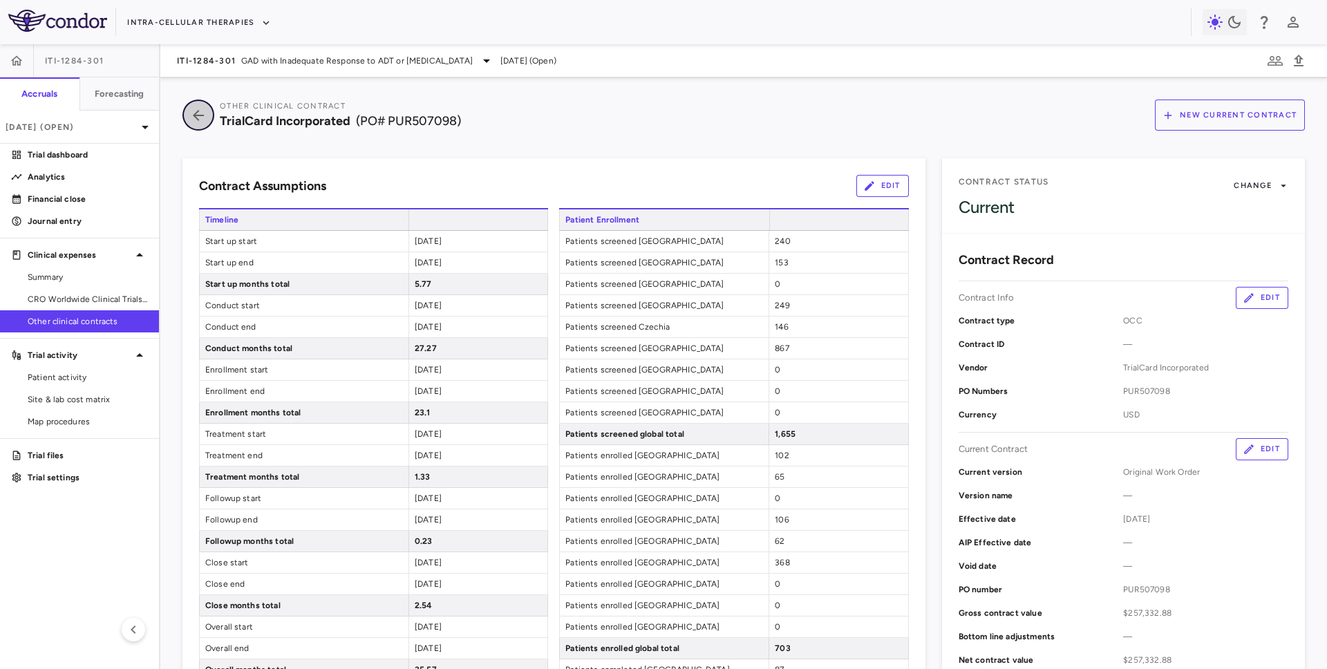
click at [198, 117] on icon "button" at bounding box center [198, 115] width 25 height 17
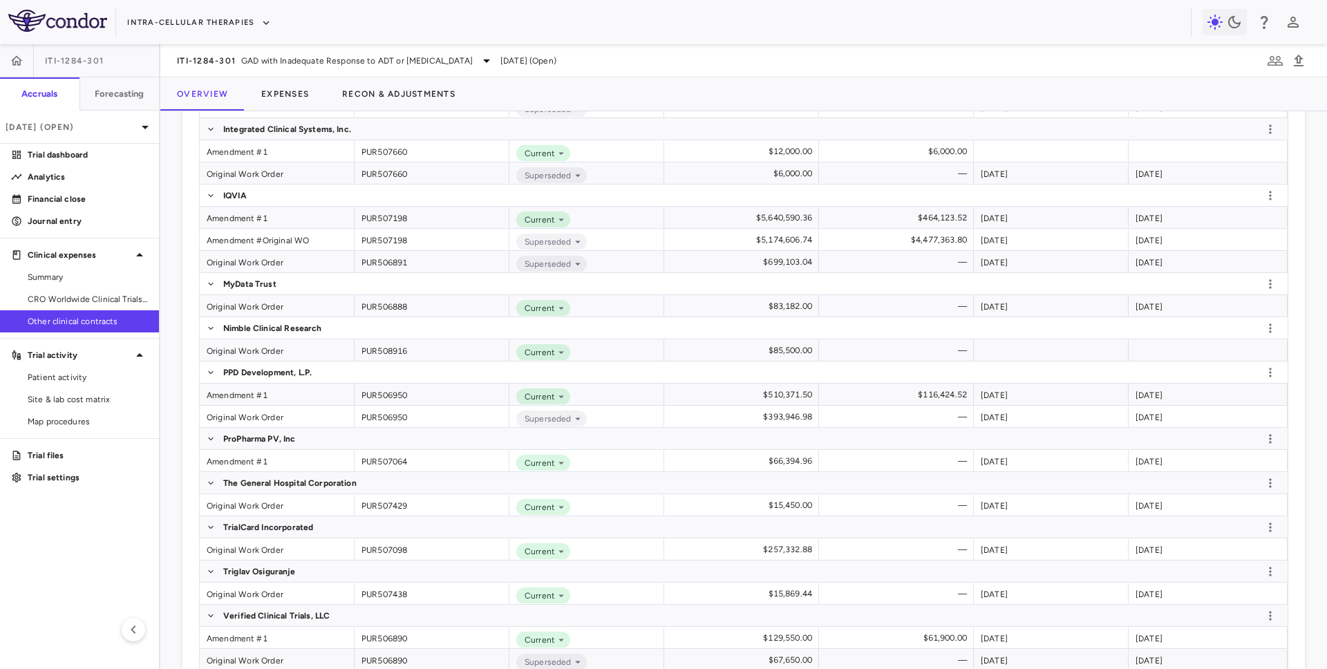
scroll to position [908, 0]
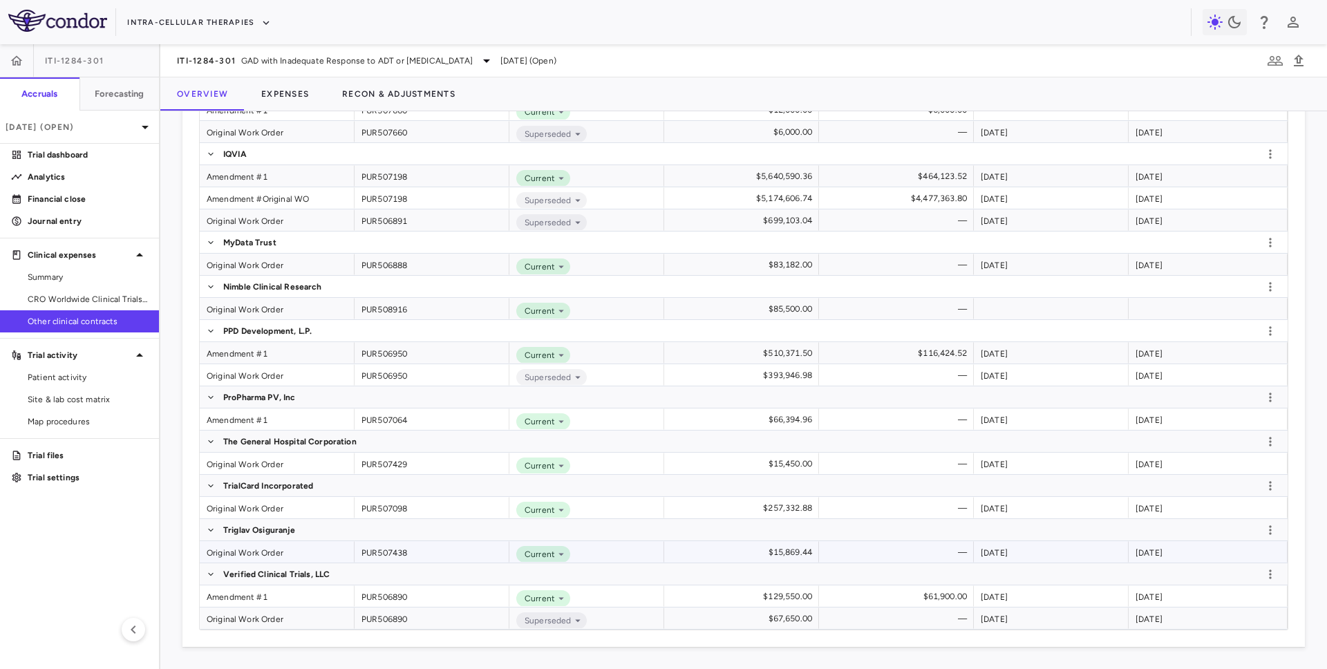
click at [272, 557] on div "Original Work Order" at bounding box center [277, 551] width 155 height 21
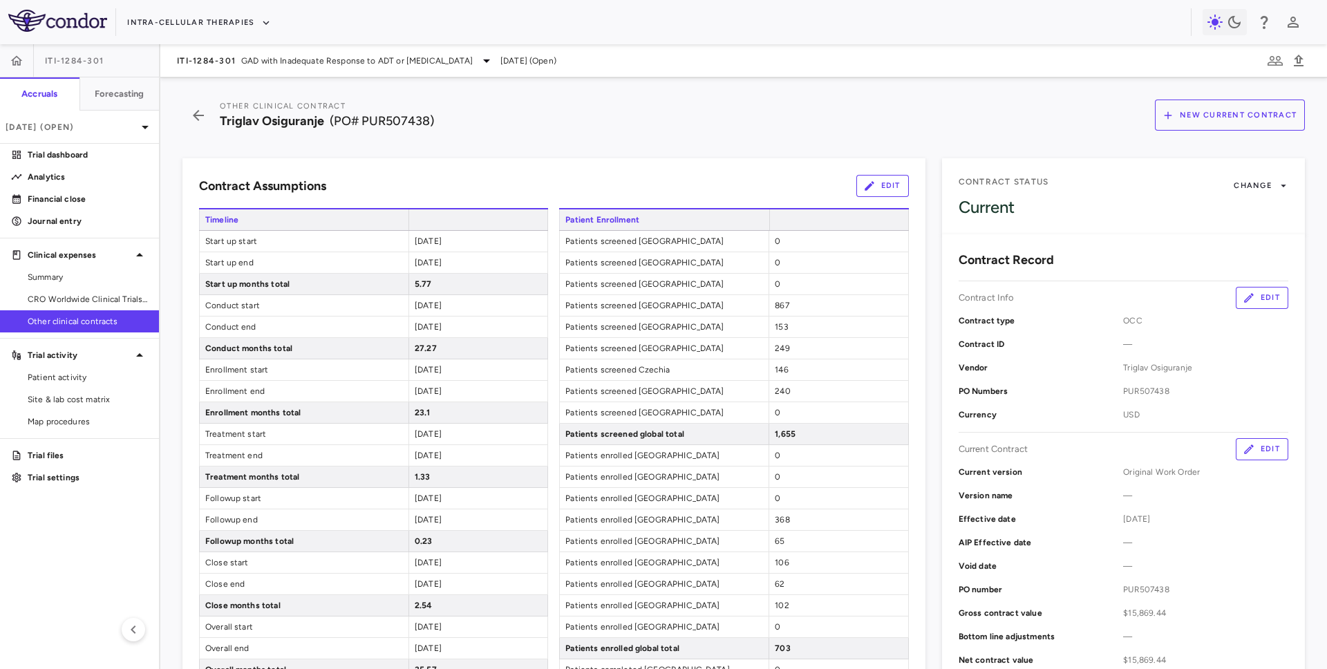
scroll to position [10, 0]
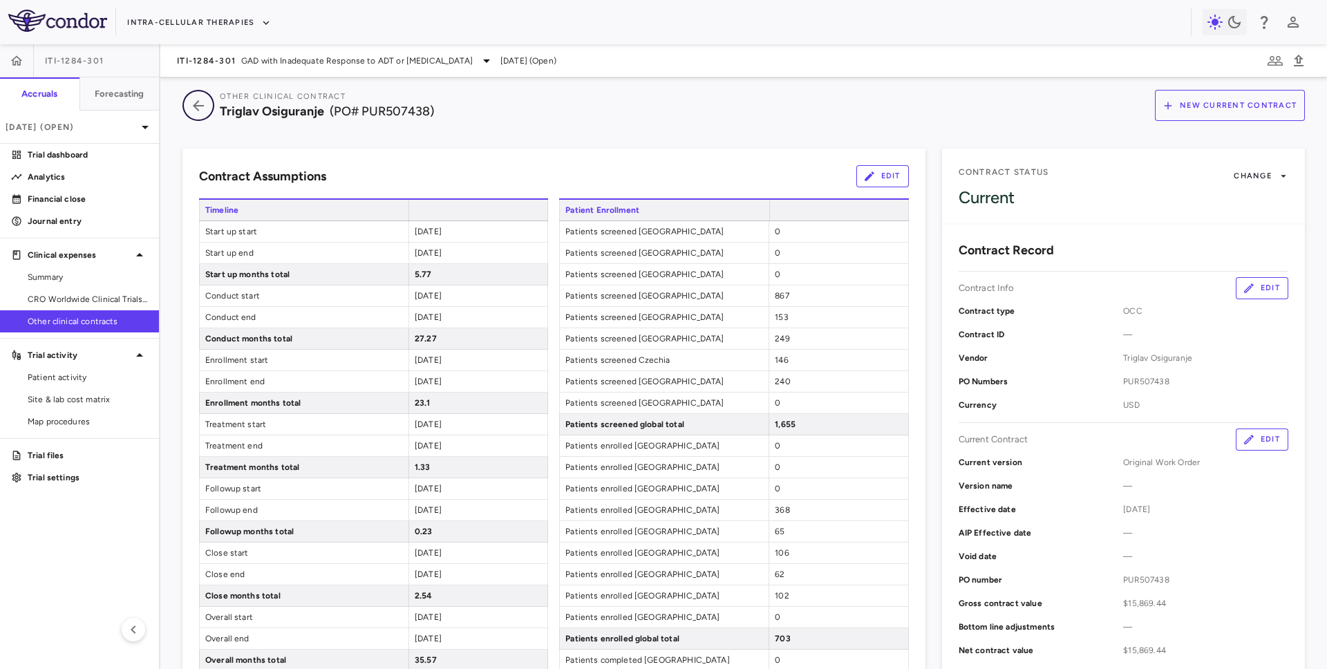
click at [212, 105] on button "button" at bounding box center [198, 105] width 32 height 31
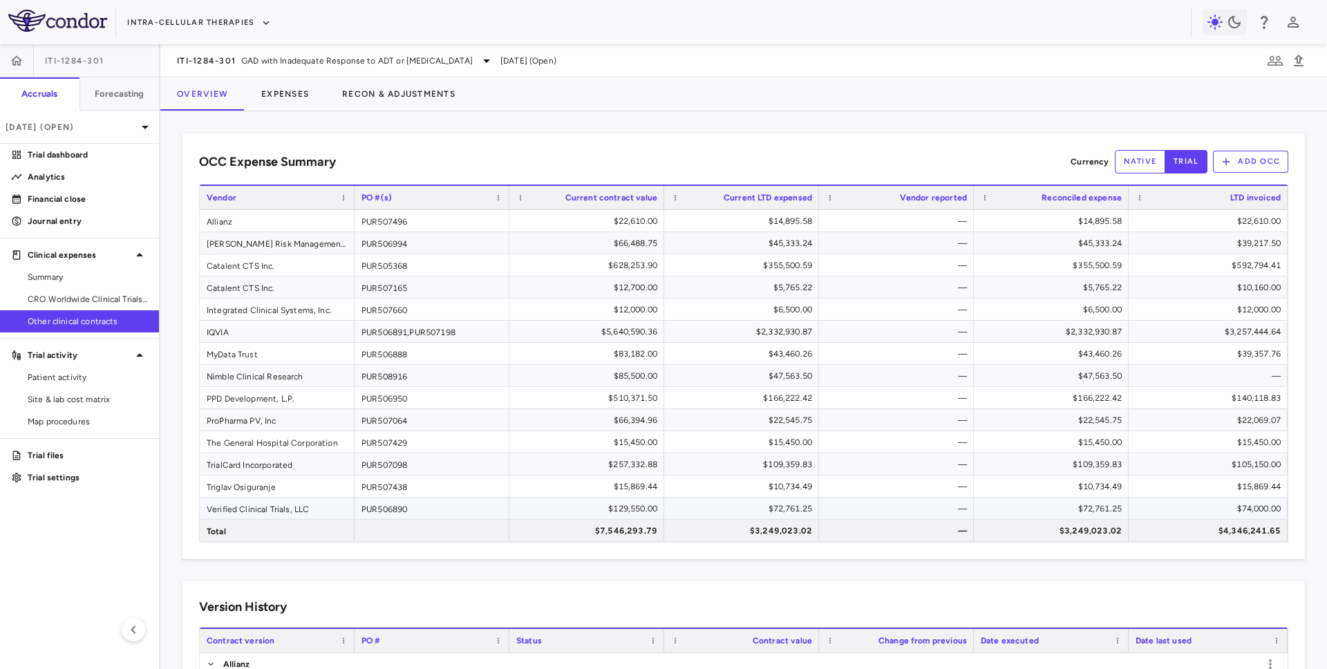
scroll to position [908, 0]
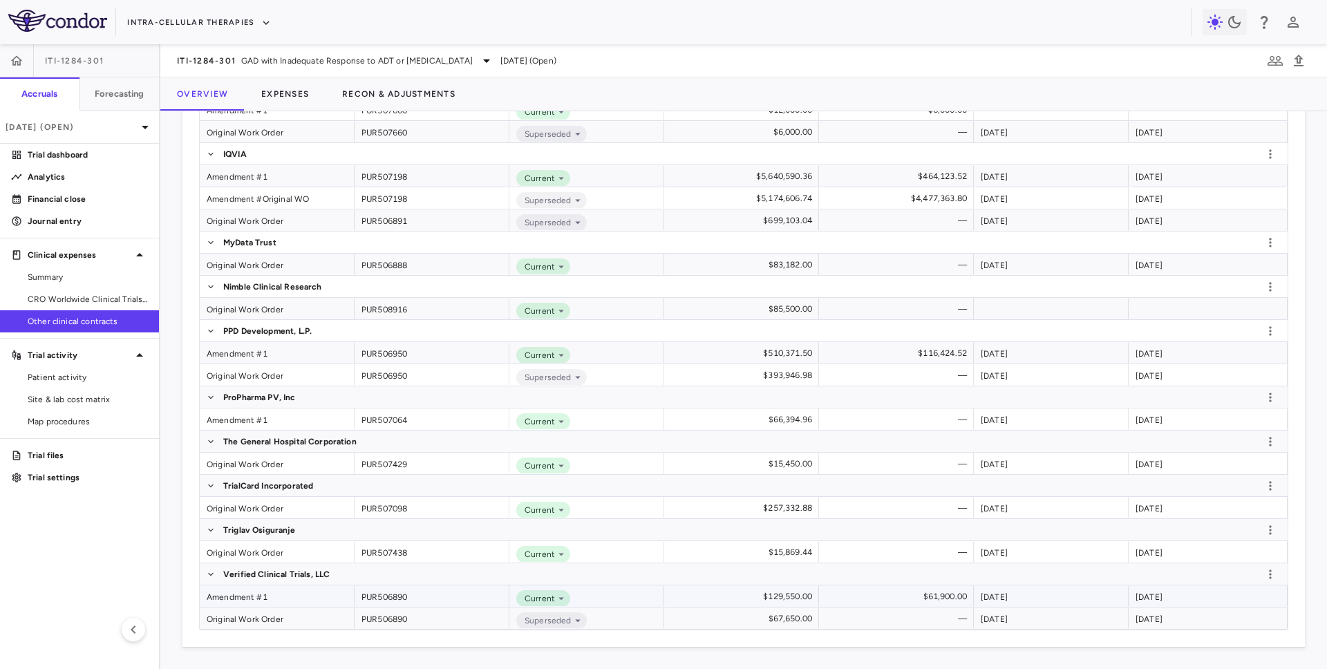
click at [283, 596] on div "Amendment #1" at bounding box center [277, 595] width 155 height 21
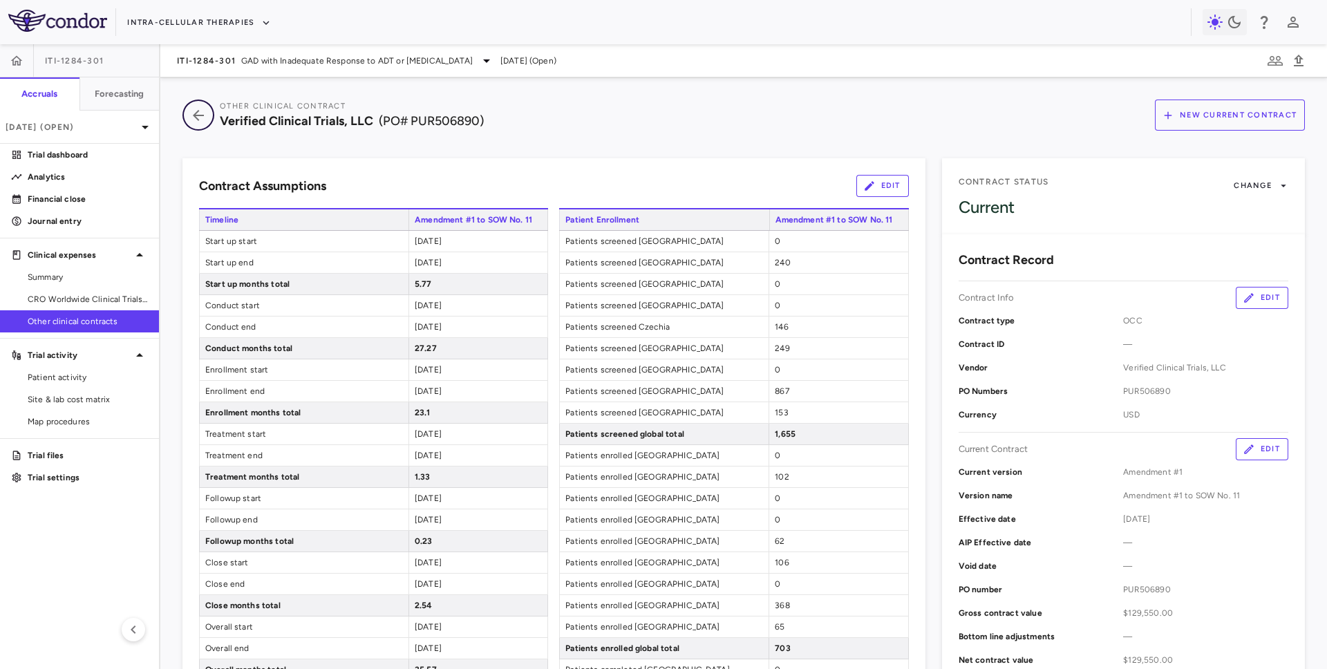
click at [198, 109] on icon "button" at bounding box center [198, 115] width 25 height 17
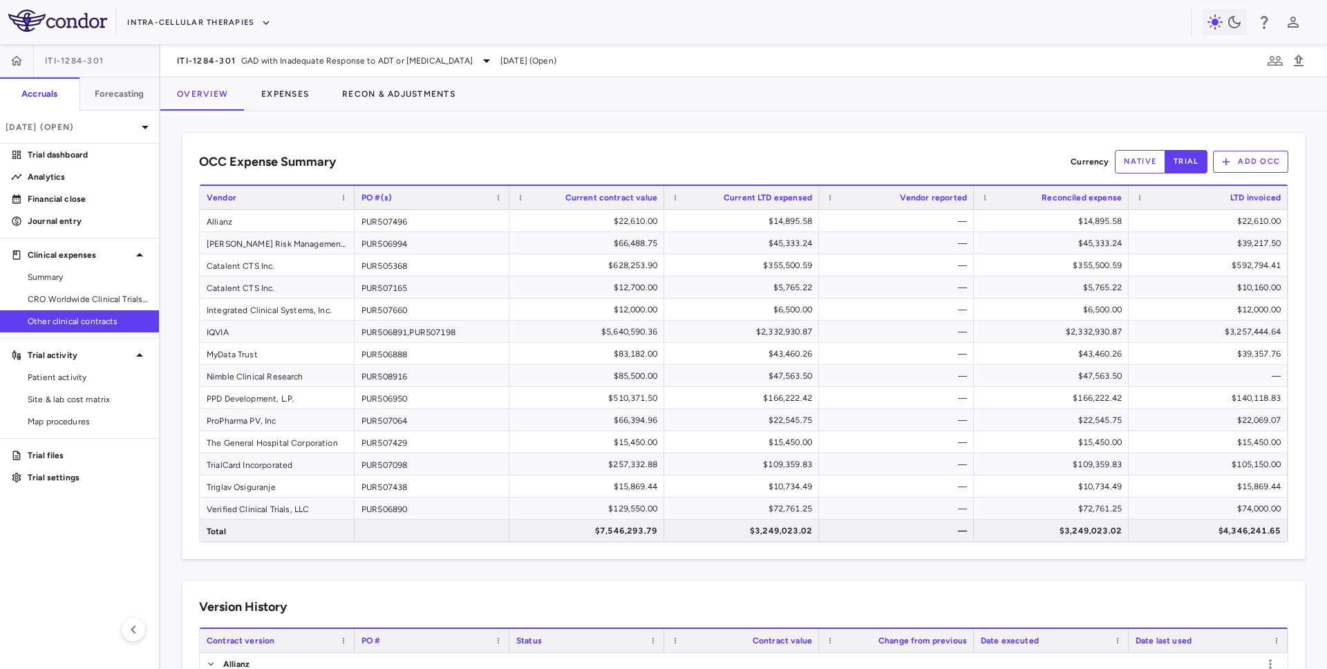
scroll to position [908, 0]
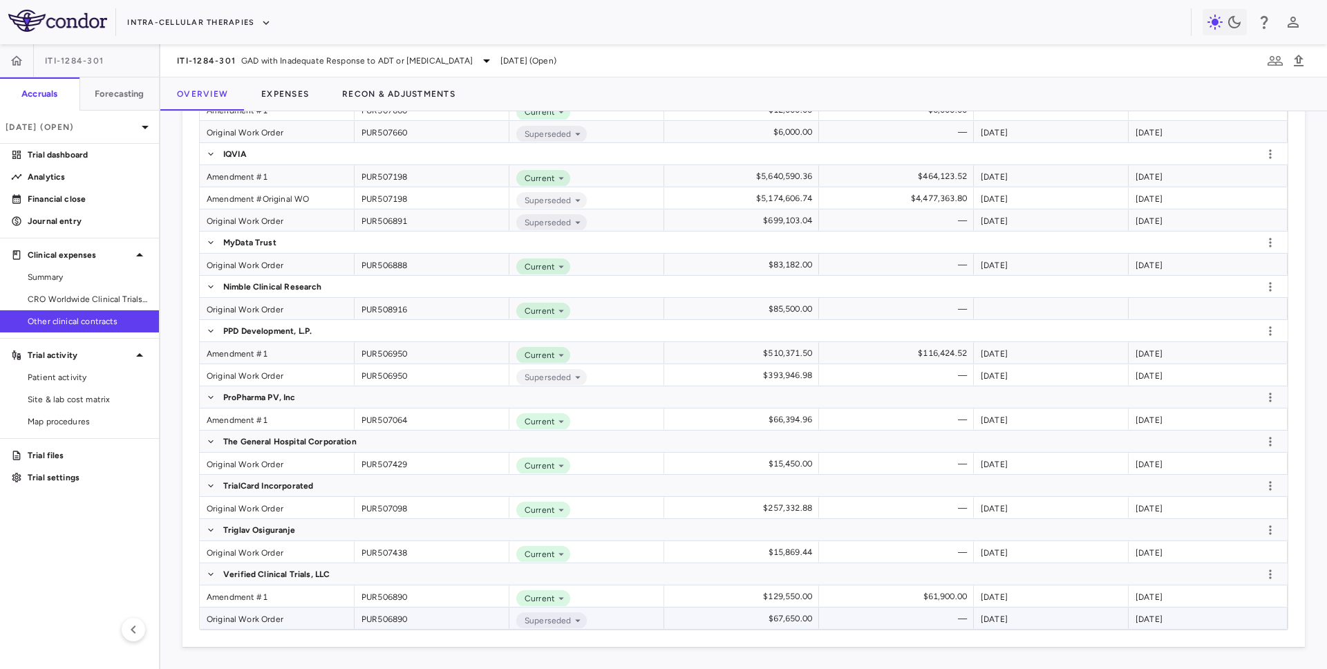
click at [287, 621] on div "Original Work Order" at bounding box center [277, 618] width 155 height 21
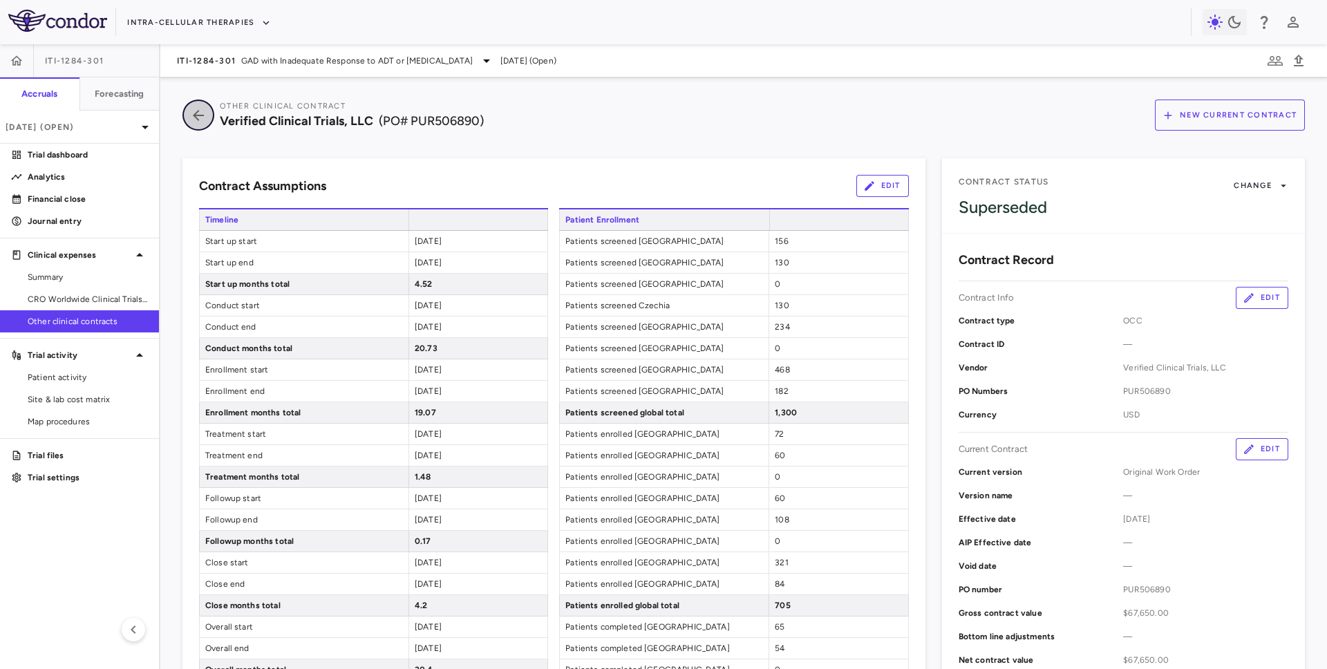
click at [201, 115] on icon "button" at bounding box center [198, 115] width 11 height 11
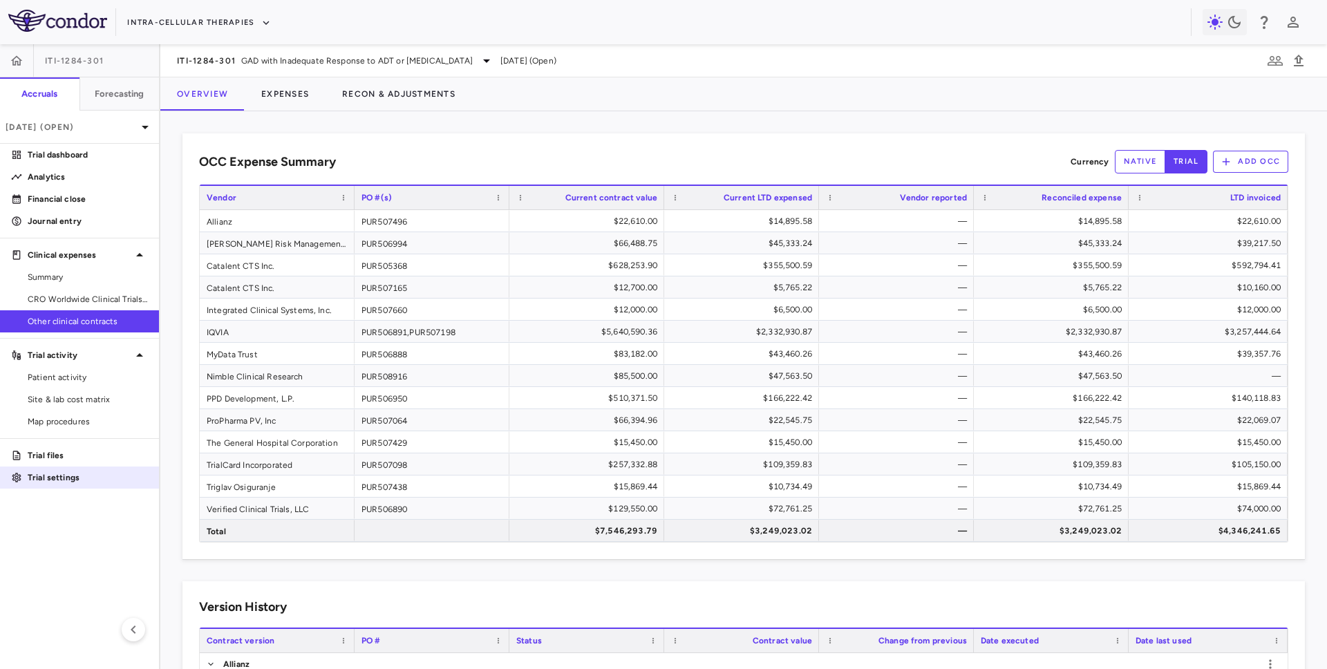
click at [49, 480] on p "Trial settings" at bounding box center [88, 477] width 120 height 12
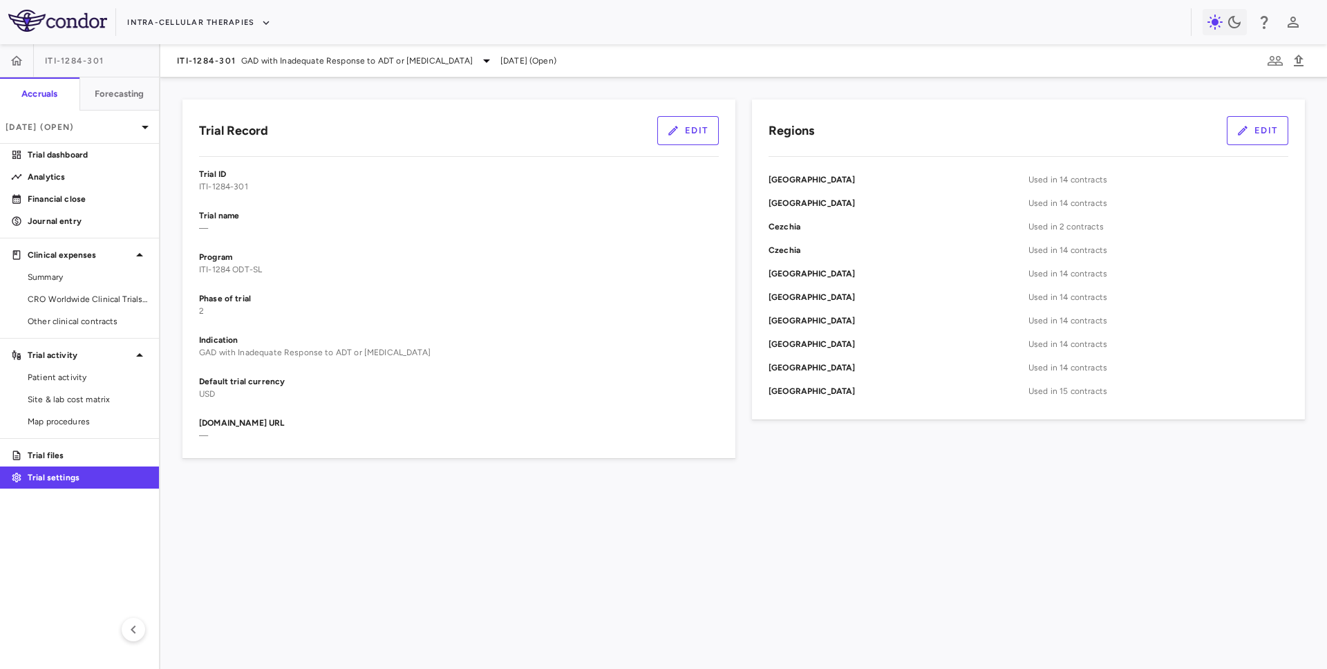
click at [1266, 125] on button "Edit" at bounding box center [1258, 130] width 62 height 29
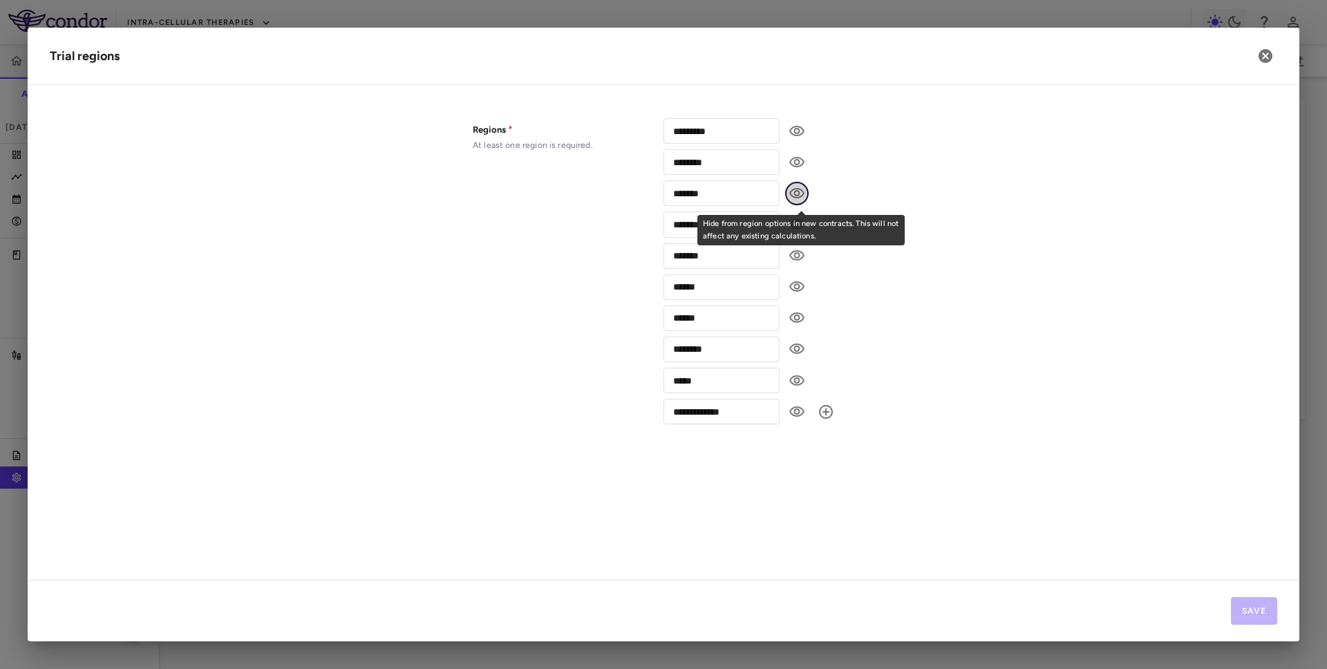
click at [797, 192] on icon "Hide from region options in new contracts.\aThis will not affect any existing c…" at bounding box center [797, 193] width 17 height 17
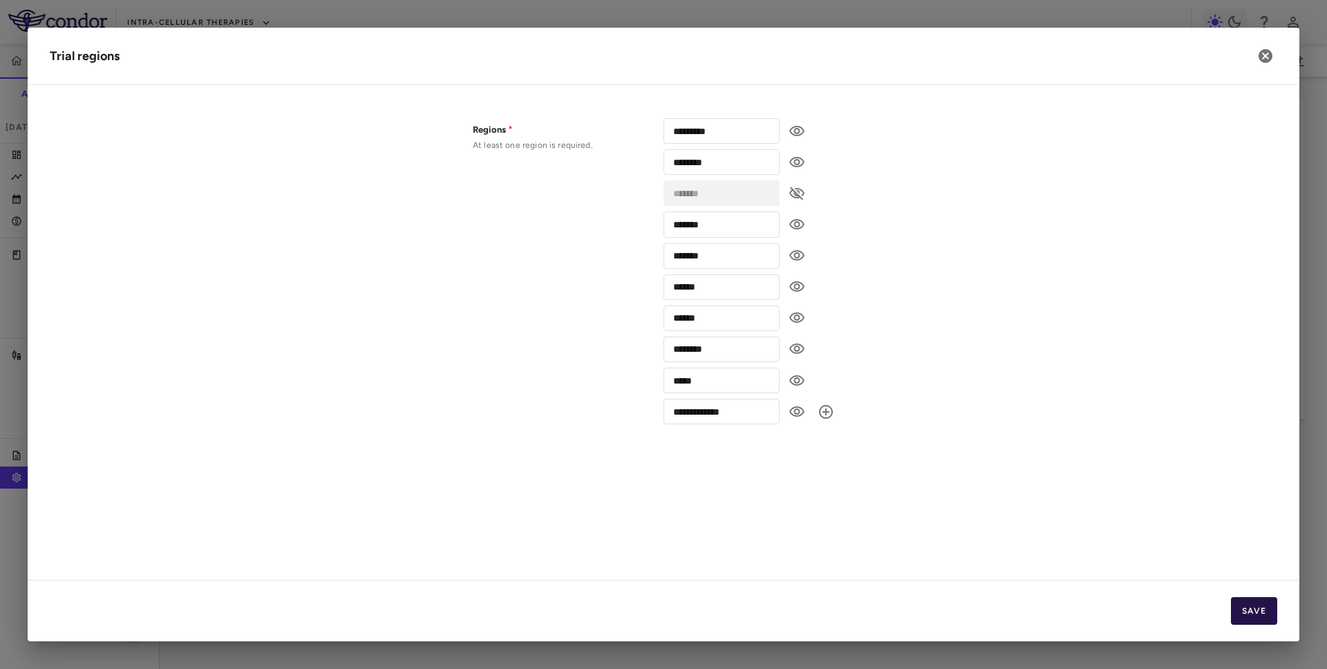
click at [1260, 612] on button "Save" at bounding box center [1254, 611] width 46 height 28
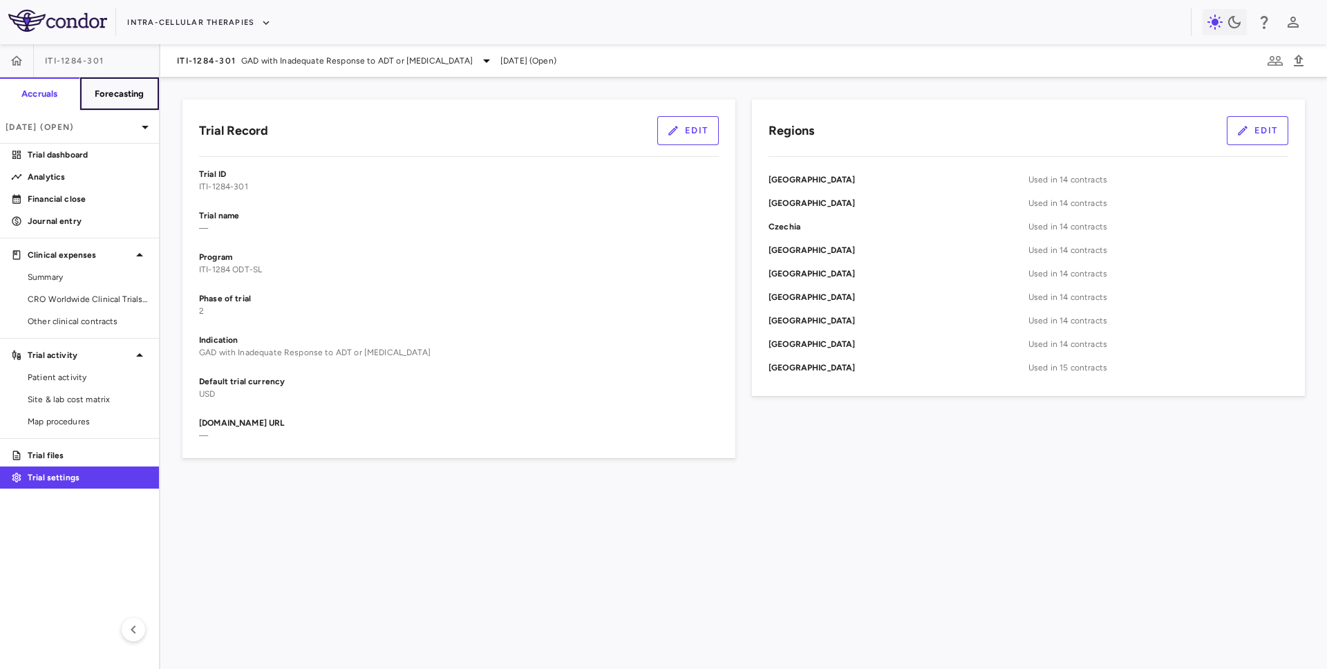
click at [106, 93] on h6 "Forecasting" at bounding box center [120, 94] width 50 height 12
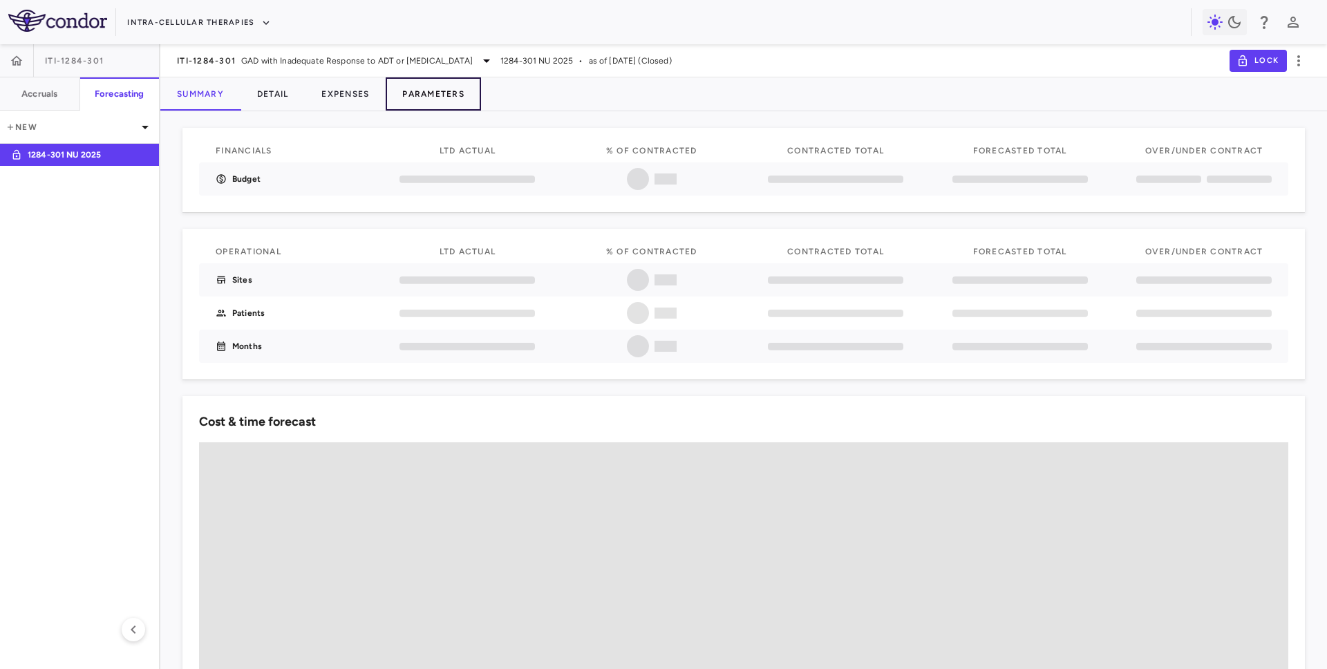
click at [428, 95] on button "Parameters" at bounding box center [433, 93] width 95 height 33
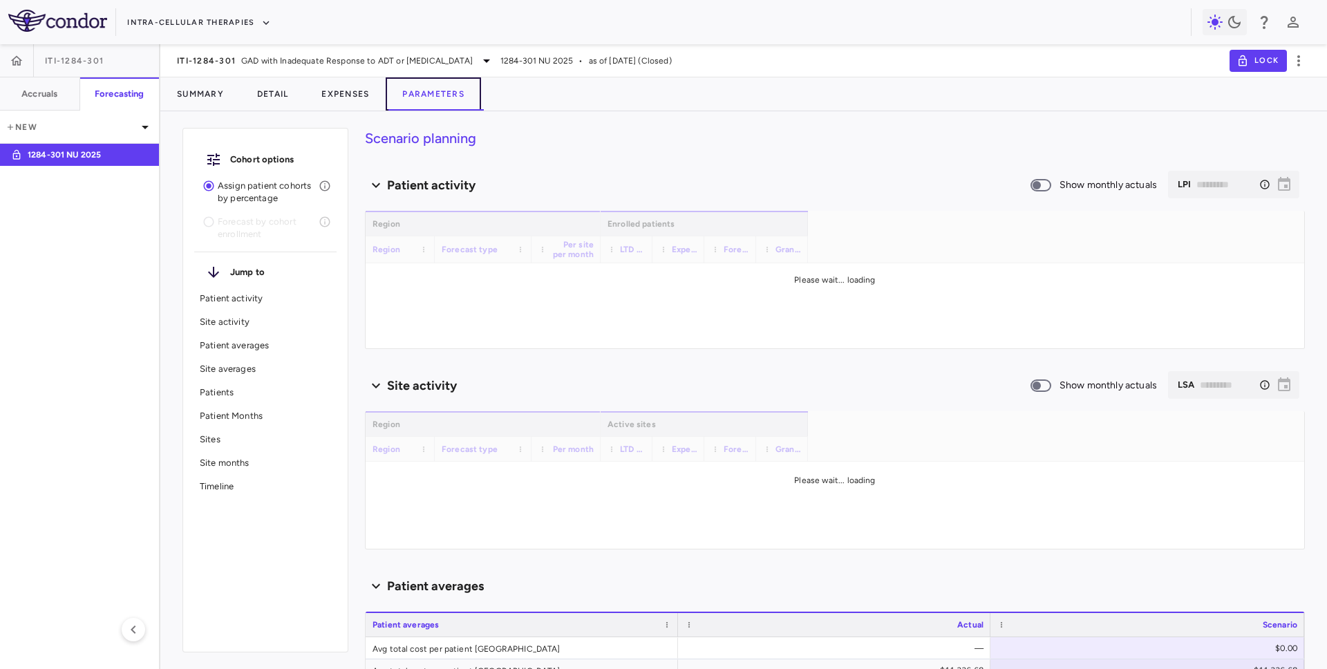
type input "********"
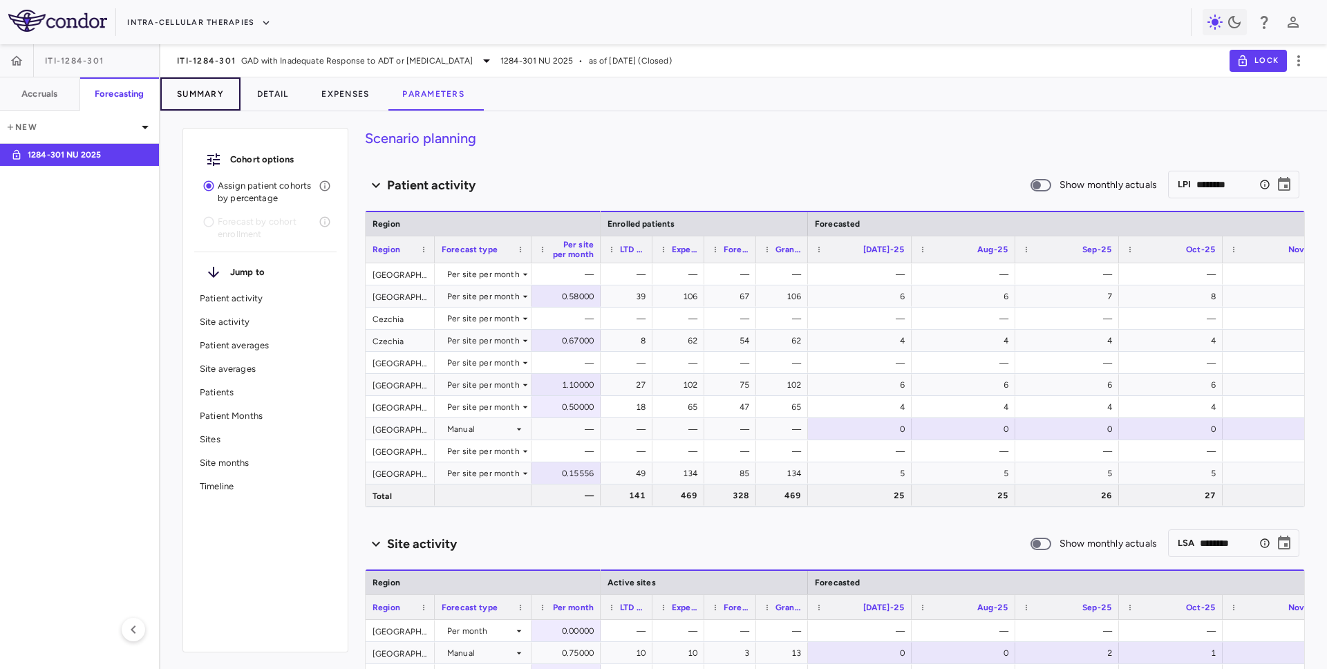
click at [191, 95] on button "Summary" at bounding box center [200, 93] width 80 height 33
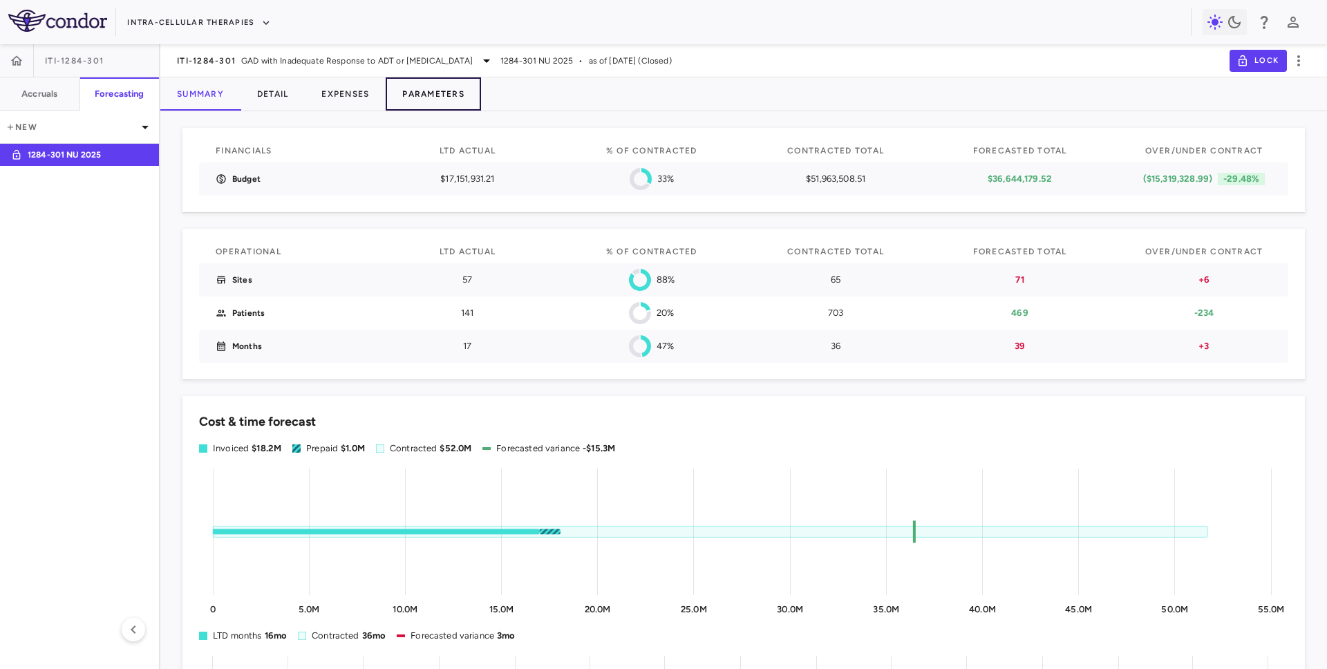
click at [446, 93] on button "Parameters" at bounding box center [433, 93] width 95 height 33
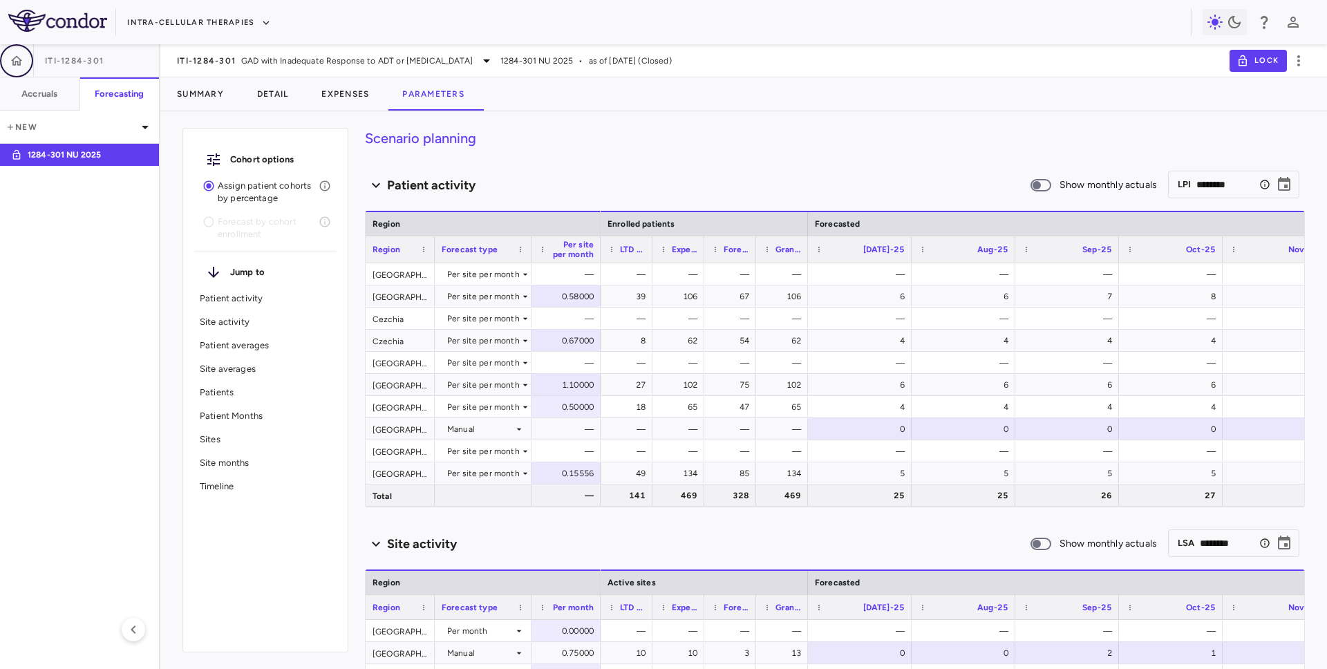
click at [22, 66] on icon "button" at bounding box center [17, 61] width 14 height 14
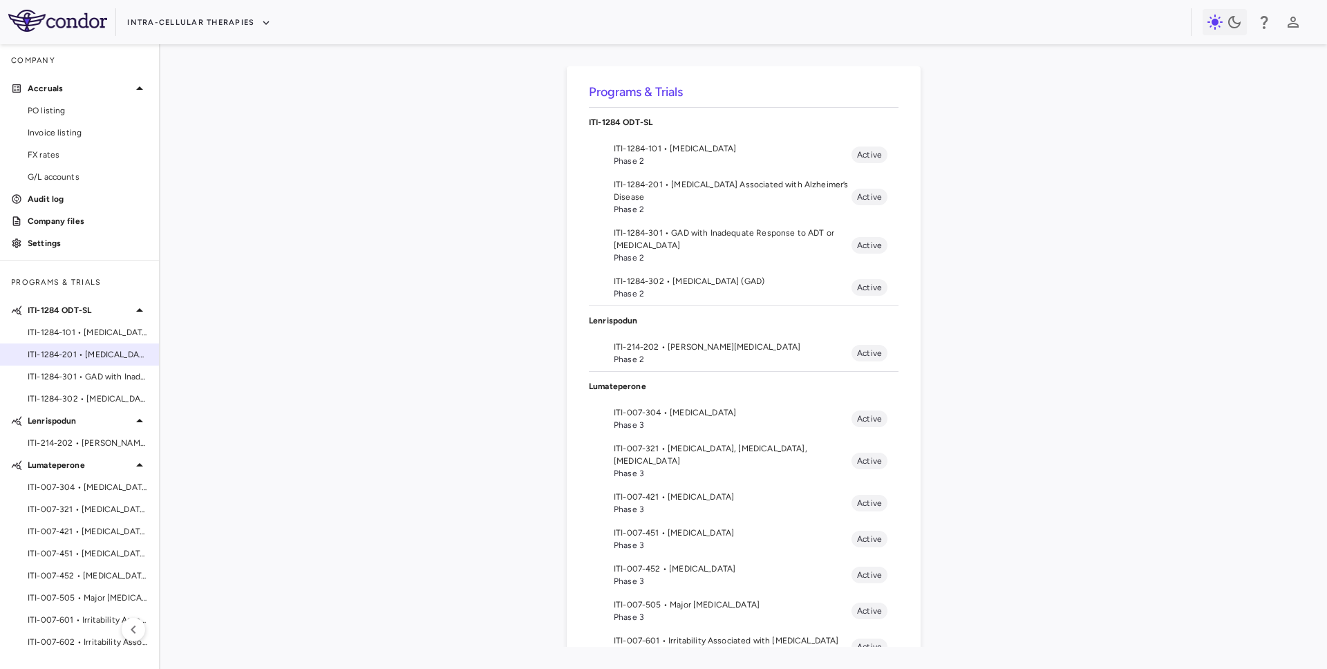
click at [94, 359] on span "ITI-1284-201 • [MEDICAL_DATA] Associated with Alzheimer’s Disease" at bounding box center [88, 354] width 120 height 12
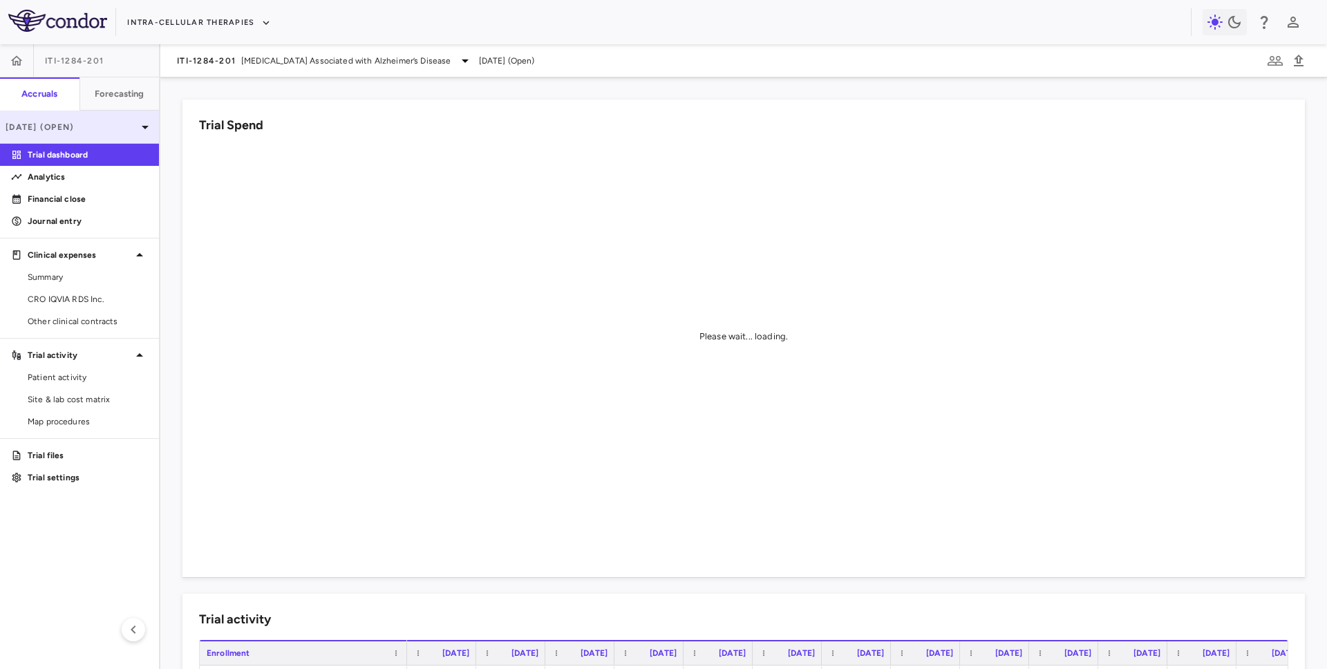
click at [113, 126] on p "[DATE] (Open)" at bounding box center [71, 127] width 131 height 12
click at [108, 135] on div at bounding box center [663, 334] width 1327 height 669
click at [226, 60] on span "ITI-1284-201" at bounding box center [206, 60] width 59 height 11
click at [128, 91] on h6 "Forecasting" at bounding box center [120, 94] width 50 height 12
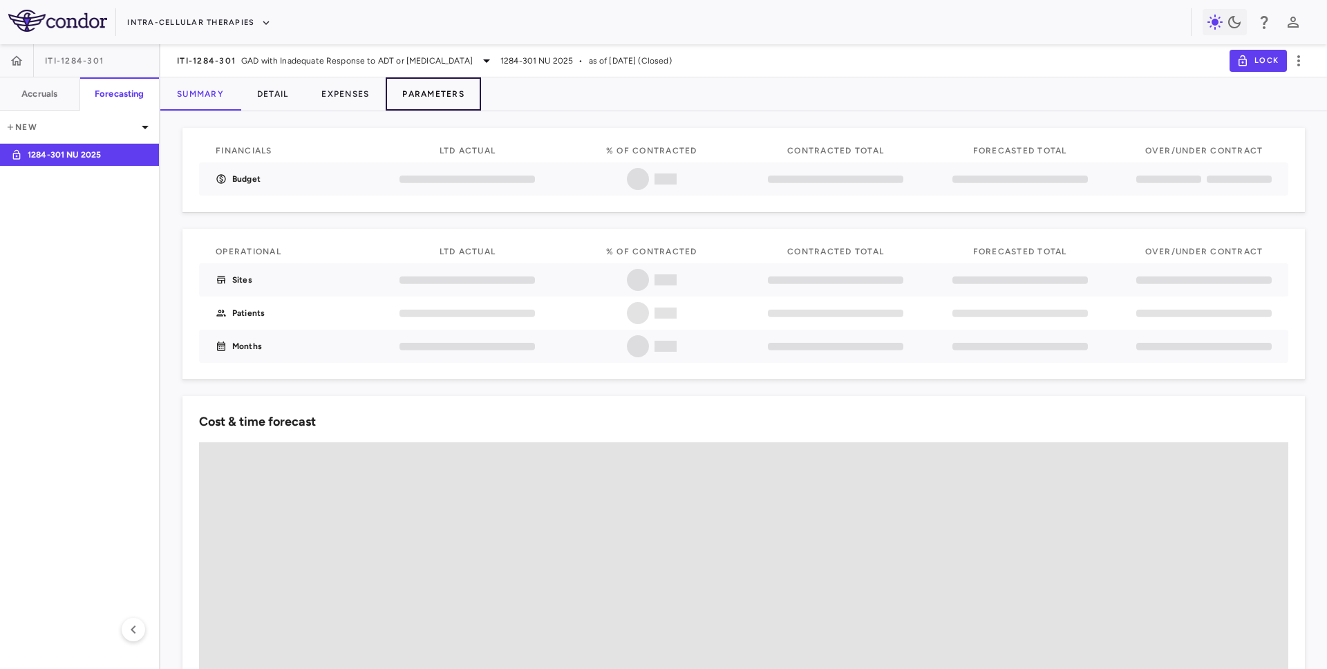
click at [431, 81] on button "Parameters" at bounding box center [433, 93] width 95 height 33
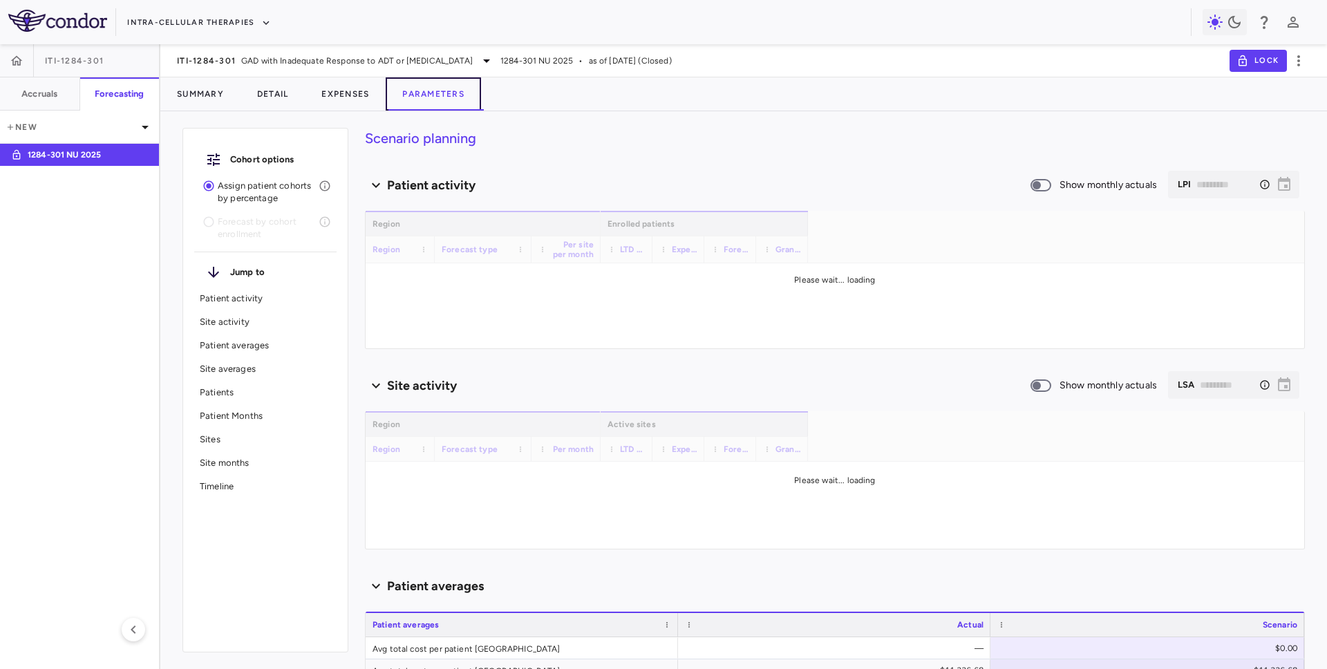
type input "********"
